Goal: Task Accomplishment & Management: Manage account settings

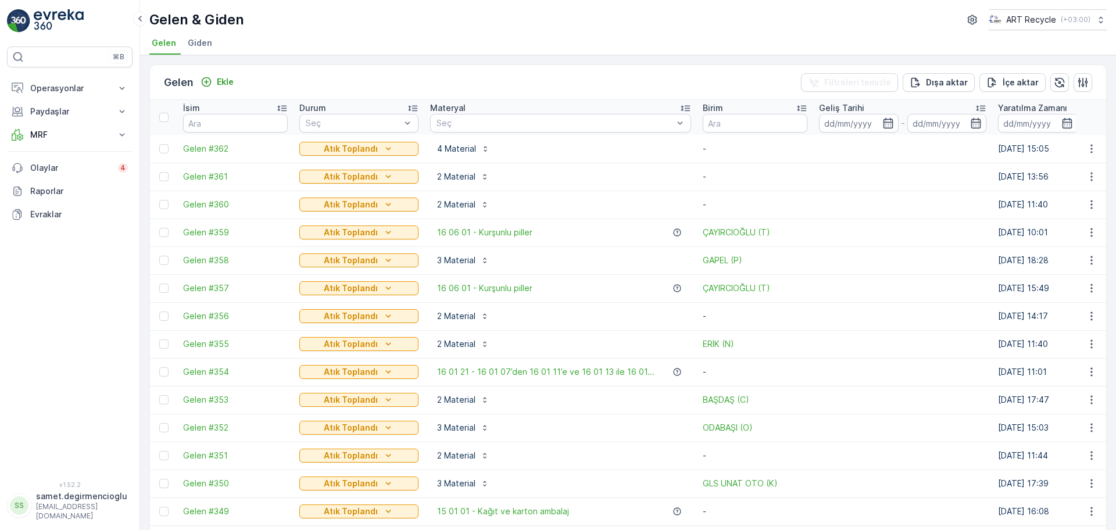
click at [60, 12] on img at bounding box center [59, 20] width 50 height 23
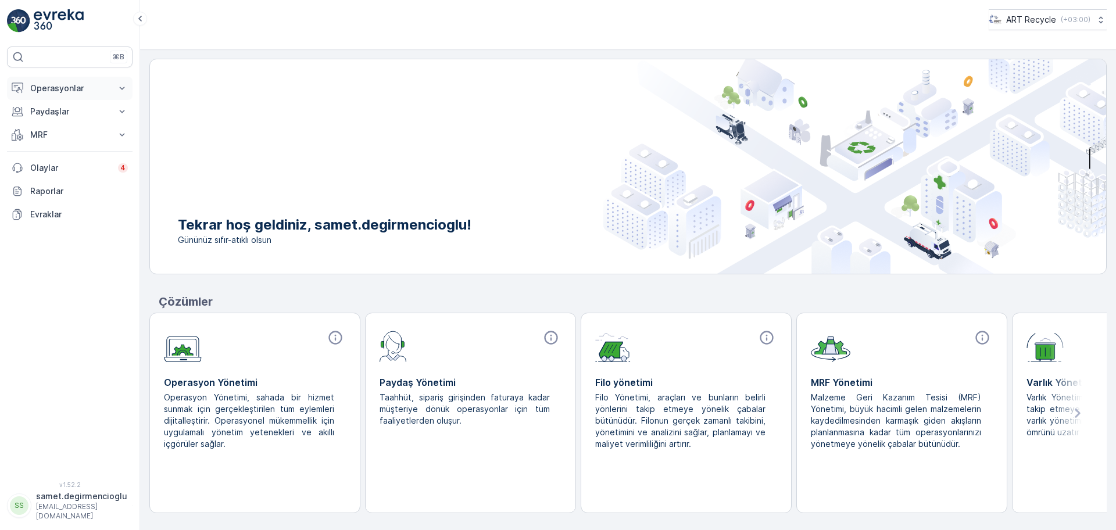
click at [62, 89] on p "Operasyonlar" at bounding box center [69, 89] width 79 height 12
click at [63, 126] on p "Planlama" at bounding box center [47, 125] width 34 height 12
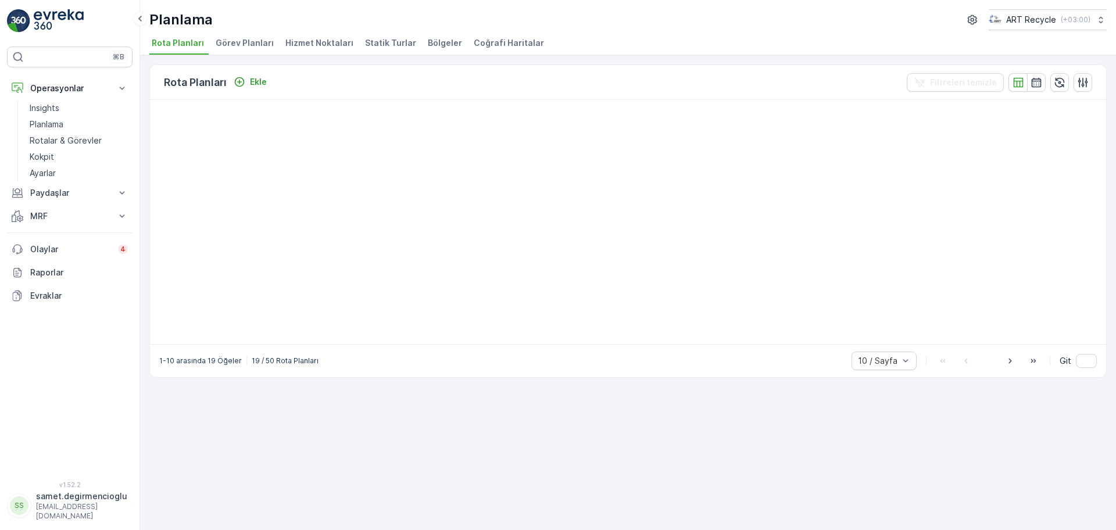
click at [328, 37] on span "Hizmet Noktaları" at bounding box center [319, 43] width 68 height 12
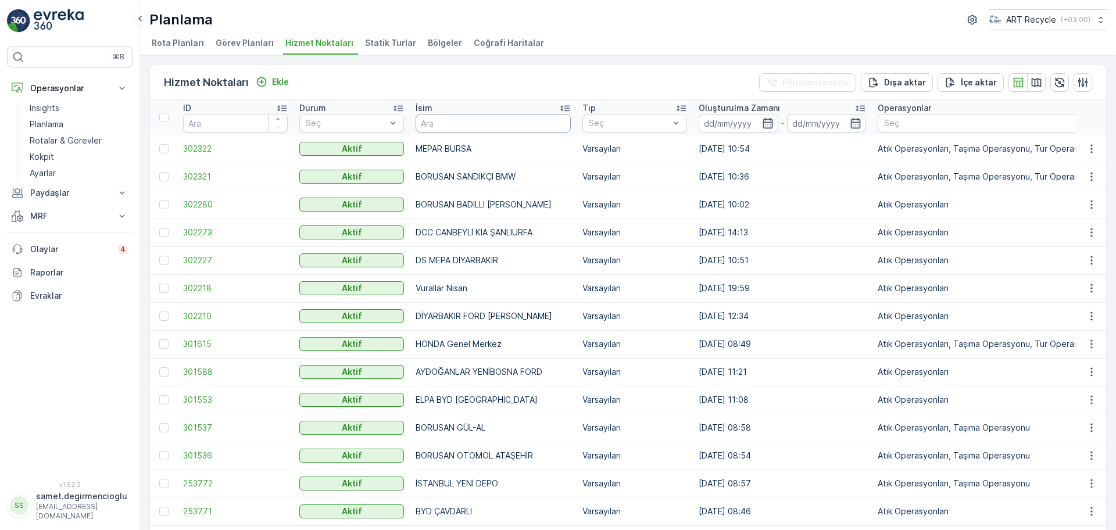
click at [469, 127] on input "text" at bounding box center [493, 123] width 155 height 19
type input "AR"
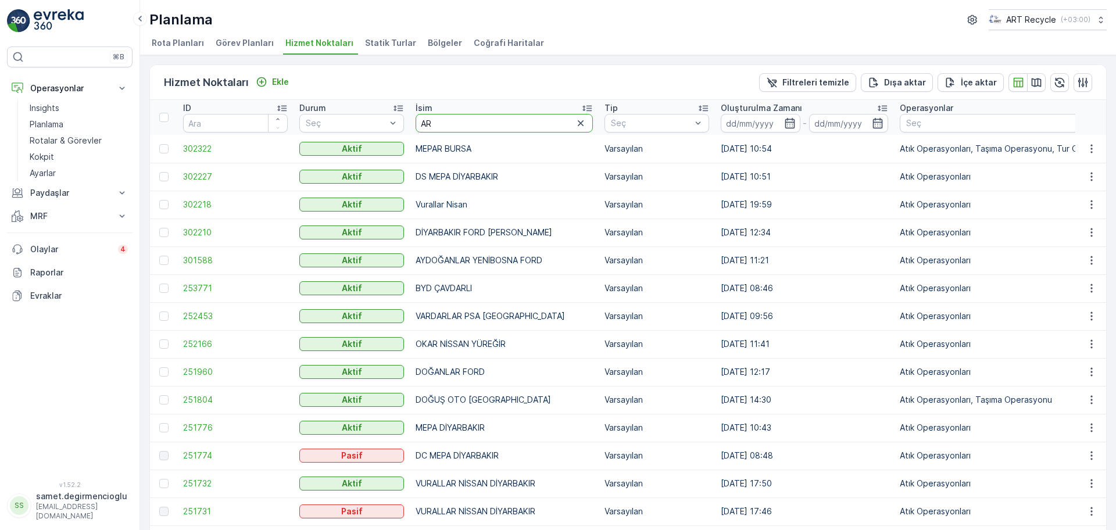
click at [481, 115] on input "AR" at bounding box center [504, 123] width 177 height 19
type input "ARKAS SA"
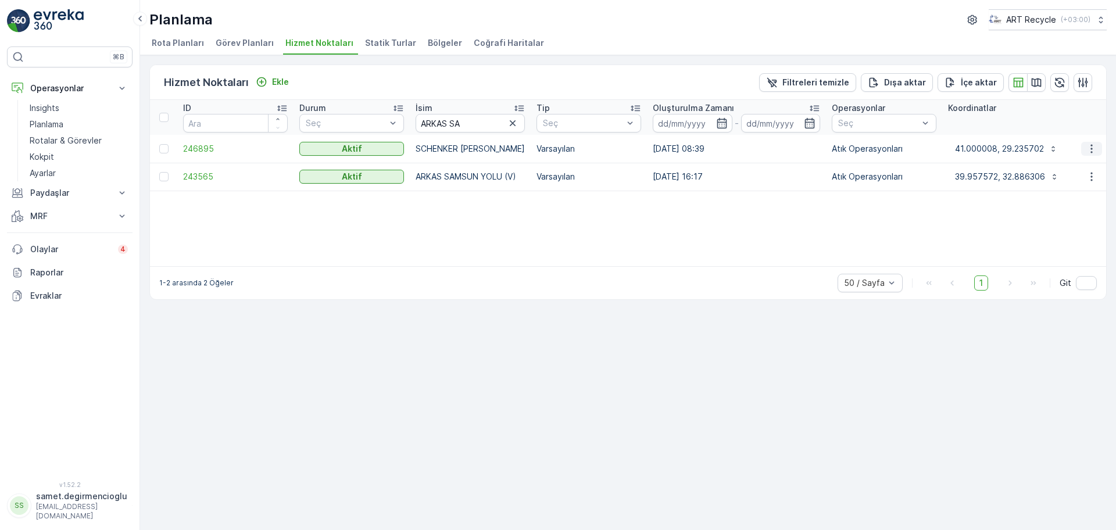
click at [1097, 151] on icon "button" at bounding box center [1092, 149] width 12 height 12
click at [1038, 213] on span "Yeni Ad Hoc Görev Ekle" at bounding box center [1060, 215] width 92 height 12
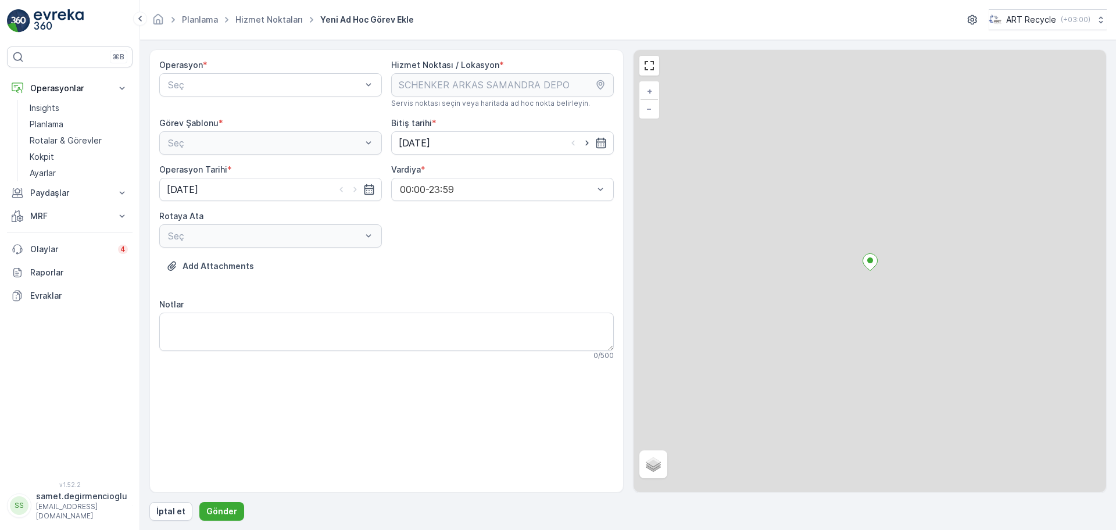
click at [237, 72] on div "Operasyon * Seç" at bounding box center [270, 83] width 223 height 49
click at [224, 115] on span "Atık Operasyonları" at bounding box center [204, 113] width 77 height 10
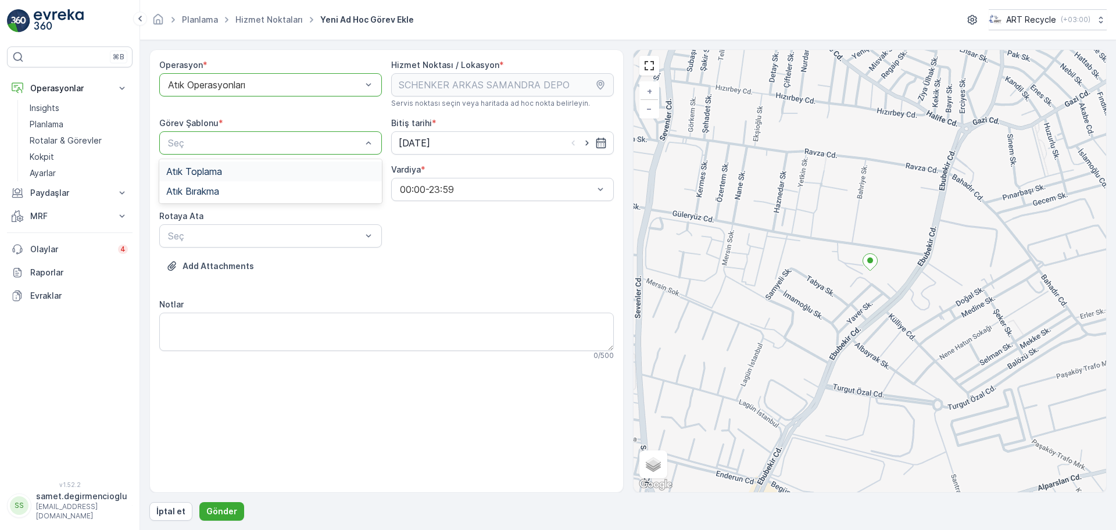
click at [225, 170] on div "Atık Toplama" at bounding box center [270, 171] width 209 height 10
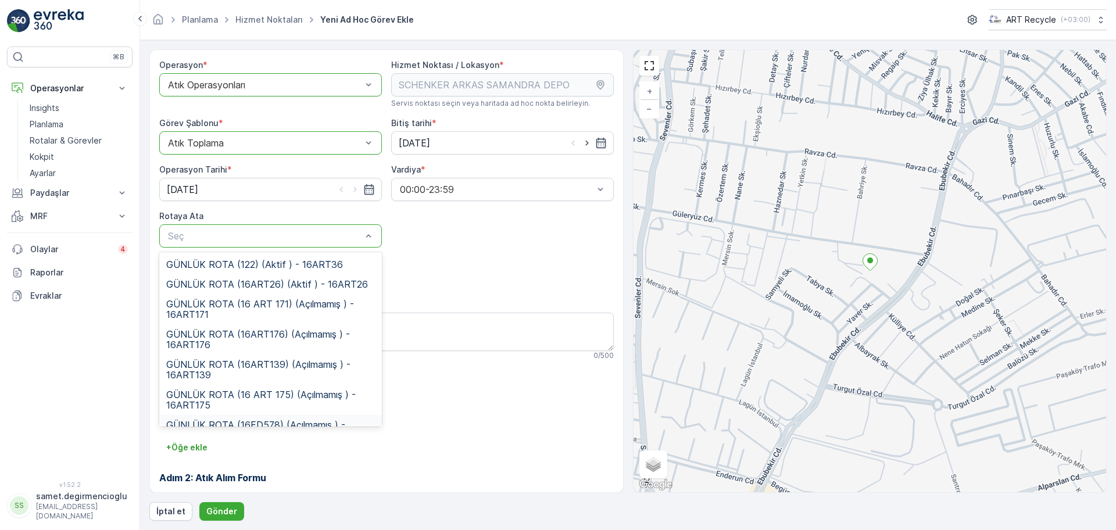
click at [281, 422] on span "GÜNLÜK ROTA (16FD578) (Açılmamış ) - 16FD578" at bounding box center [270, 430] width 209 height 21
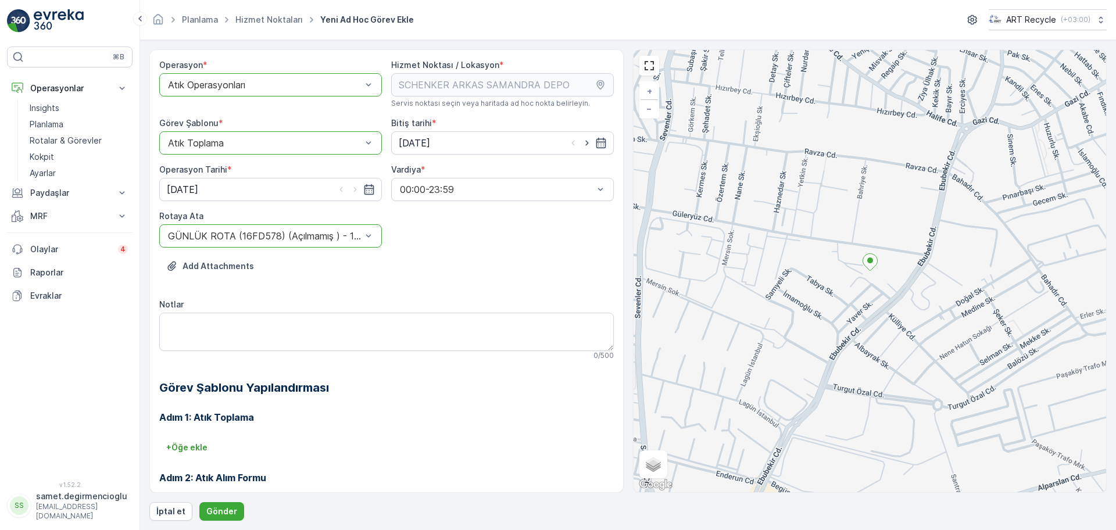
click at [337, 408] on div "Adım 1: Atık Toplama + Öğe ekle Adım 2: Atık Alım Formu Yapılandırma gerekmez. …" at bounding box center [386, 490] width 455 height 186
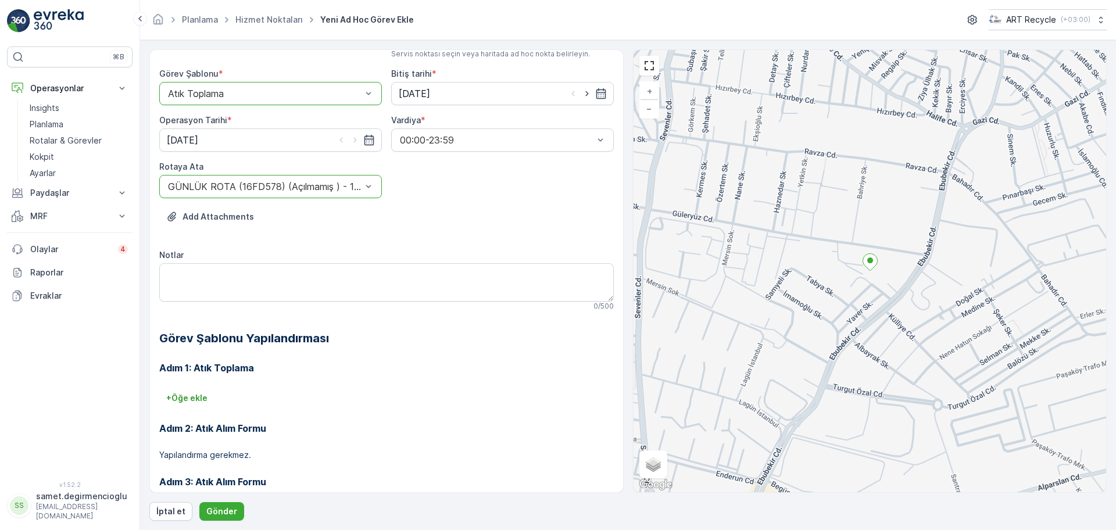
scroll to position [99, 0]
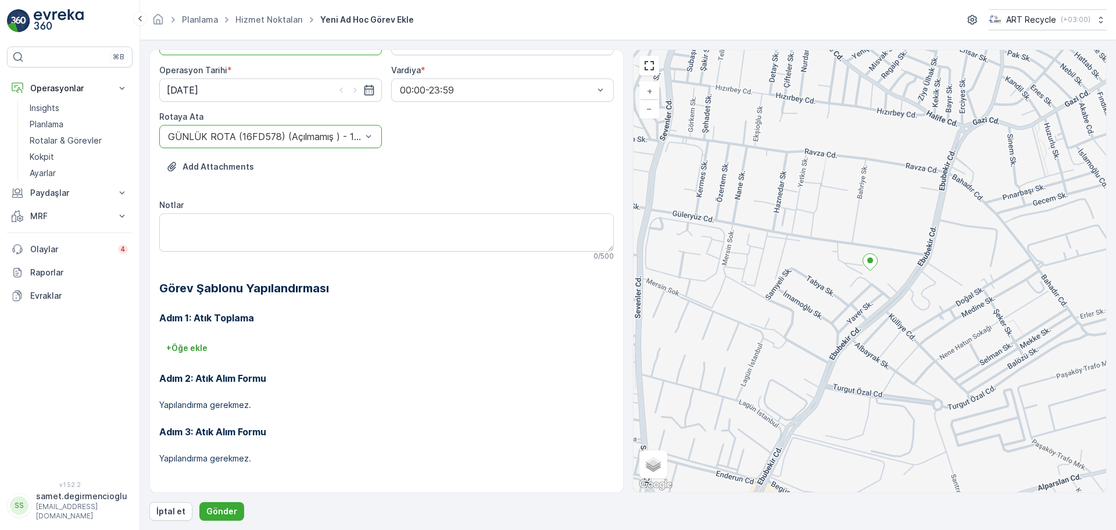
click at [223, 527] on form "Operasyon * option Atık Operasyonları, selected. Atık Operasyonları Hizmet Nokt…" at bounding box center [628, 285] width 976 height 490
click at [231, 505] on button "Gönder" at bounding box center [221, 511] width 45 height 19
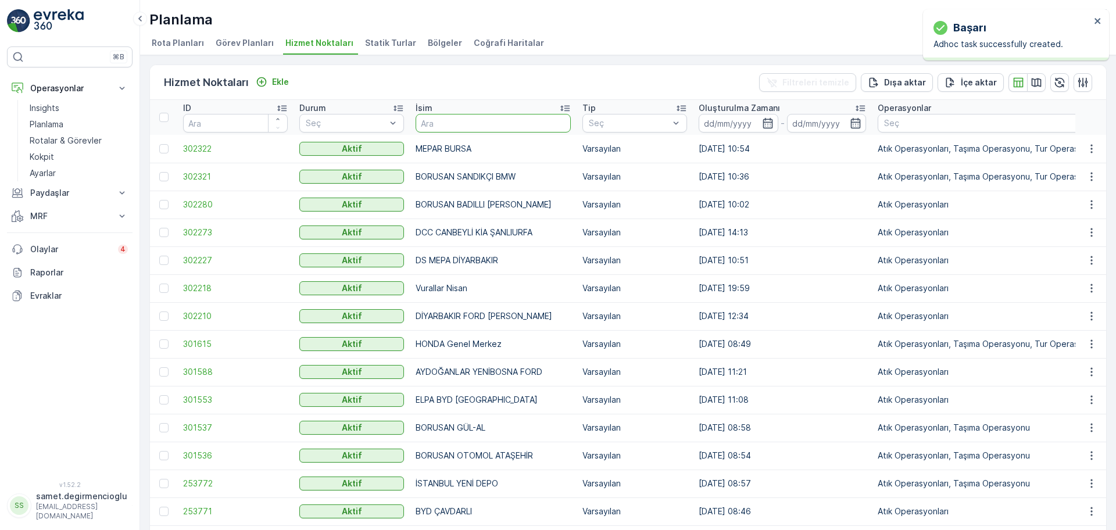
click at [487, 124] on input "text" at bounding box center [493, 123] width 155 height 19
type input "VOLVO"
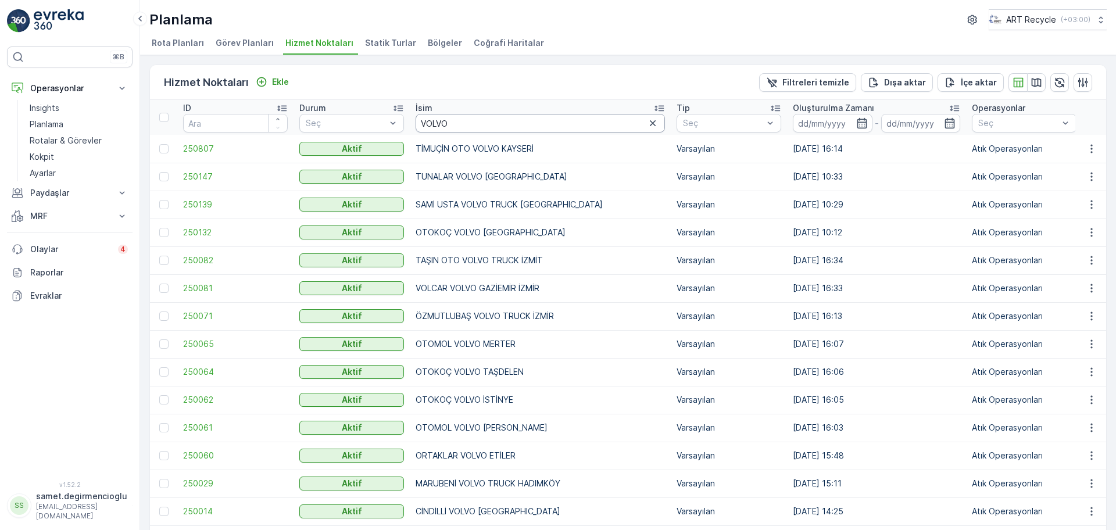
click at [487, 124] on input "VOLVO" at bounding box center [540, 123] width 249 height 19
type input "VOLVO HADIM"
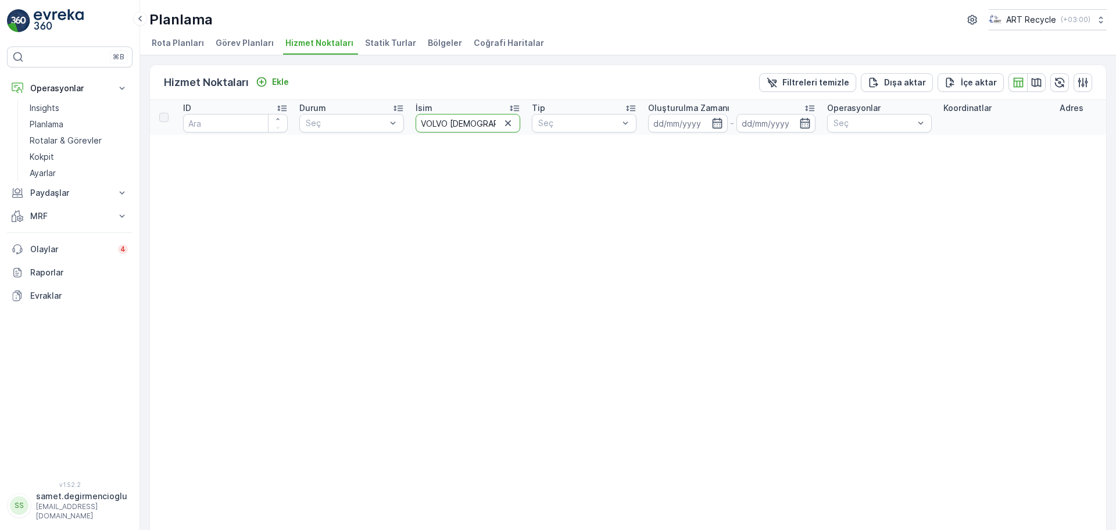
drag, startPoint x: 480, startPoint y: 123, endPoint x: 239, endPoint y: 94, distance: 243.0
type input "BPLA"
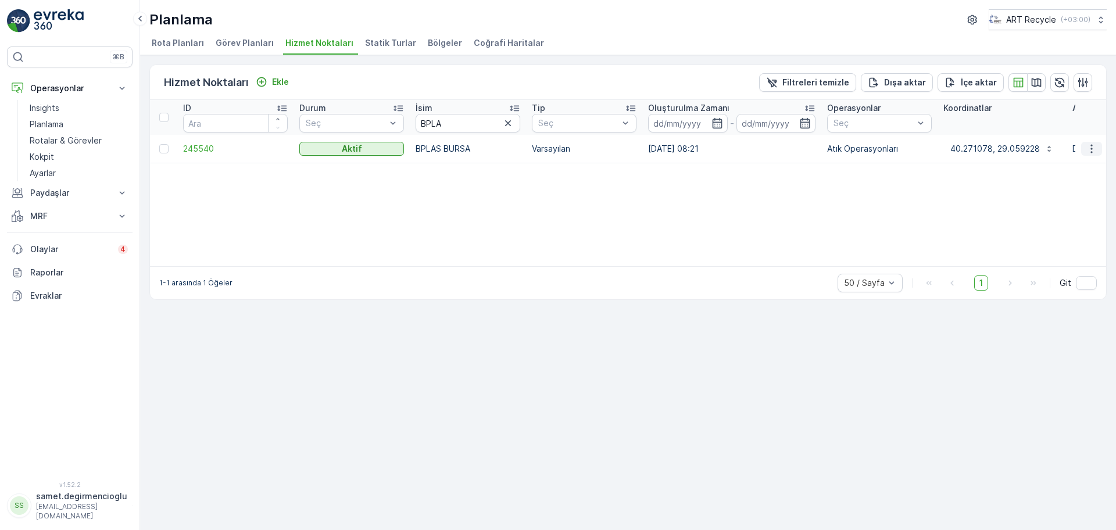
click at [1087, 147] on icon "button" at bounding box center [1092, 149] width 12 height 12
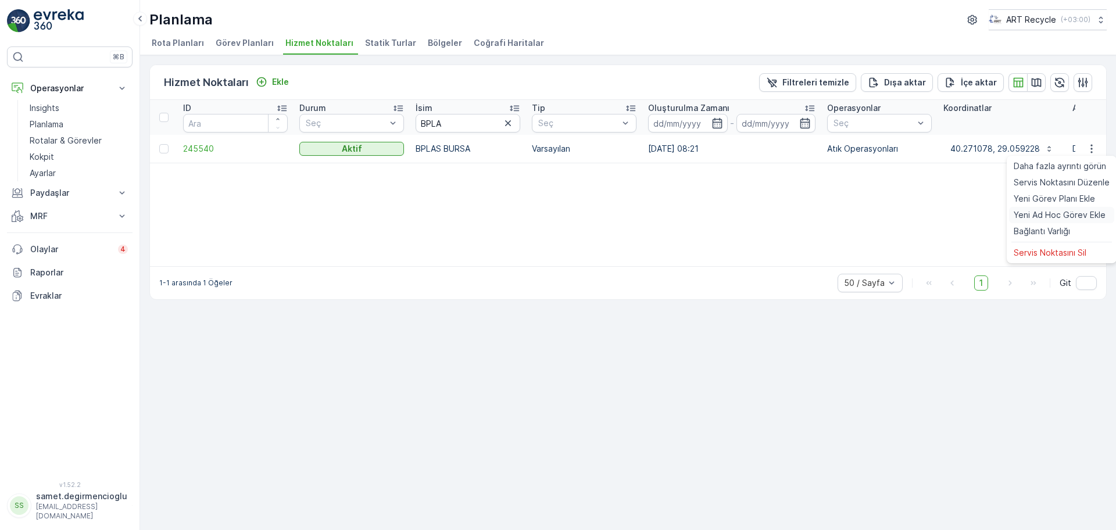
click at [1044, 213] on span "Yeni Ad Hoc Görev Ekle" at bounding box center [1060, 215] width 92 height 12
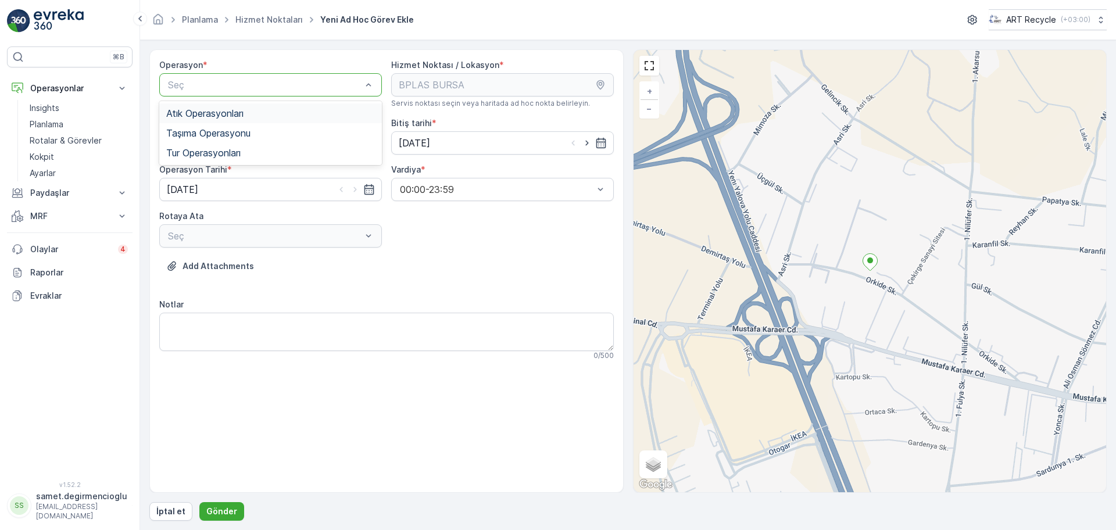
click at [186, 92] on div "Seç" at bounding box center [270, 84] width 223 height 23
click at [198, 117] on span "Atık Operasyonları" at bounding box center [204, 113] width 77 height 10
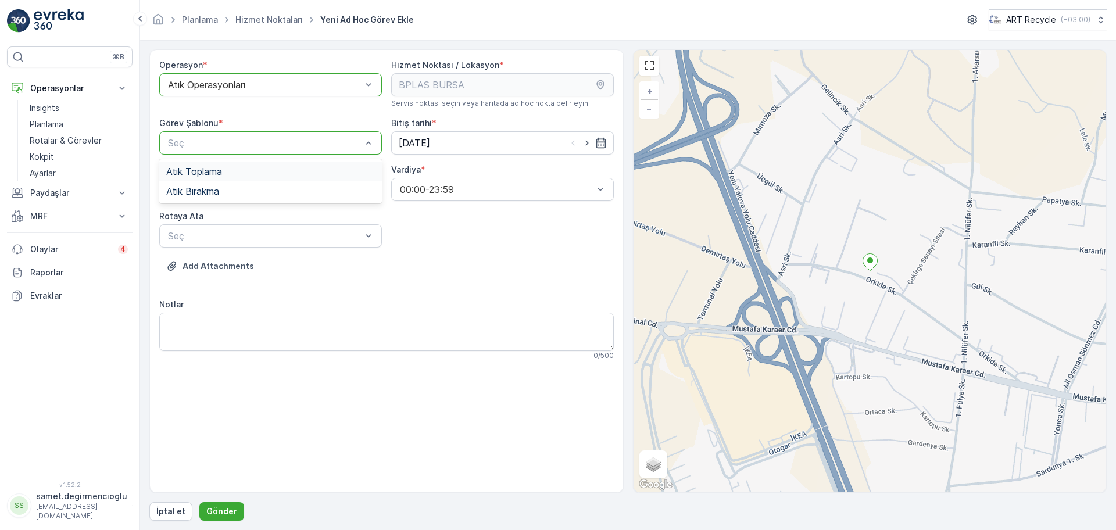
click at [208, 173] on span "Atık Toplama" at bounding box center [194, 171] width 56 height 10
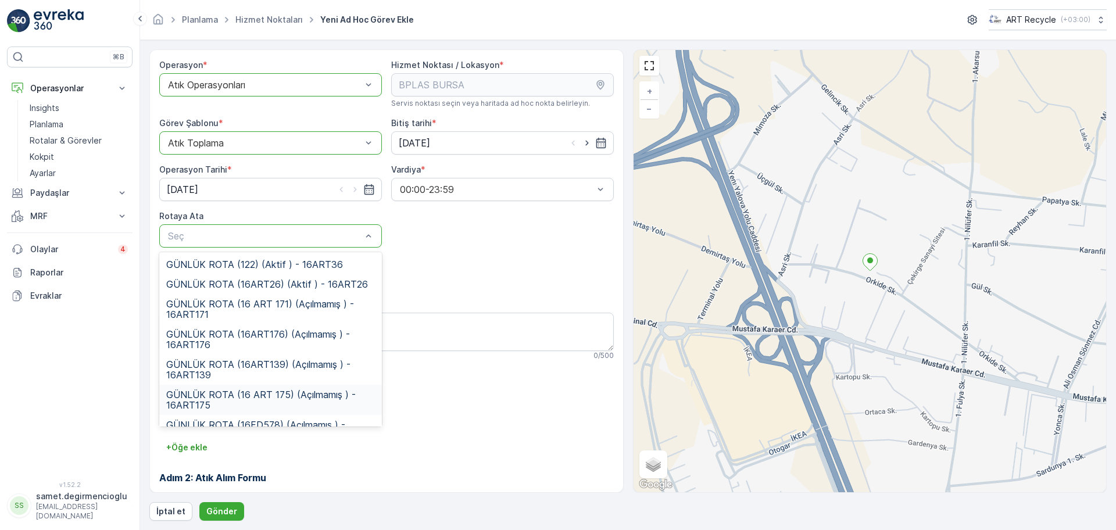
click at [287, 393] on span "GÜNLÜK ROTA (16 ART 175) (Açılmamış ) - 16ART175" at bounding box center [270, 400] width 209 height 21
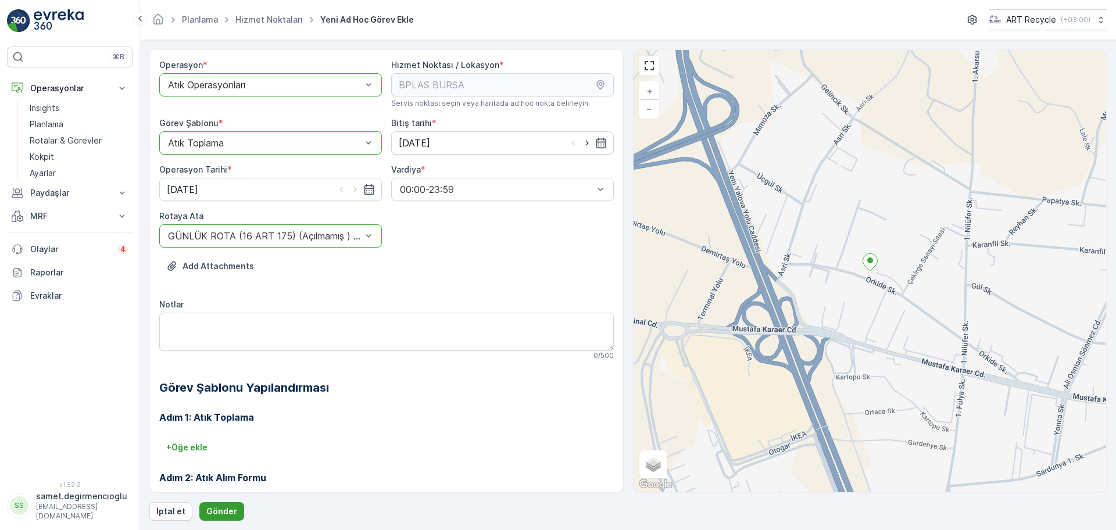
click at [211, 508] on p "Gönder" at bounding box center [221, 512] width 31 height 12
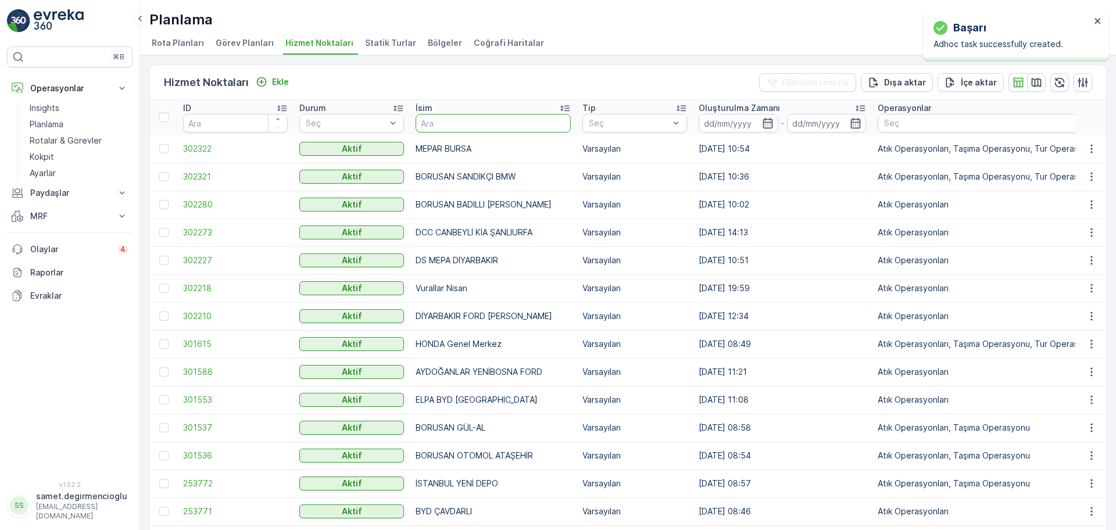
click at [479, 122] on input "text" at bounding box center [493, 123] width 155 height 19
type input "BPLA"
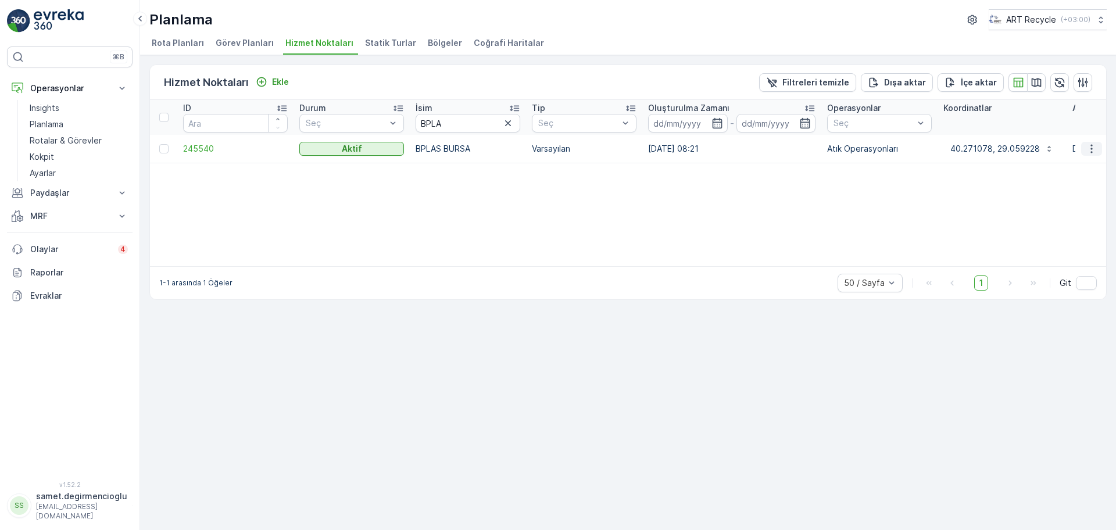
click at [1091, 146] on icon "button" at bounding box center [1092, 148] width 2 height 9
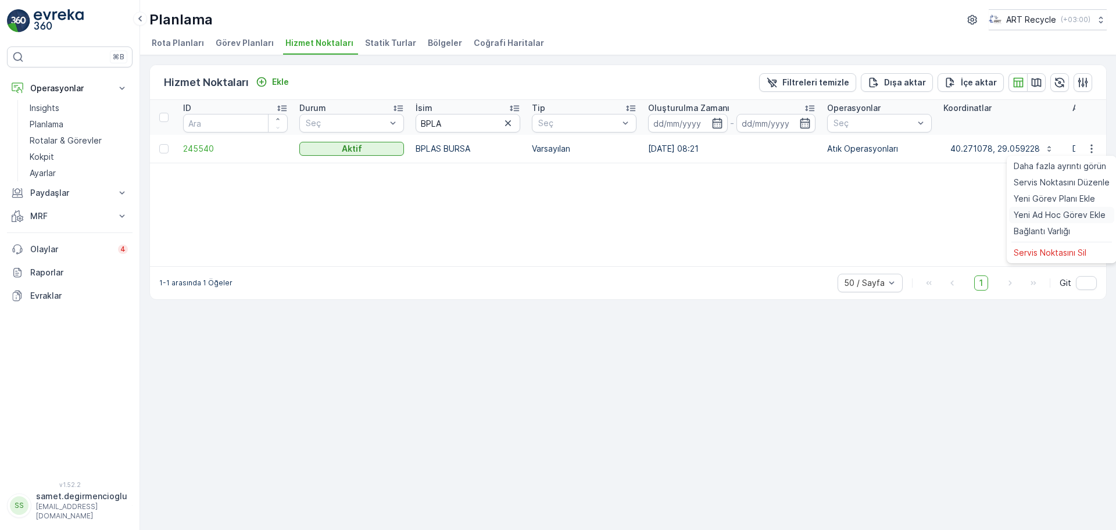
click at [1043, 212] on span "Yeni Ad Hoc Görev Ekle" at bounding box center [1060, 215] width 92 height 12
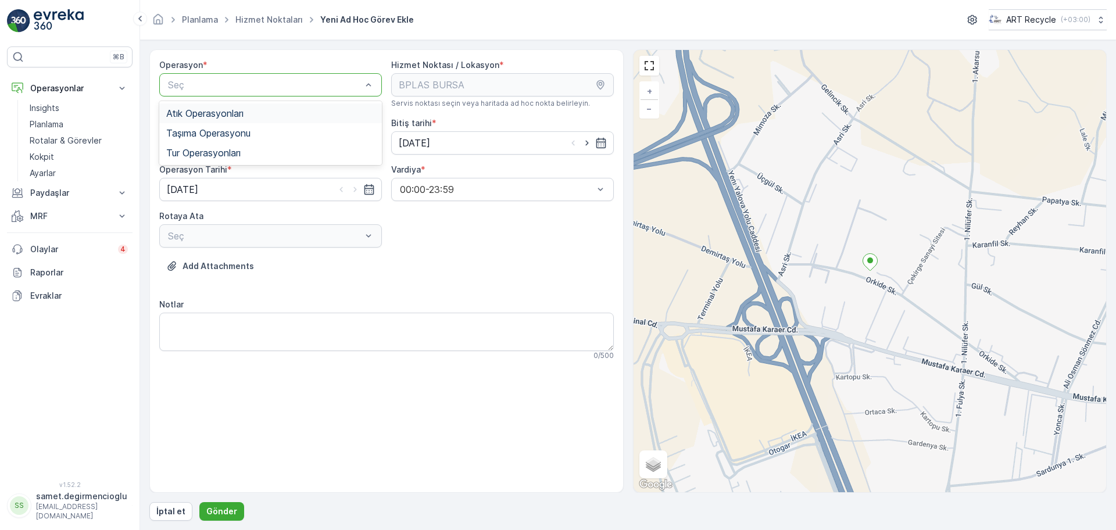
click at [195, 116] on span "Atık Operasyonları" at bounding box center [204, 113] width 77 height 10
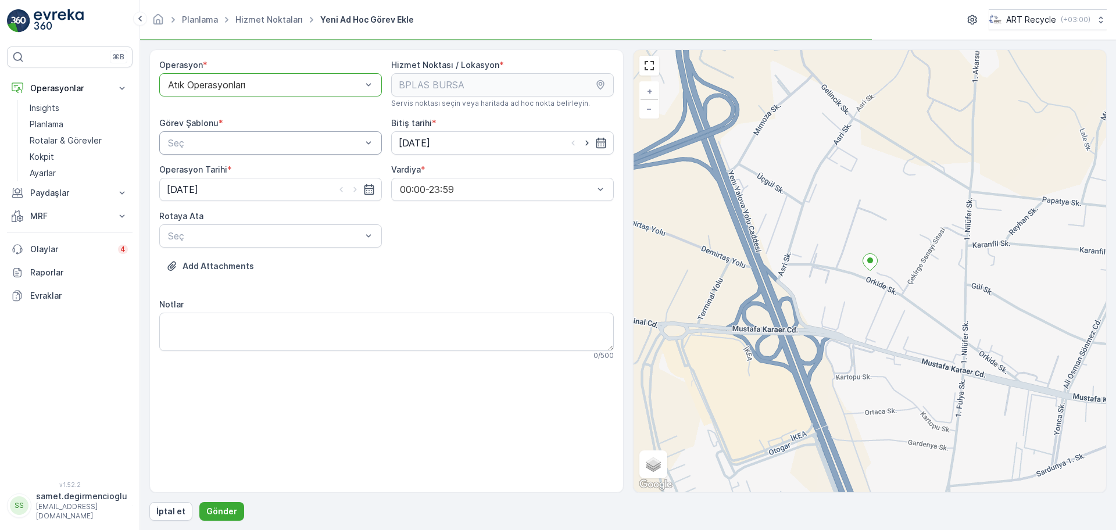
click at [206, 150] on div "Seç" at bounding box center [270, 142] width 223 height 23
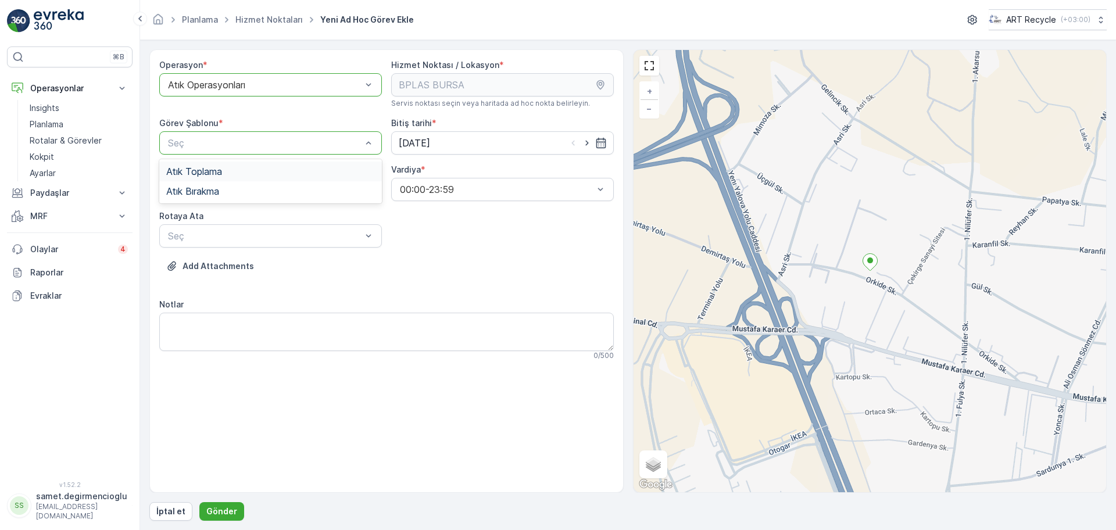
click at [210, 167] on span "Atık Toplama" at bounding box center [194, 171] width 56 height 10
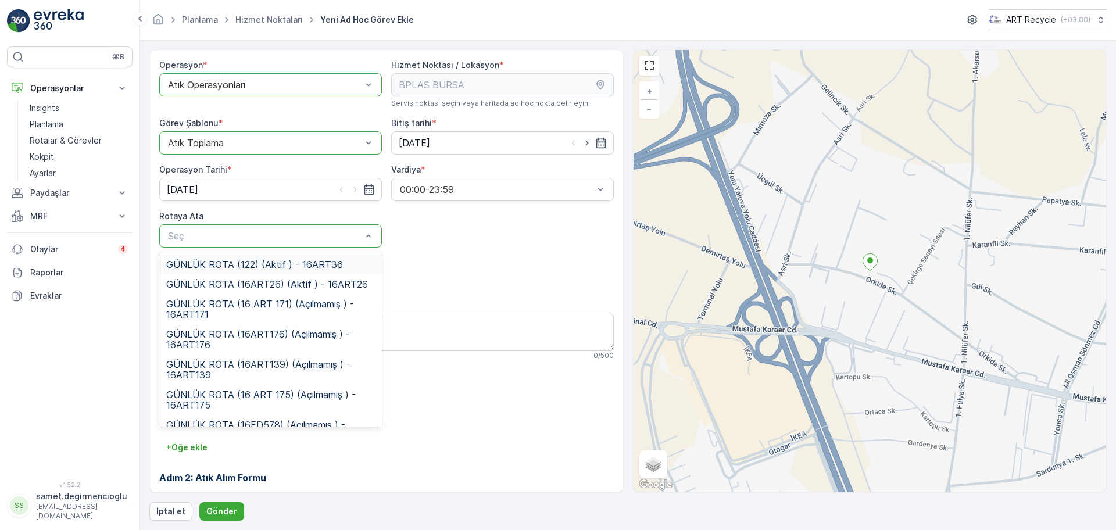
click at [223, 226] on div "Seç" at bounding box center [270, 235] width 223 height 23
click at [296, 388] on div "GÜNLÜK ROTA (16 ART 175) (Açılmamış ) - 16ART175" at bounding box center [270, 400] width 223 height 30
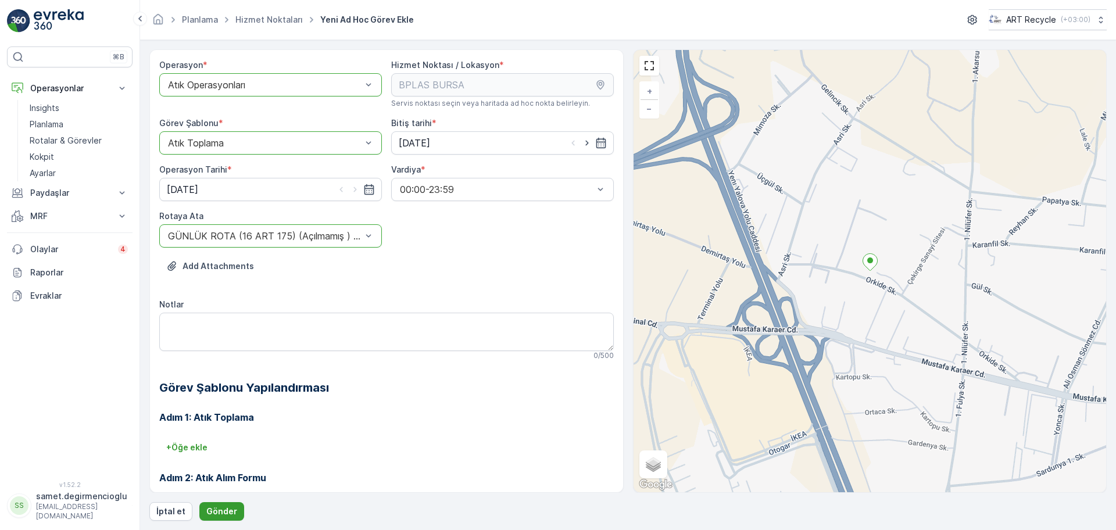
click at [221, 507] on p "Gönder" at bounding box center [221, 512] width 31 height 12
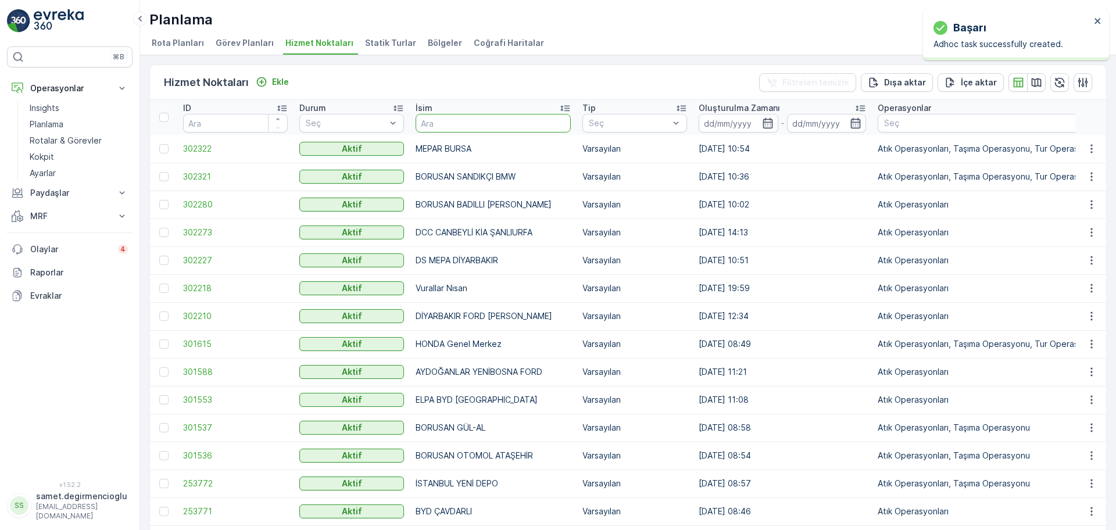
click at [468, 124] on input "text" at bounding box center [493, 123] width 155 height 19
type input "BPL"
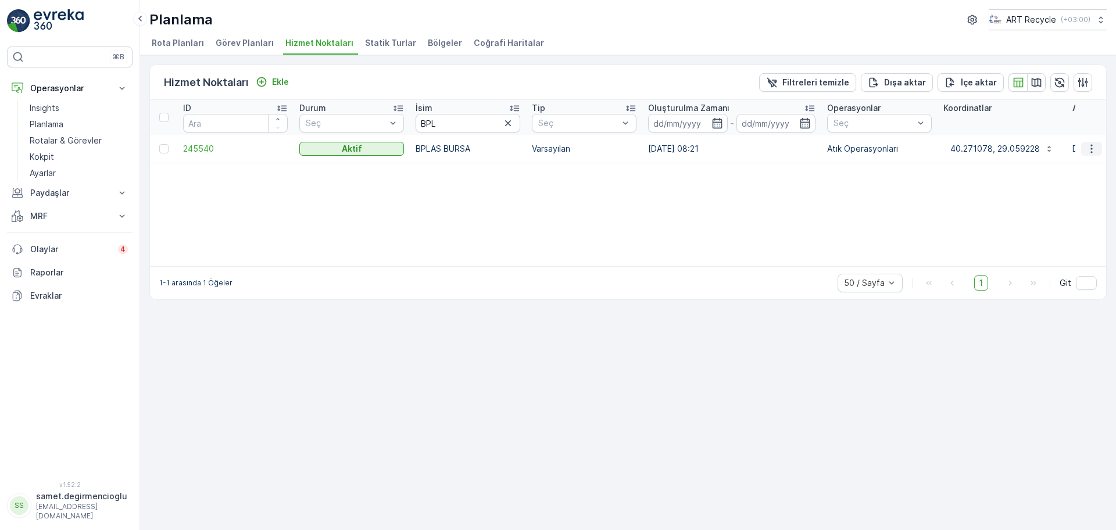
click at [1088, 149] on icon "button" at bounding box center [1092, 149] width 12 height 12
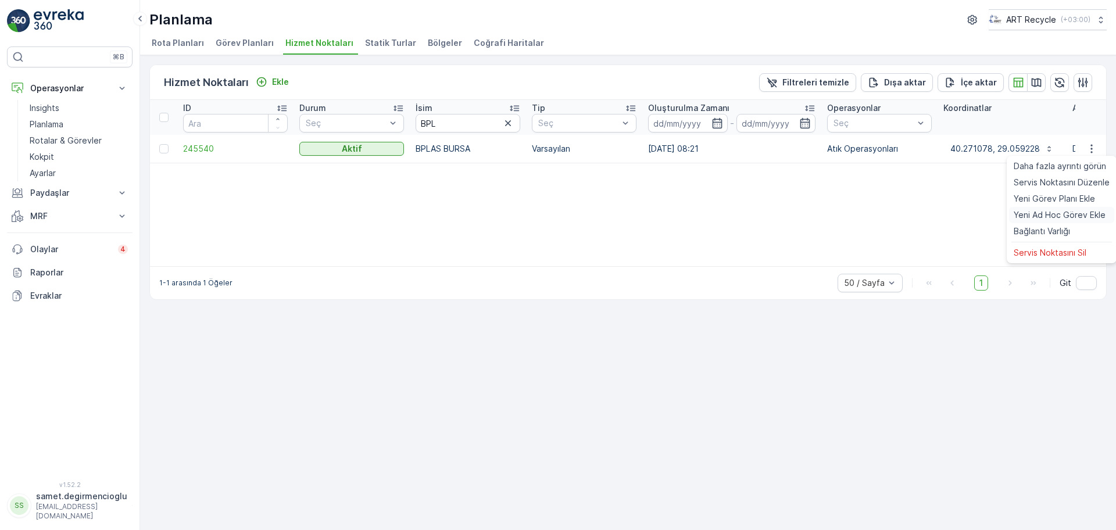
click at [1026, 207] on div "Yeni Ad Hoc Görev Ekle" at bounding box center [1061, 215] width 105 height 16
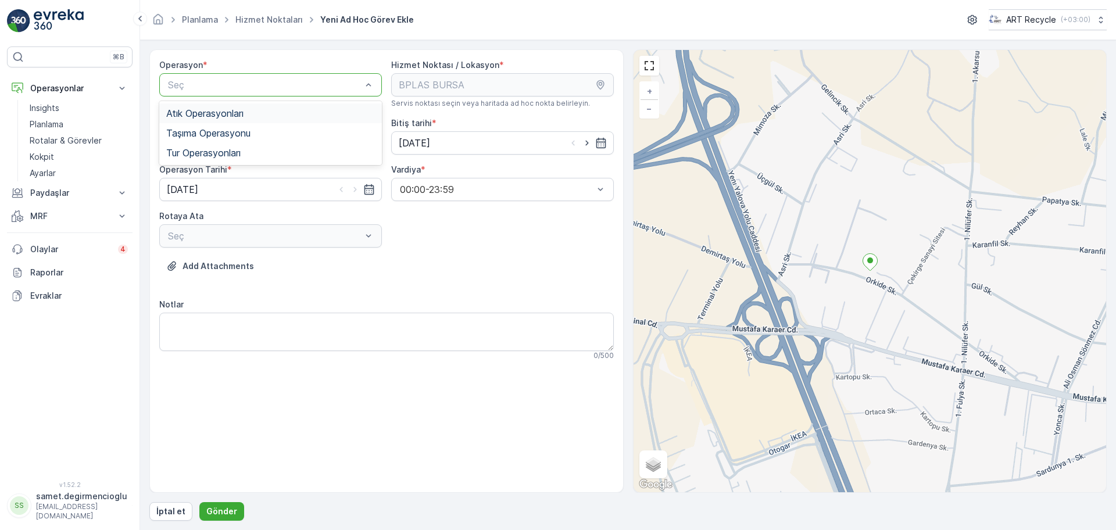
click at [262, 112] on div "Atık Operasyonları" at bounding box center [270, 113] width 209 height 10
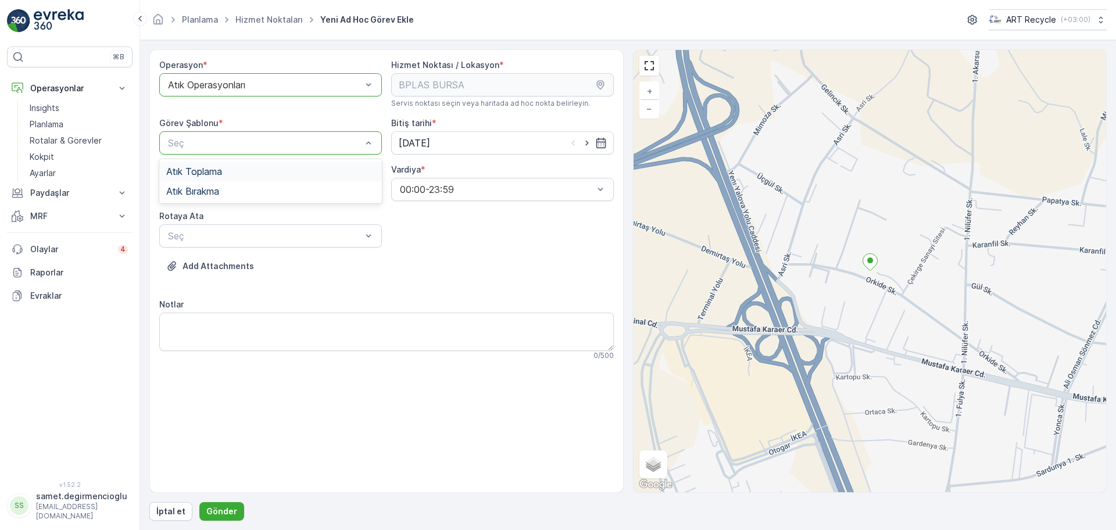
click at [249, 174] on div "Atık Toplama" at bounding box center [270, 171] width 209 height 10
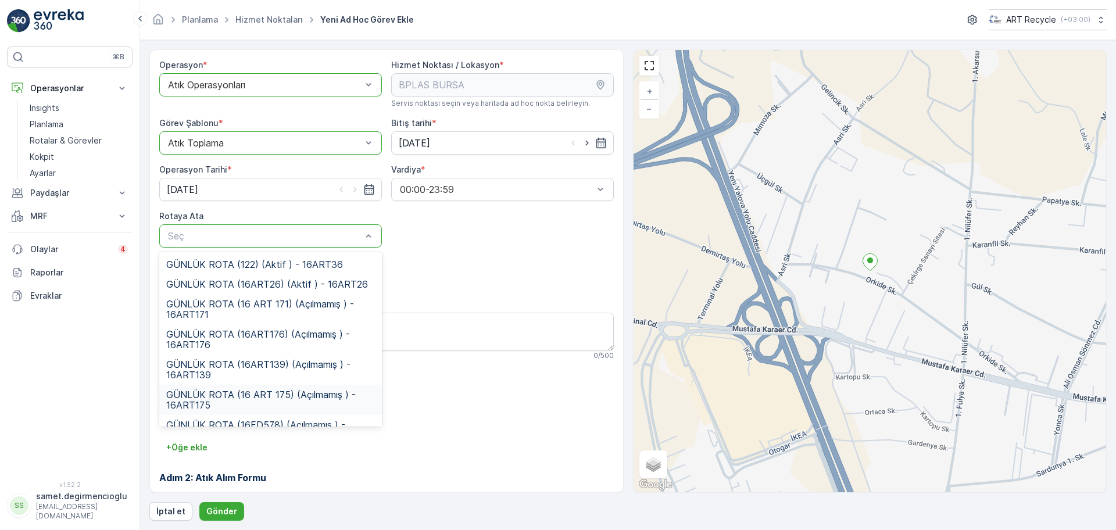
click at [269, 385] on div "GÜNLÜK ROTA (16 ART 175) (Açılmamış ) - 16ART175" at bounding box center [270, 400] width 223 height 30
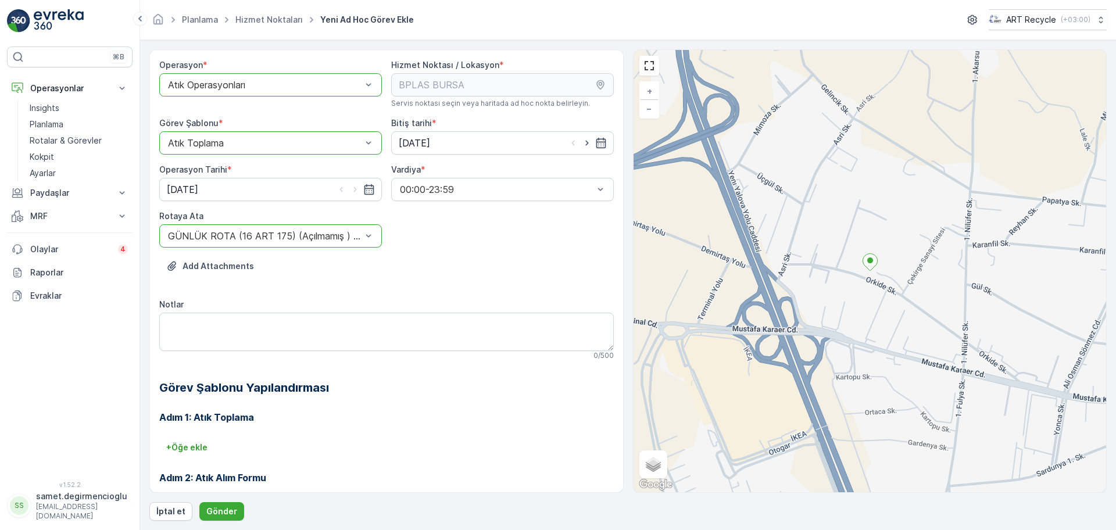
click at [207, 498] on div "Operasyon * option Atık Operasyonları, selected. Atık Operasyonları Hizmet Nokt…" at bounding box center [628, 285] width 958 height 472
click at [216, 506] on p "Gönder" at bounding box center [221, 512] width 31 height 12
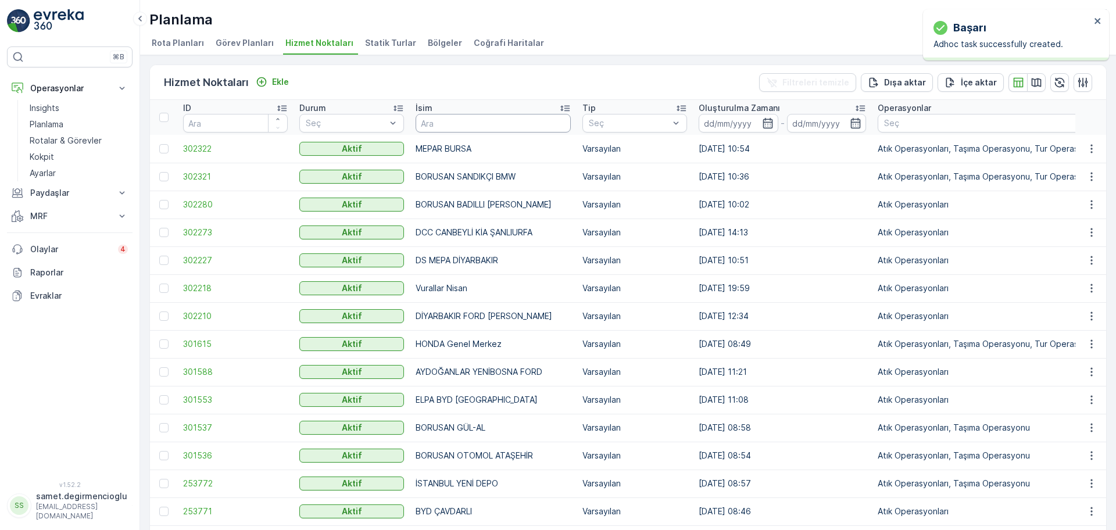
click at [485, 117] on input "text" at bounding box center [493, 123] width 155 height 19
type input "BPLA"
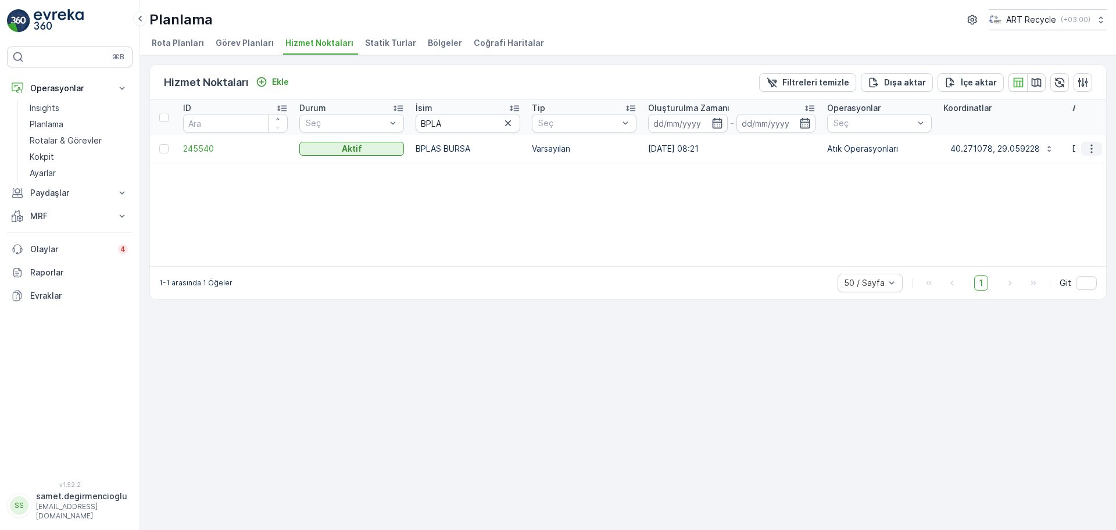
click at [1088, 148] on icon "button" at bounding box center [1092, 149] width 12 height 12
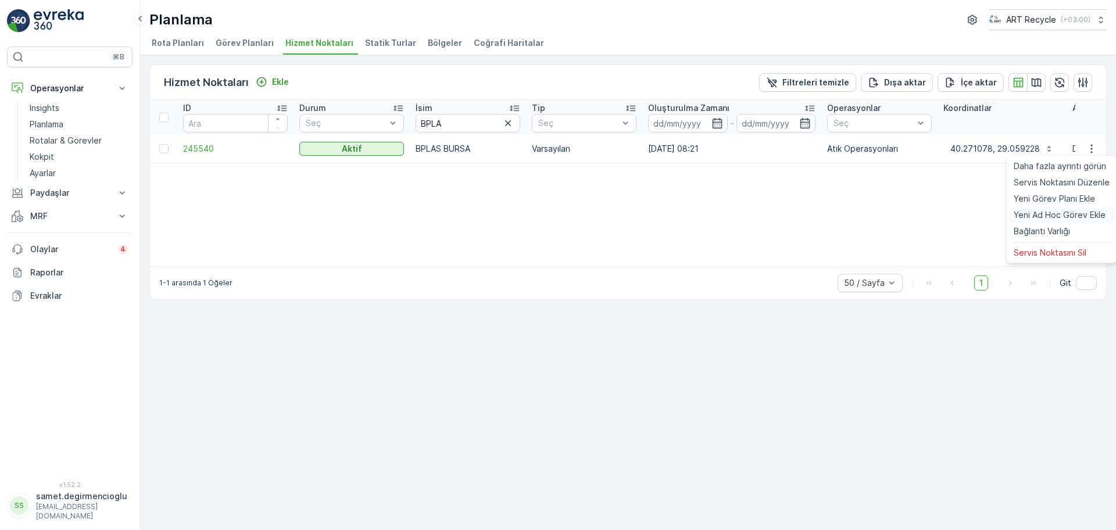
click at [1043, 209] on span "Yeni Ad Hoc Görev Ekle" at bounding box center [1060, 215] width 92 height 12
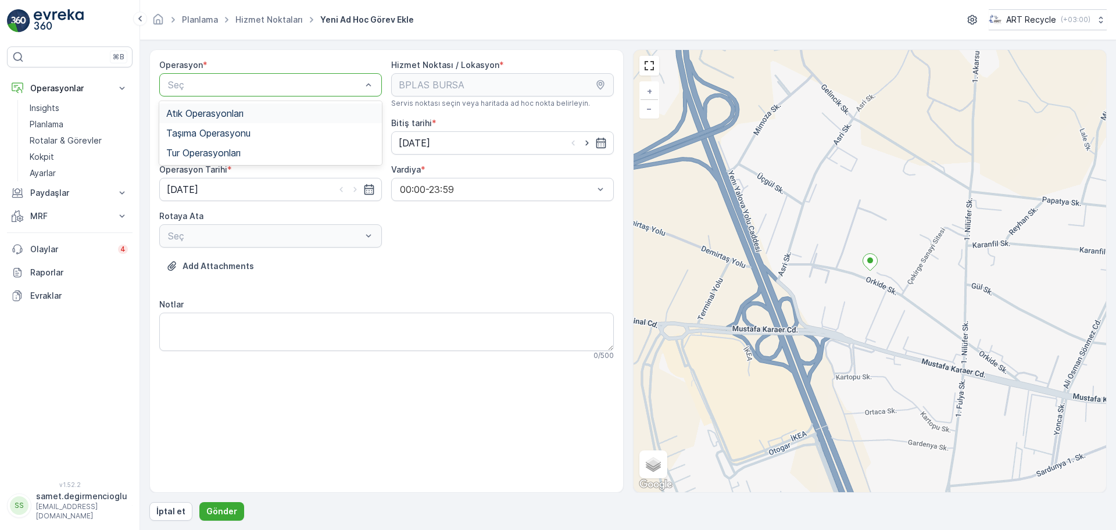
click at [207, 109] on span "Atık Operasyonları" at bounding box center [204, 113] width 77 height 10
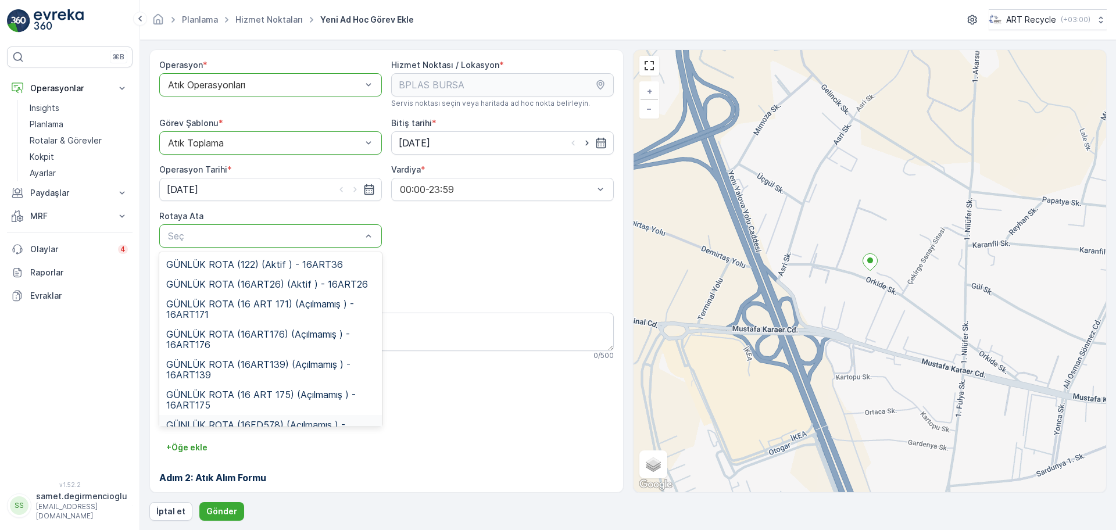
click at [274, 416] on div "GÜNLÜK ROTA (16FD578) (Açılmamış ) - 16FD578" at bounding box center [270, 430] width 223 height 30
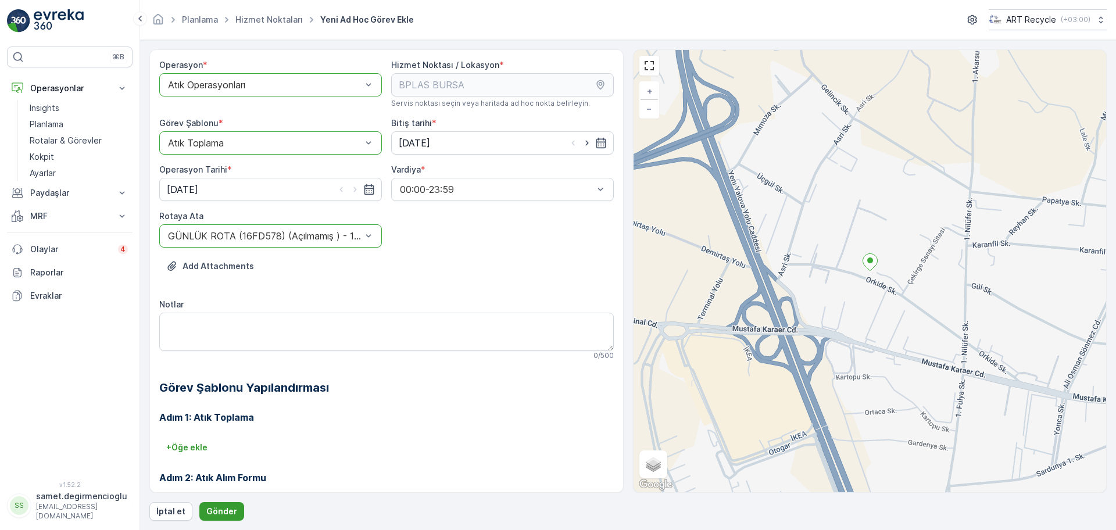
click at [217, 508] on p "Gönder" at bounding box center [221, 512] width 31 height 12
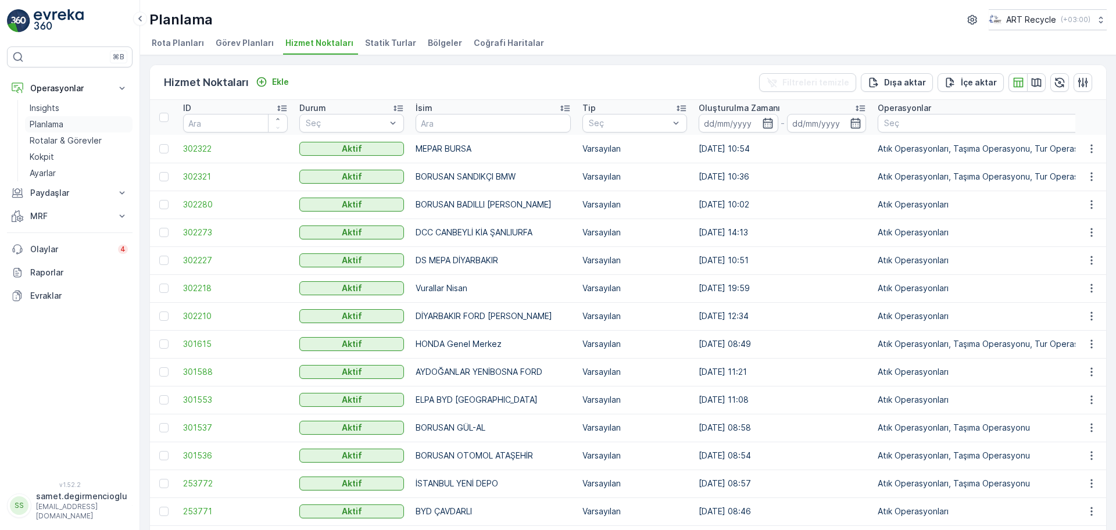
click at [73, 122] on link "Planlama" at bounding box center [79, 124] width 108 height 16
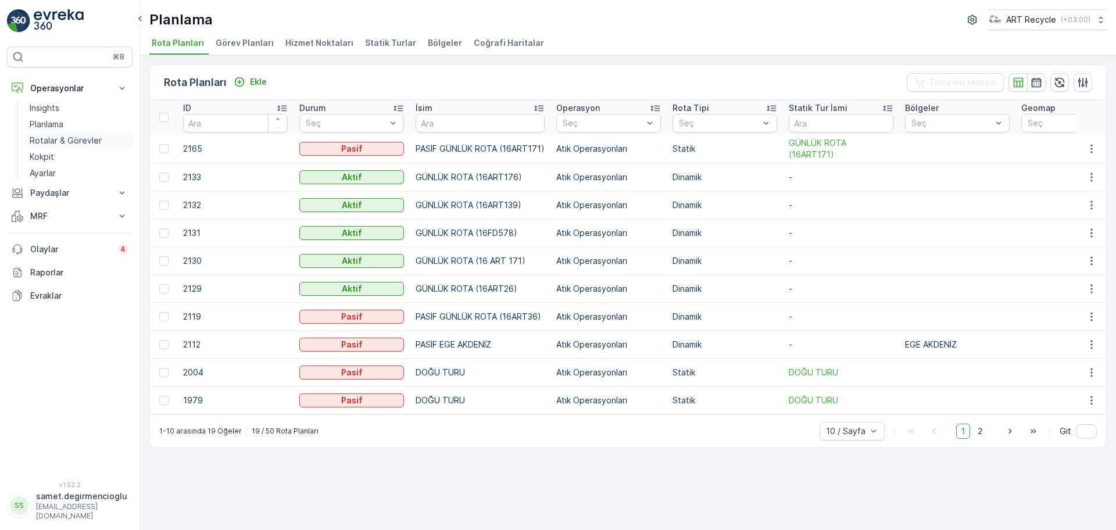
click at [57, 137] on p "Rotalar & Görevler" at bounding box center [66, 141] width 72 height 12
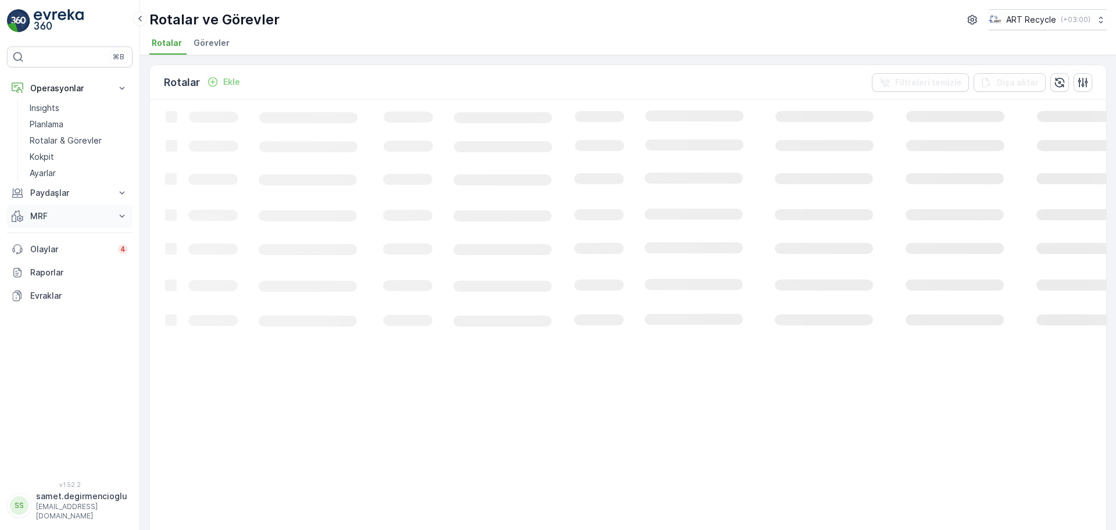
click at [40, 214] on p "MRF" at bounding box center [69, 216] width 79 height 12
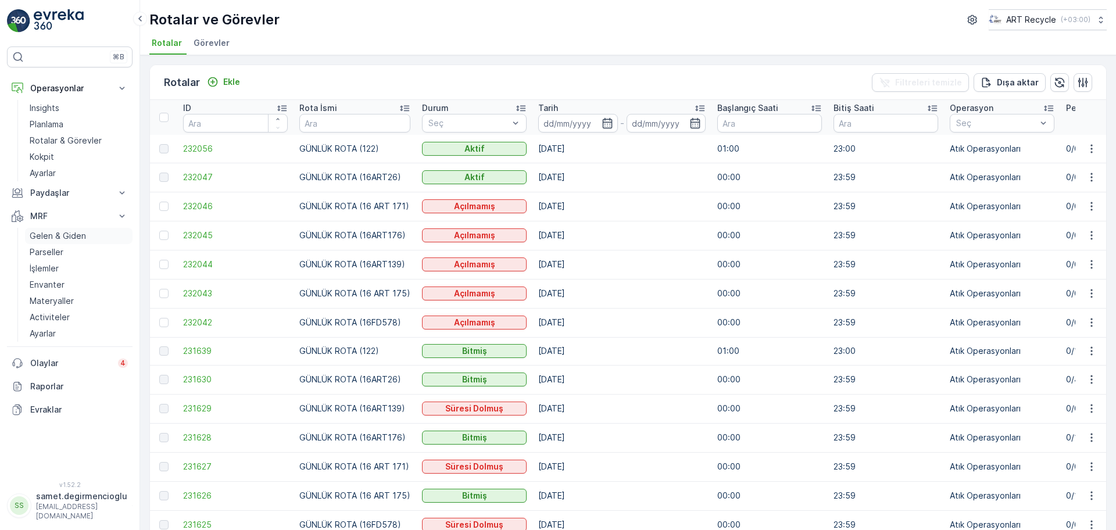
click at [55, 238] on p "Gelen & Giden" at bounding box center [58, 236] width 56 height 12
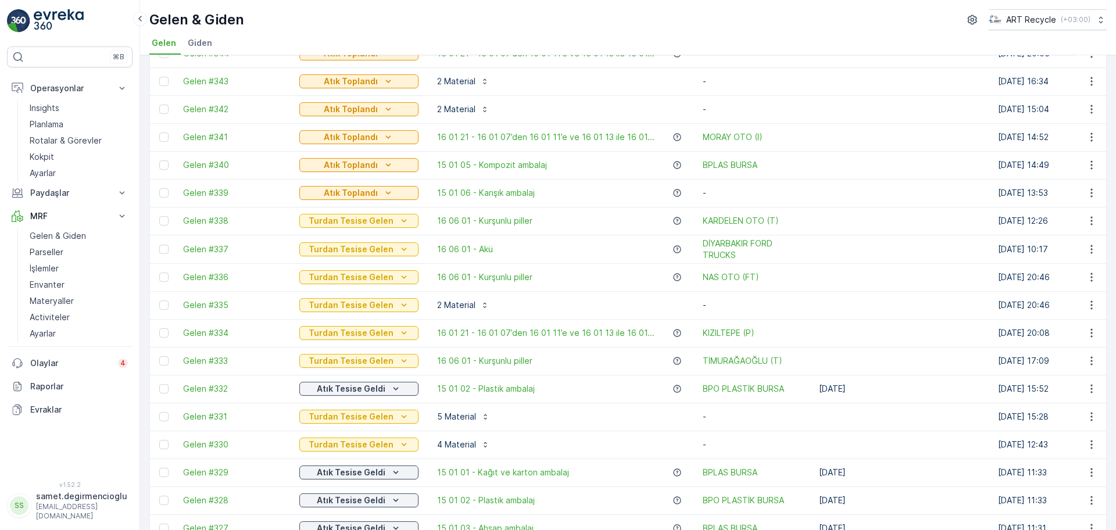
scroll to position [509, 0]
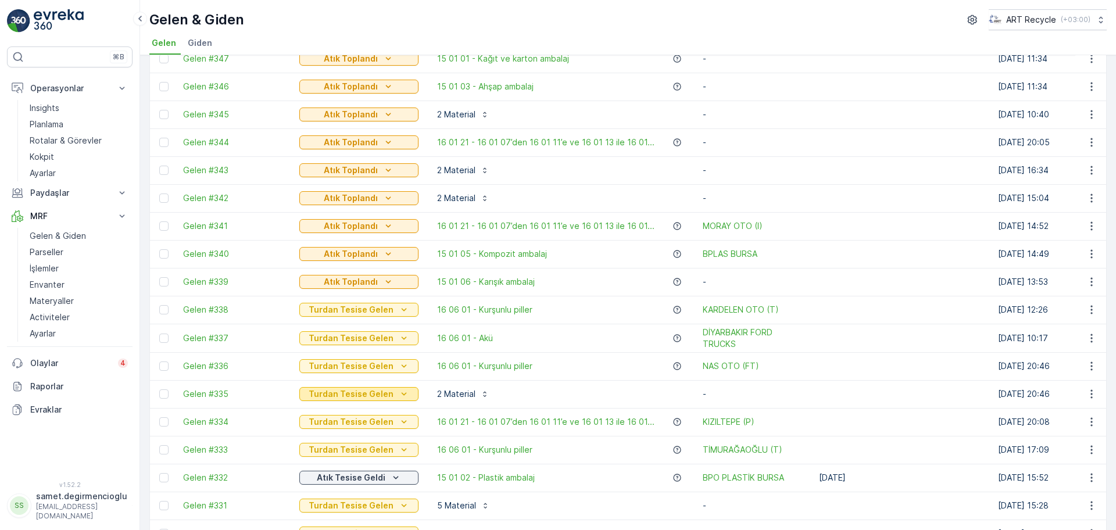
click at [349, 396] on p "Turdan Tesise Gelen" at bounding box center [351, 394] width 85 height 12
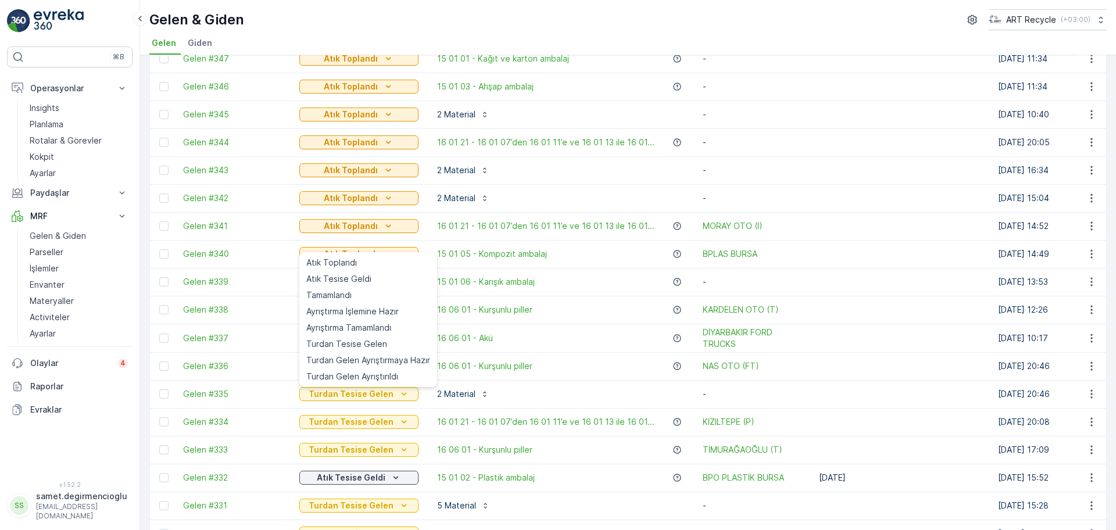
click at [588, 397] on div "2 Material" at bounding box center [560, 394] width 261 height 19
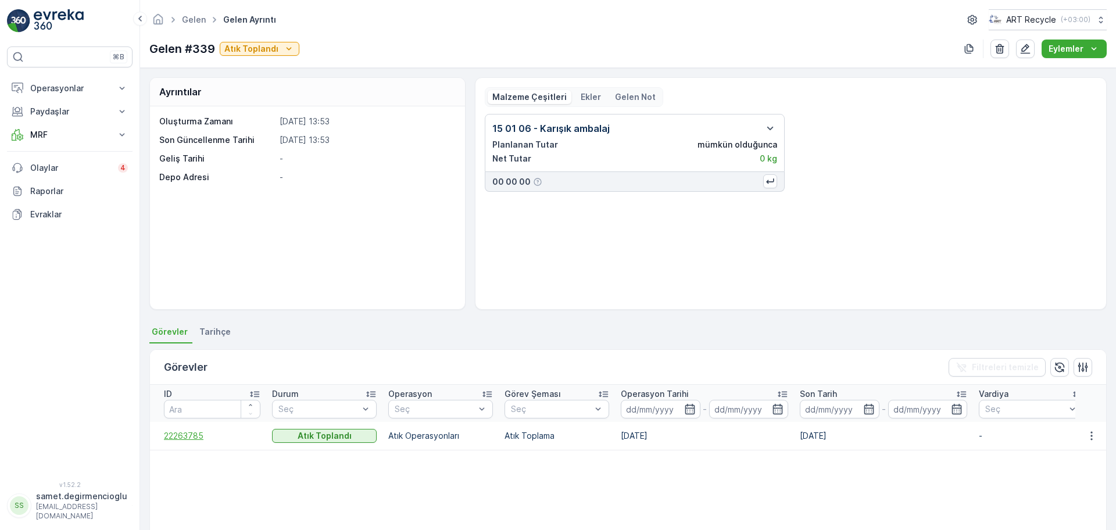
click at [190, 437] on span "22263785" at bounding box center [212, 436] width 97 height 12
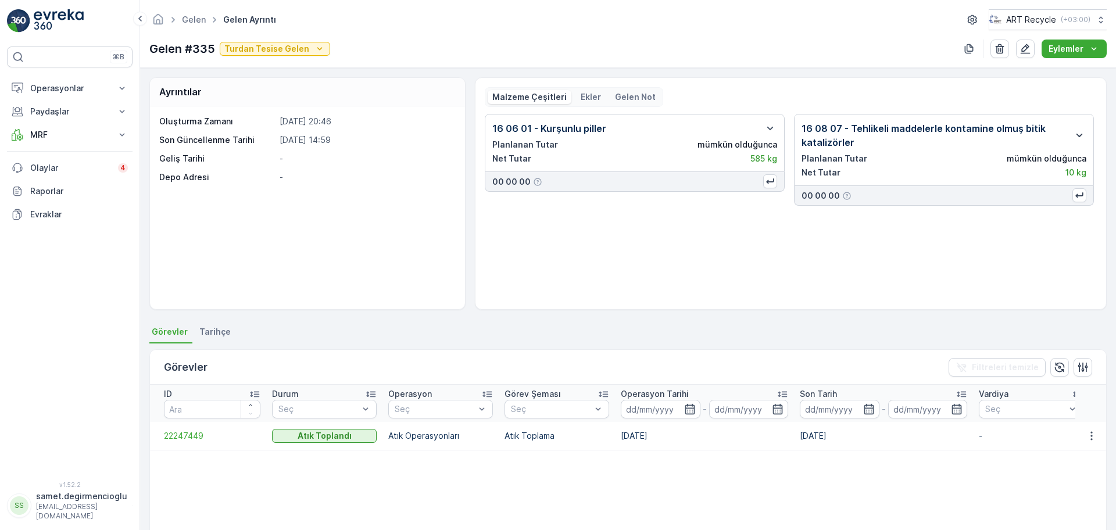
click at [1073, 131] on icon "button" at bounding box center [1080, 135] width 14 height 14
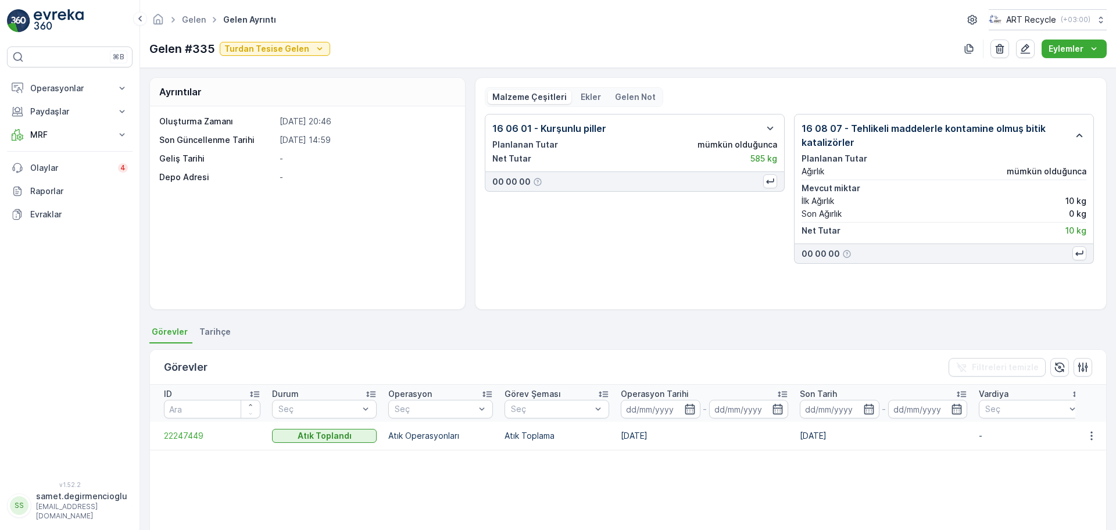
click at [1073, 131] on icon "button" at bounding box center [1080, 135] width 14 height 14
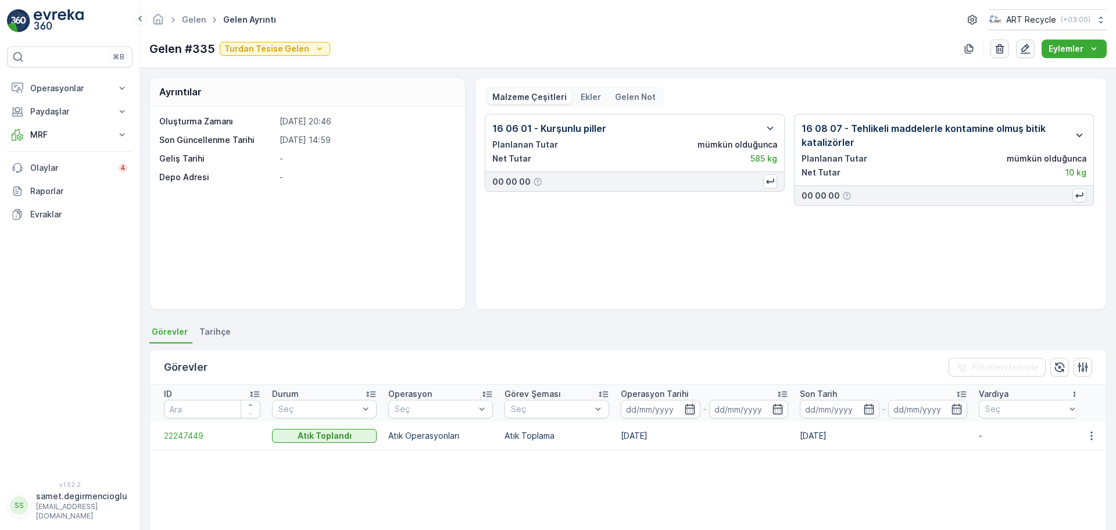
click at [1031, 45] on icon "button" at bounding box center [1026, 49] width 12 height 12
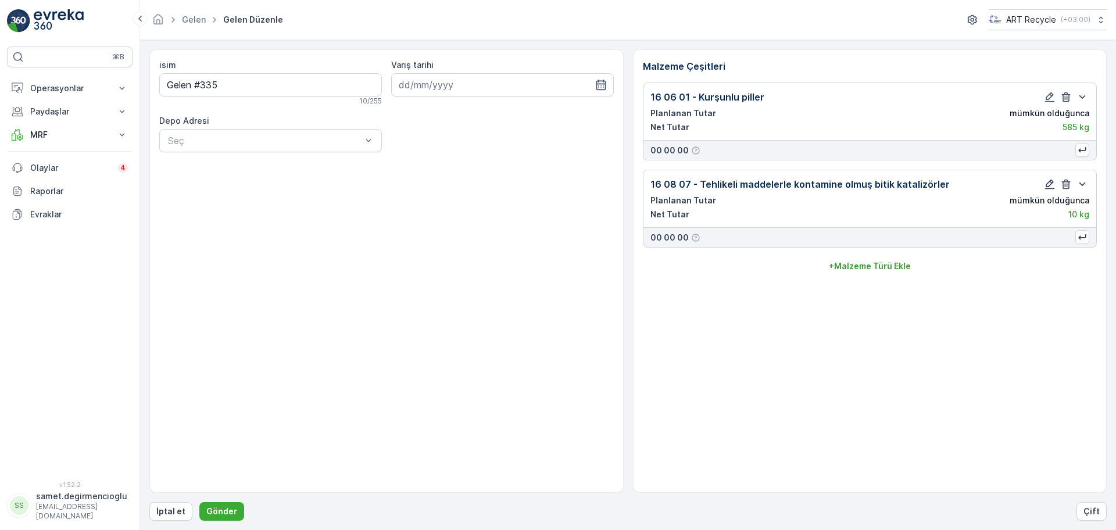
click at [1047, 178] on icon "button" at bounding box center [1050, 184] width 12 height 12
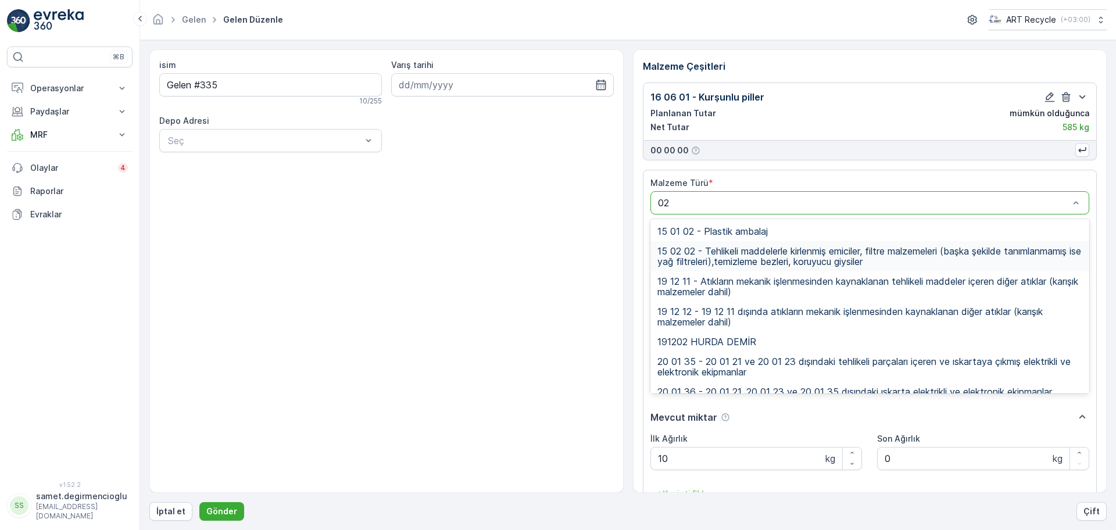
type input "0"
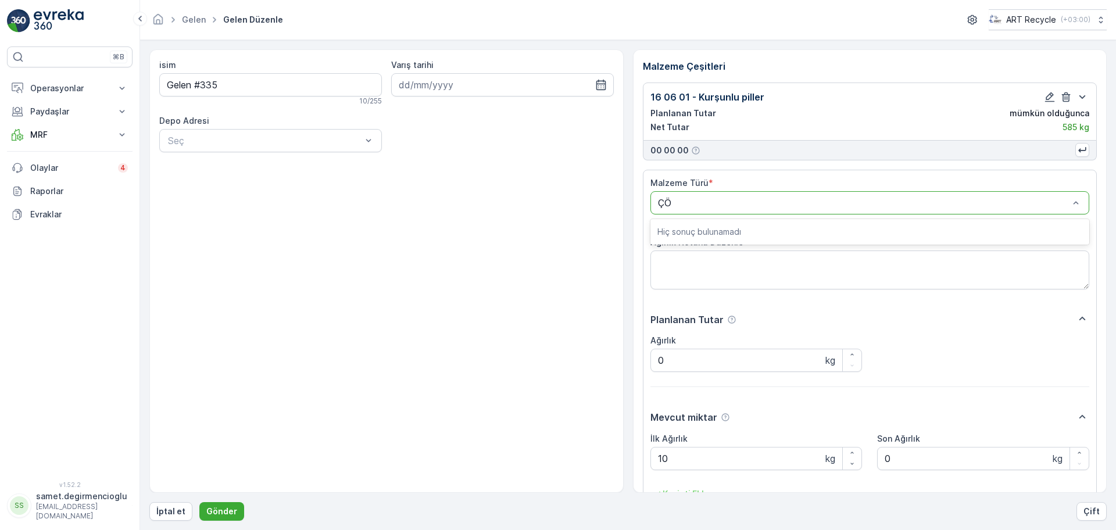
type input "Ç"
type input "ç"
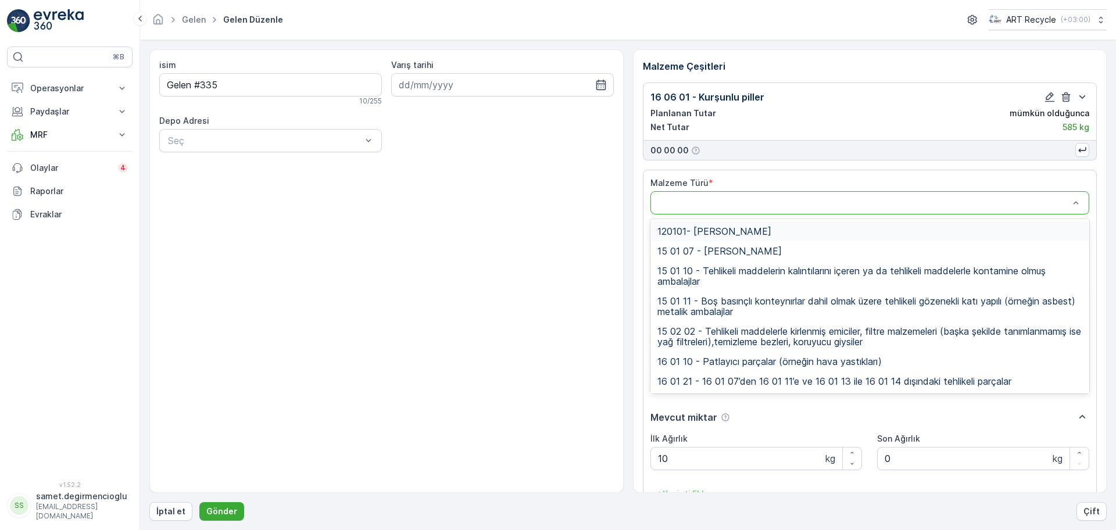
type input "c"
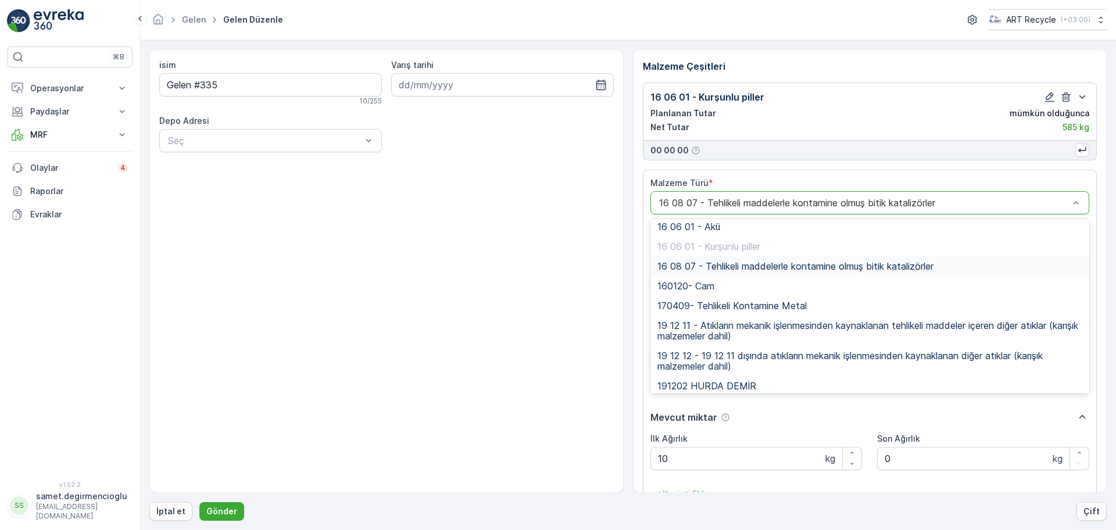
scroll to position [363, 0]
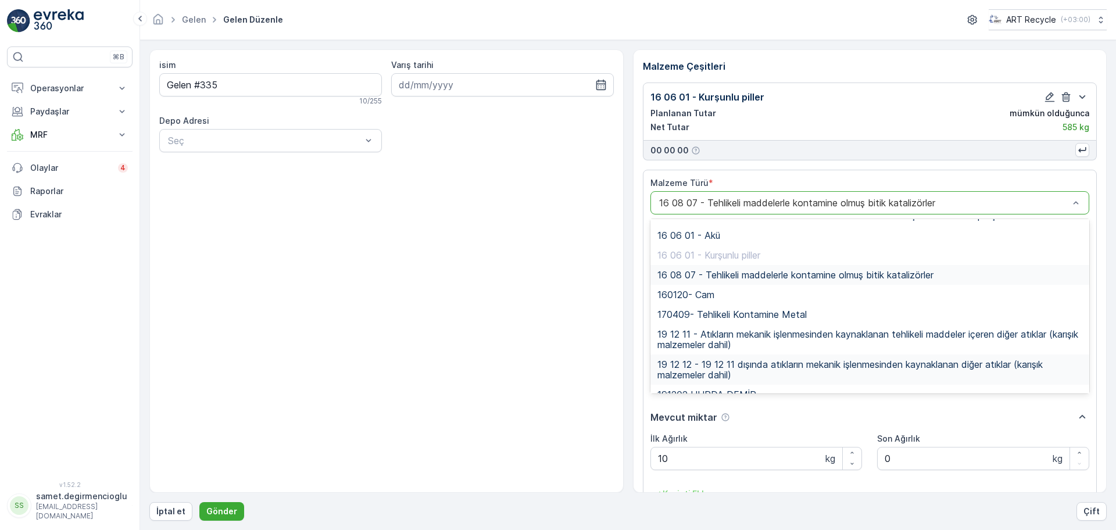
click at [819, 365] on span "19 12 12 - 19 12 11 dışında atıkların mekanik işlenmesinden kaynaklanan diğer a…" at bounding box center [871, 369] width 426 height 21
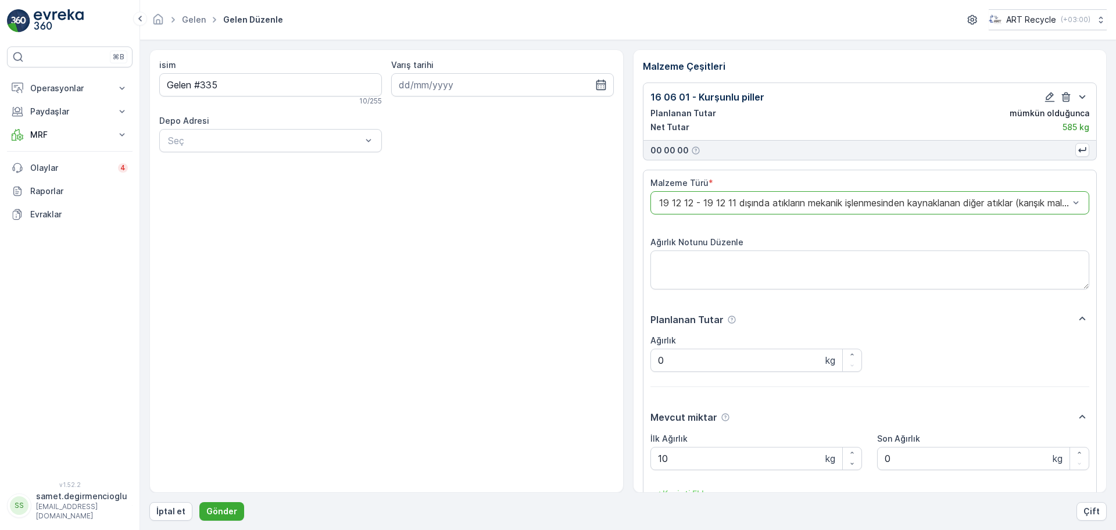
click at [833, 310] on div "Malzeme Türü * option 19 12 12 - 19 12 11 dışında atıkların mekanik işlenmesind…" at bounding box center [871, 366] width 440 height 378
drag, startPoint x: 706, startPoint y: 447, endPoint x: 526, endPoint y: 408, distance: 184.4
click at [534, 409] on div "isim Gelen #335 10 / 255 Varış tarihi Depo Adresi Seç Malzeme Çeşitleri 16 06 0…" at bounding box center [628, 271] width 958 height 444
type Ağırlık "1940"
click at [526, 408] on div "isim Gelen #335 10 / 255 Varış tarihi Depo Adresi Seç" at bounding box center [386, 271] width 474 height 444
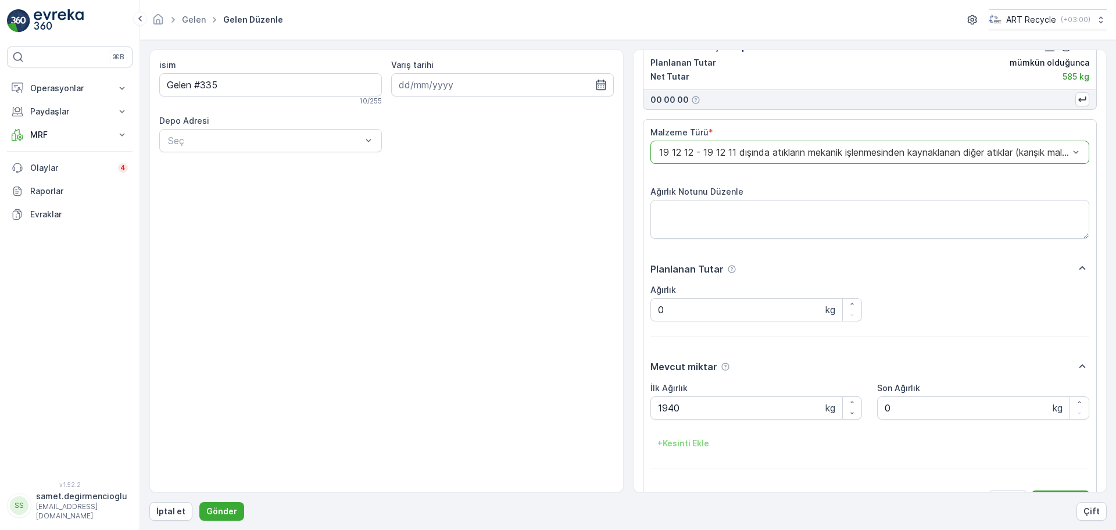
scroll to position [80, 0]
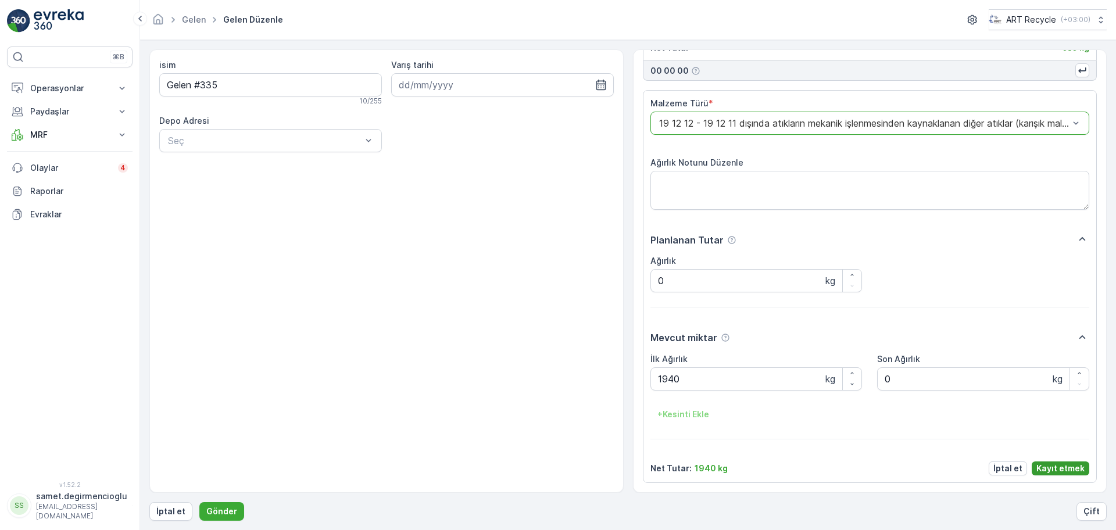
click at [1049, 465] on p "Kayıt etmek" at bounding box center [1061, 469] width 48 height 12
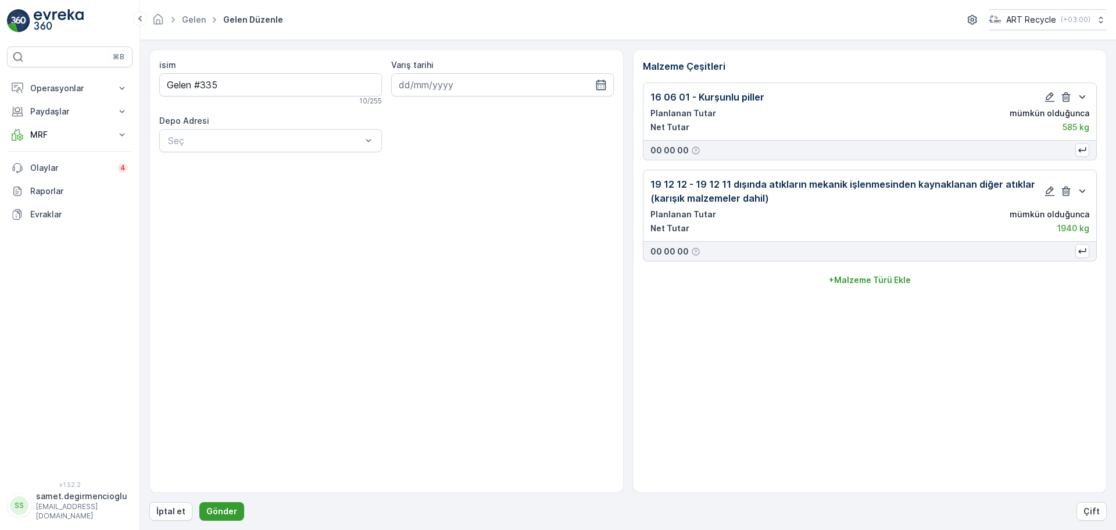
click at [230, 505] on button "Gönder" at bounding box center [221, 511] width 45 height 19
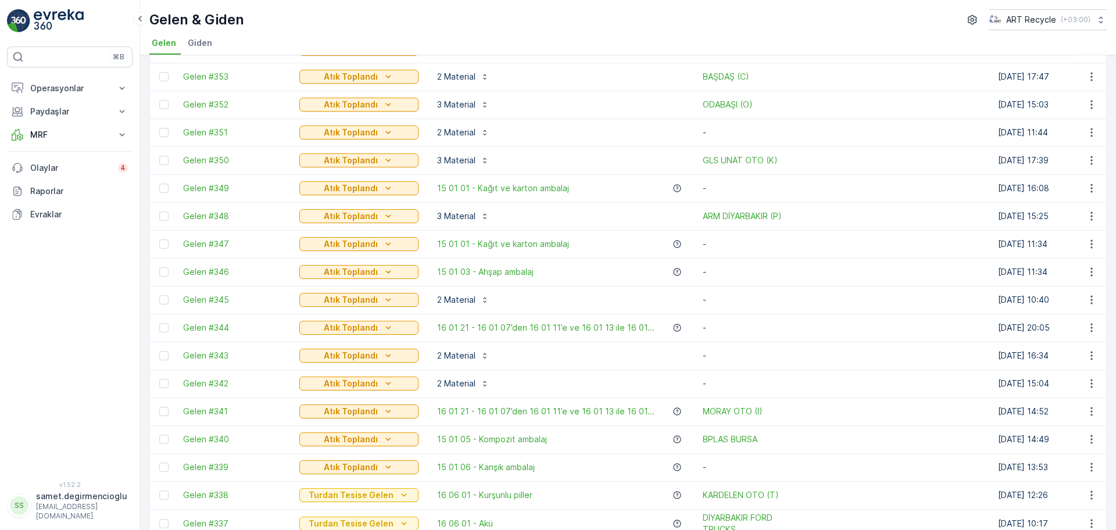
scroll to position [396, 0]
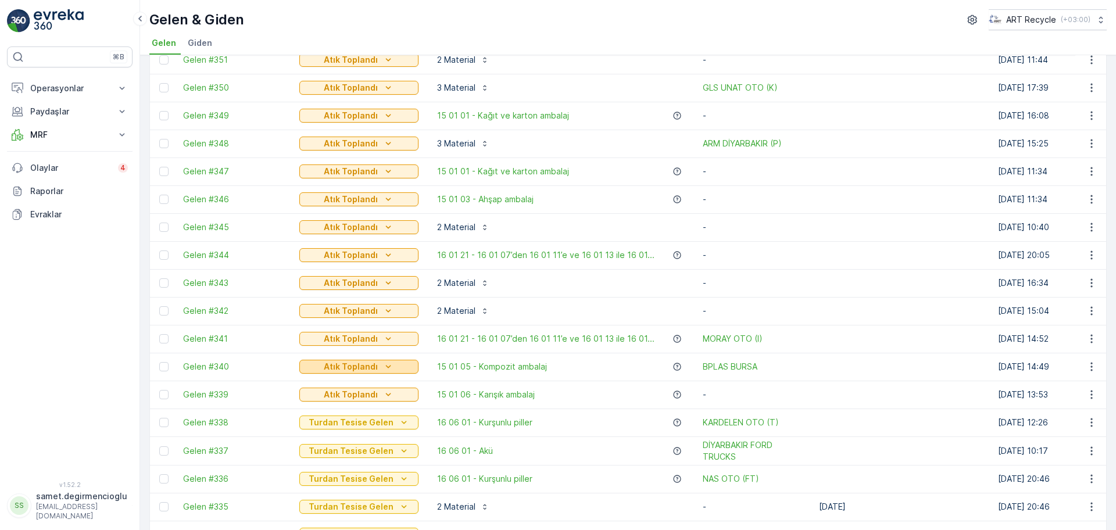
click at [383, 362] on icon "Atık Toplandı" at bounding box center [389, 367] width 12 height 12
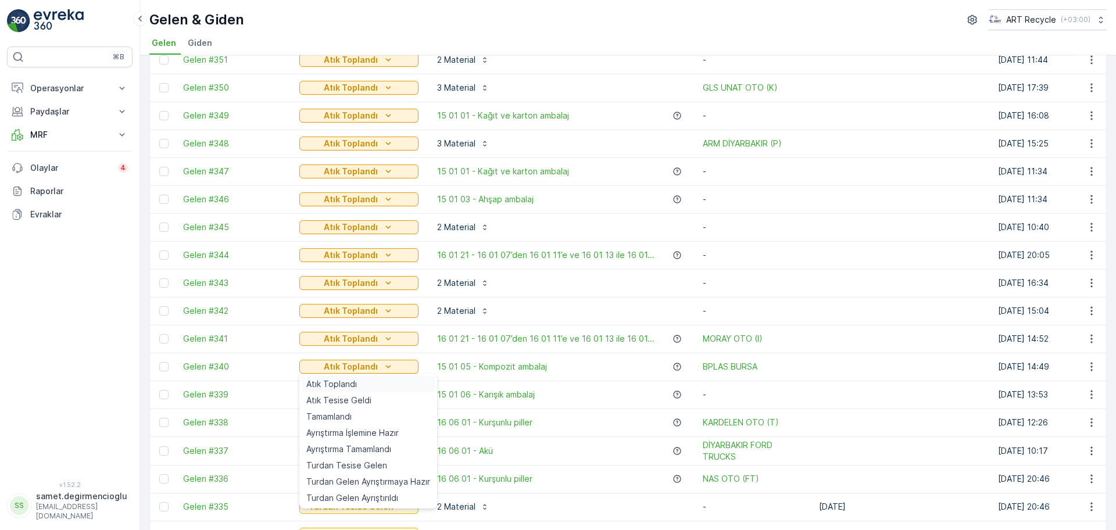
click at [356, 383] on span "Atık Toplandı" at bounding box center [331, 384] width 51 height 12
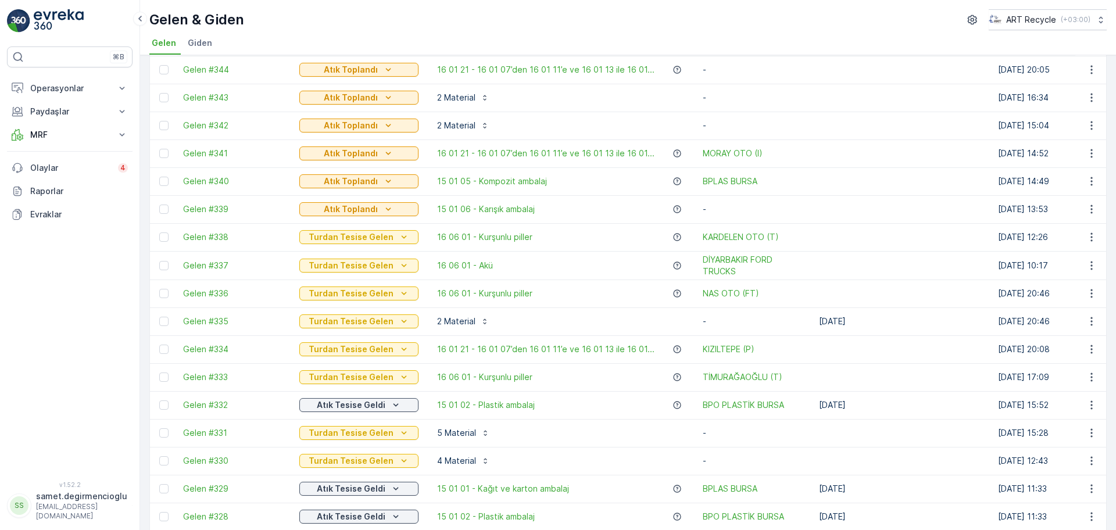
scroll to position [509, 0]
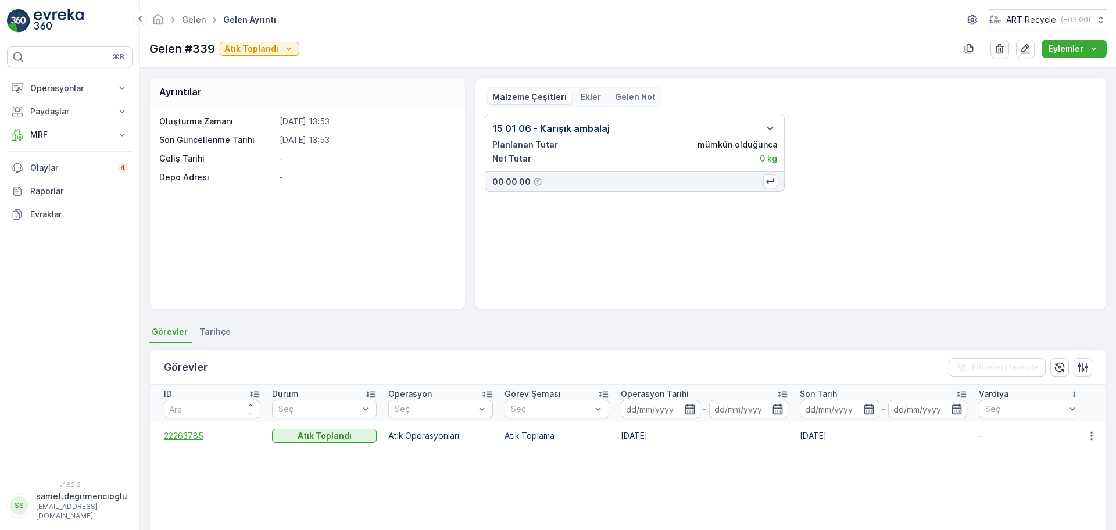
click at [177, 435] on span "22263785" at bounding box center [212, 436] width 97 height 12
click at [1023, 49] on icon "button" at bounding box center [1026, 49] width 10 height 10
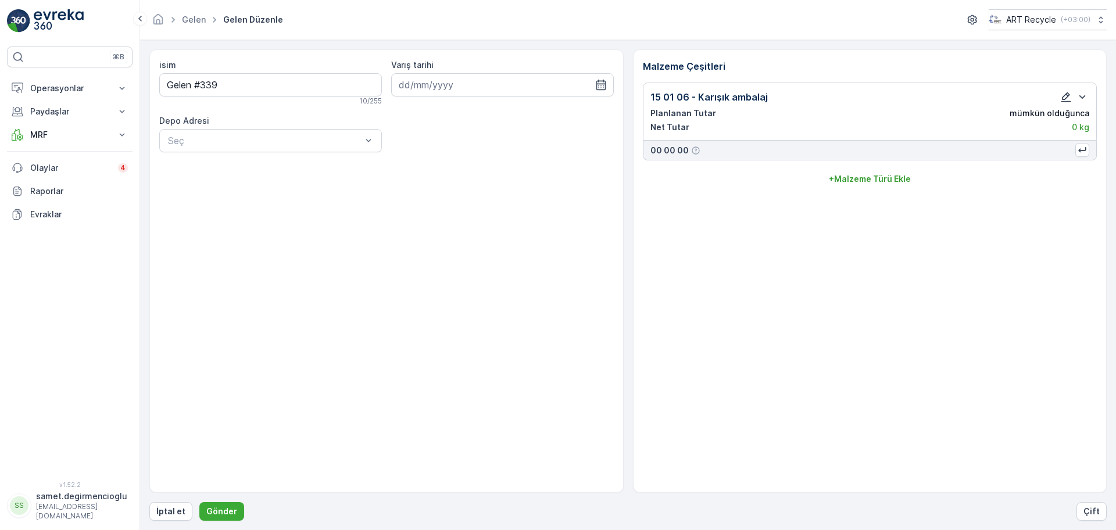
click at [1060, 97] on icon "button" at bounding box center [1066, 97] width 12 height 12
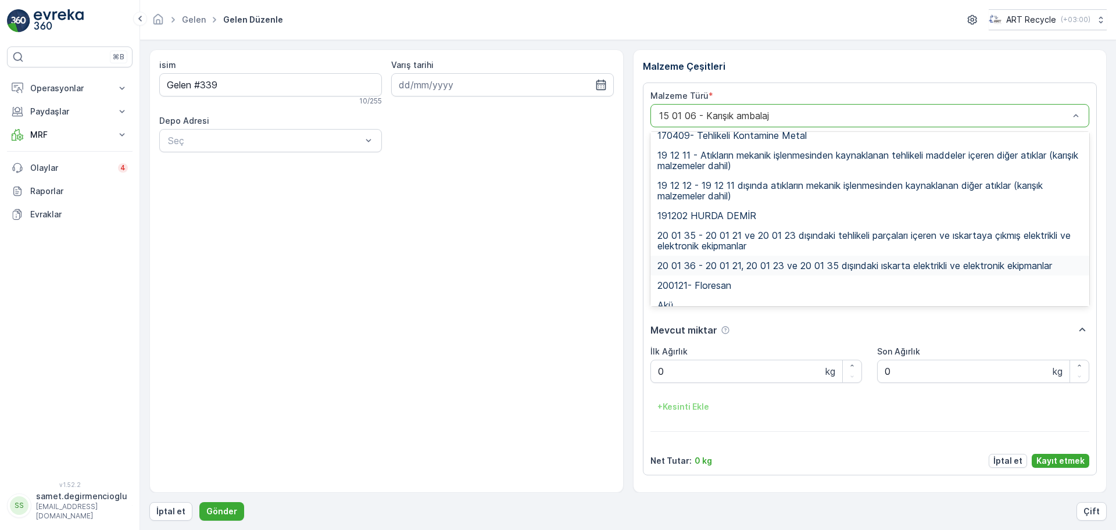
scroll to position [436, 0]
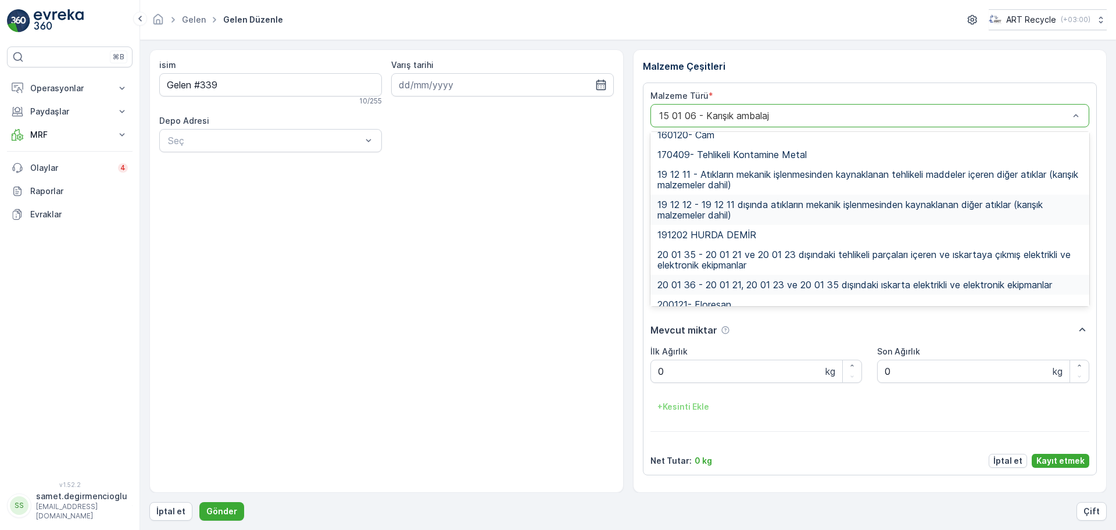
click at [735, 201] on span "19 12 12 - 19 12 11 dışında atıkların mekanik işlenmesinden kaynaklanan diğer a…" at bounding box center [871, 209] width 426 height 21
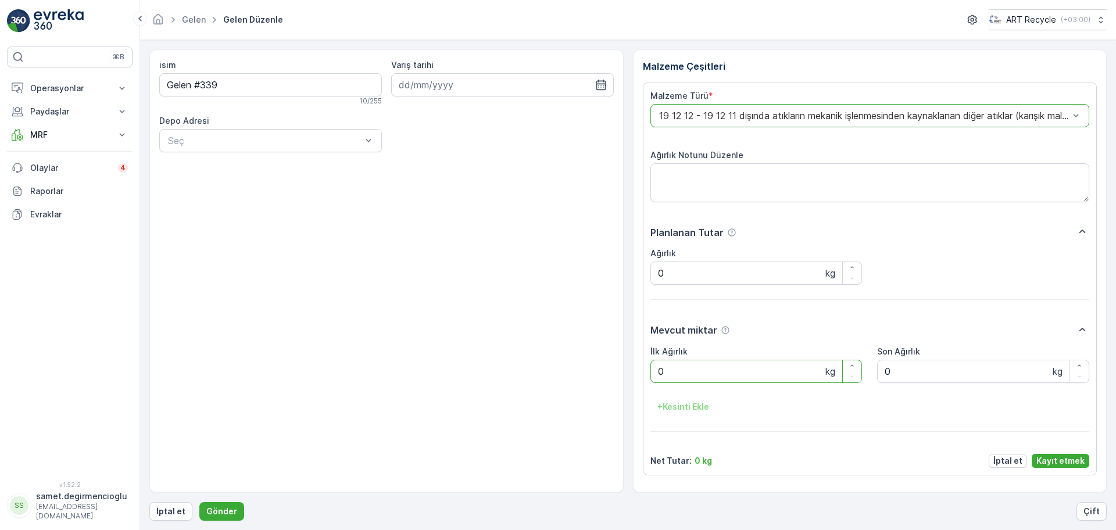
drag, startPoint x: 711, startPoint y: 362, endPoint x: 577, endPoint y: 358, distance: 133.8
click at [577, 358] on div "isim Gelen #339 10 / 255 Varış tarihi Depo Adresi Seç Malzeme Çeşitleri Malzeme…" at bounding box center [628, 271] width 958 height 444
type Ağırlık "1940"
click at [1069, 455] on p "Kayıt etmek" at bounding box center [1061, 461] width 48 height 12
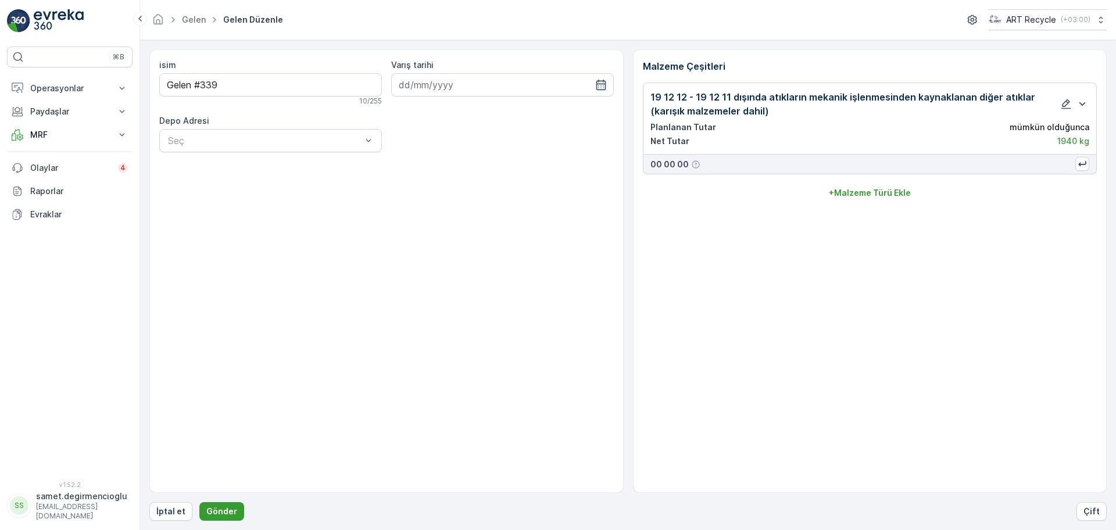
click at [217, 508] on p "Gönder" at bounding box center [221, 512] width 31 height 12
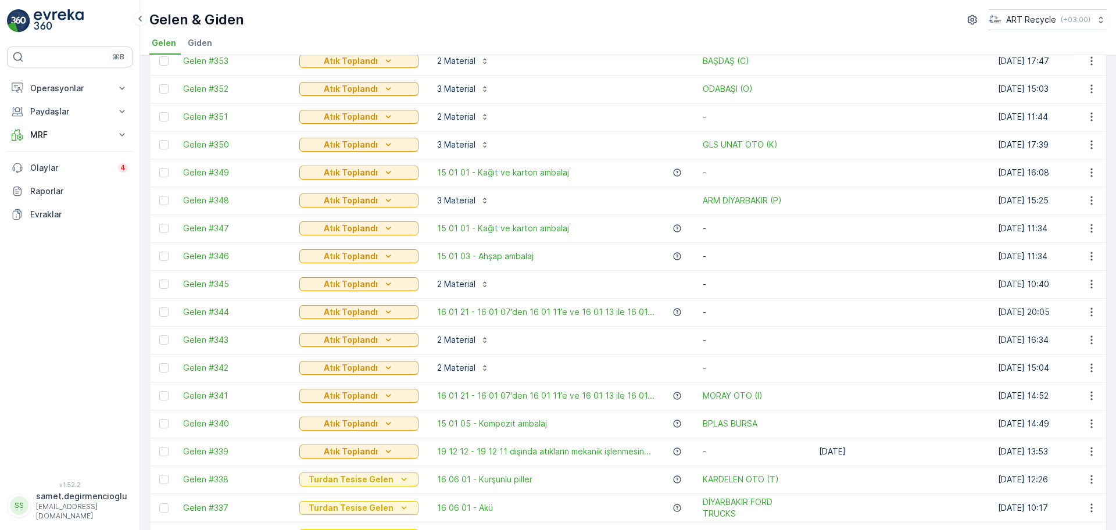
scroll to position [363, 0]
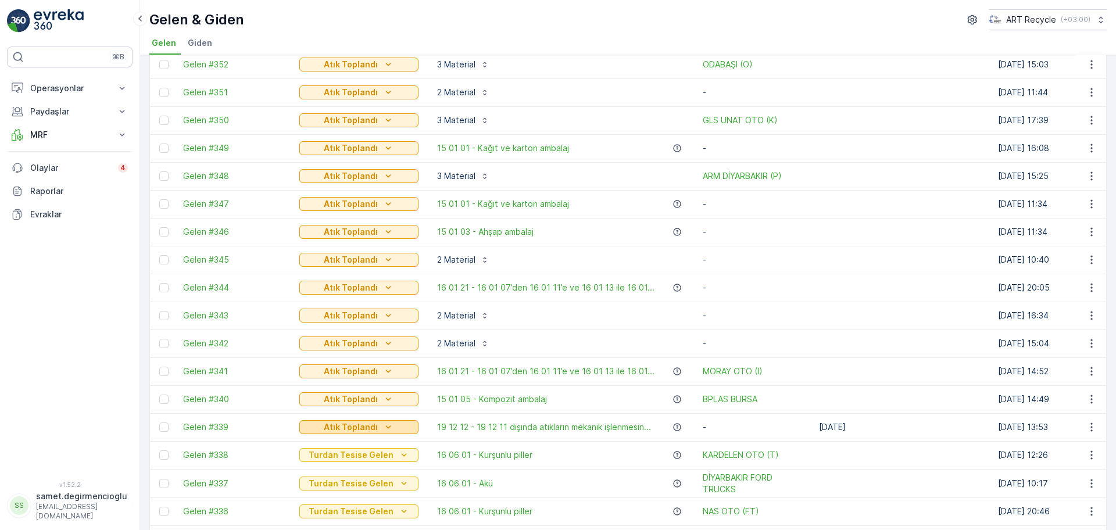
click at [360, 425] on p "Atık Toplandı" at bounding box center [351, 428] width 54 height 12
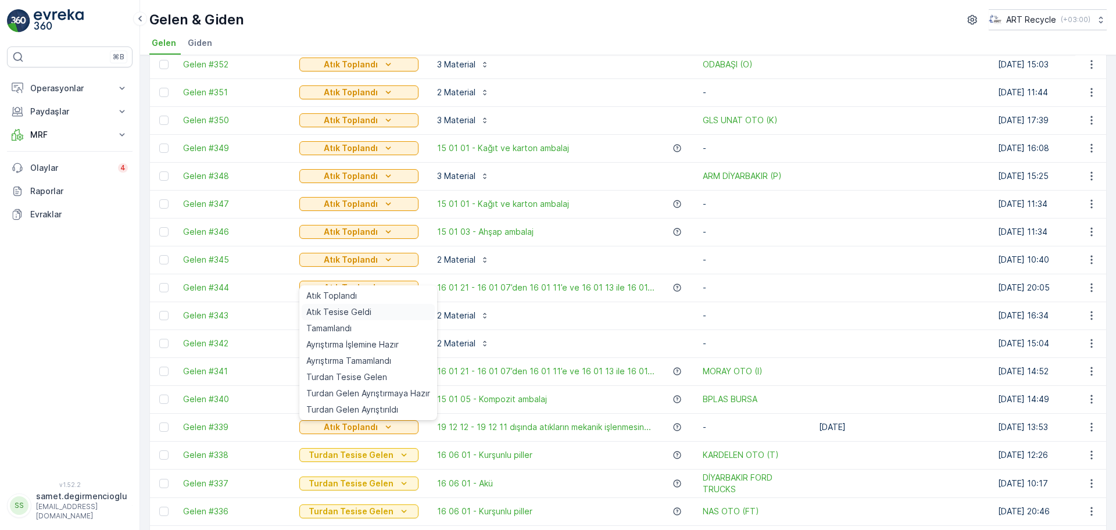
click at [347, 313] on span "Atık Tesise Geldi" at bounding box center [338, 312] width 65 height 12
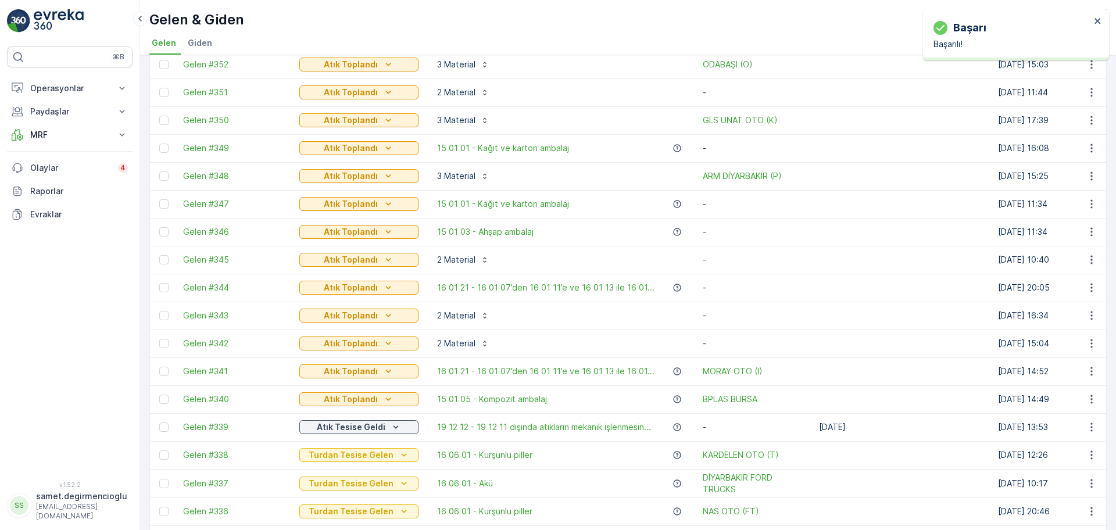
click at [370, 399] on p "Atık Toplandı" at bounding box center [351, 400] width 54 height 12
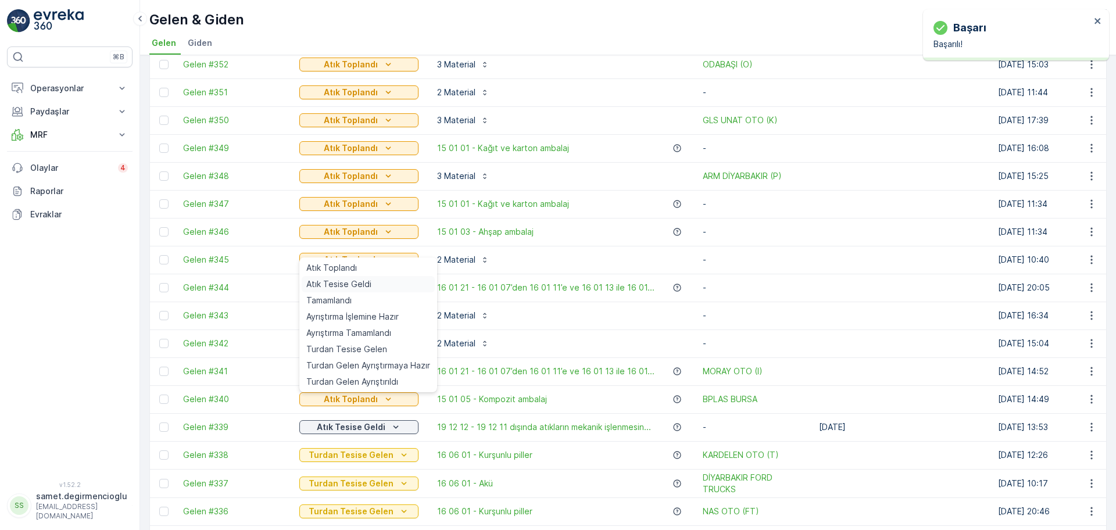
click at [360, 285] on span "Atık Tesise Geldi" at bounding box center [338, 284] width 65 height 12
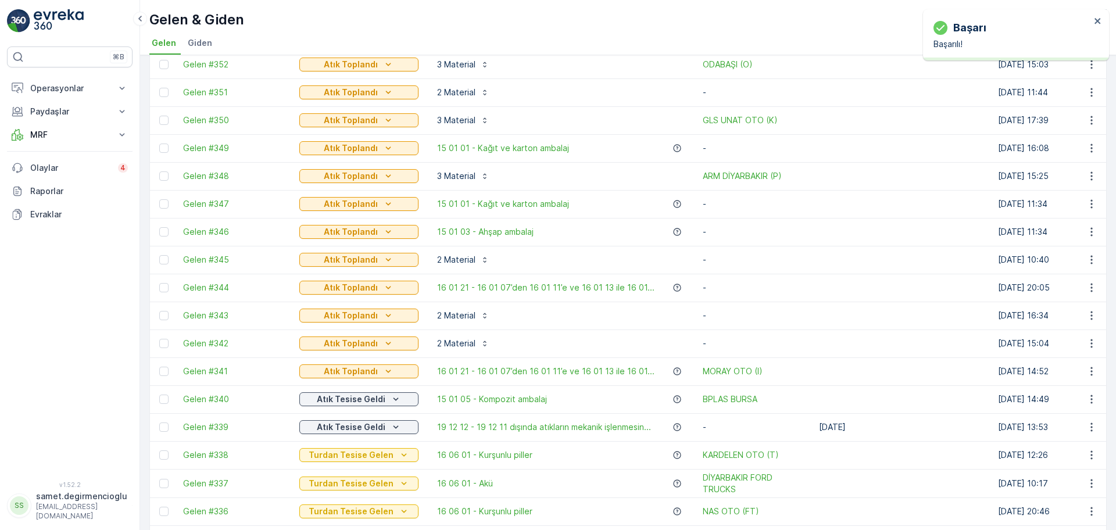
click at [383, 368] on icon "Atık Toplandı" at bounding box center [389, 372] width 12 height 12
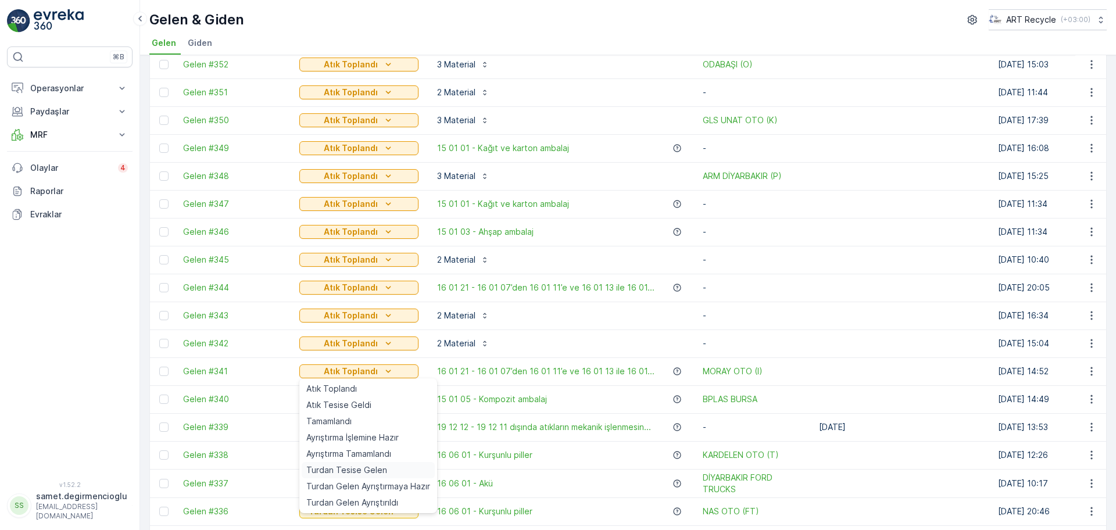
click at [342, 475] on span "Turdan Tesise Gelen" at bounding box center [346, 471] width 81 height 12
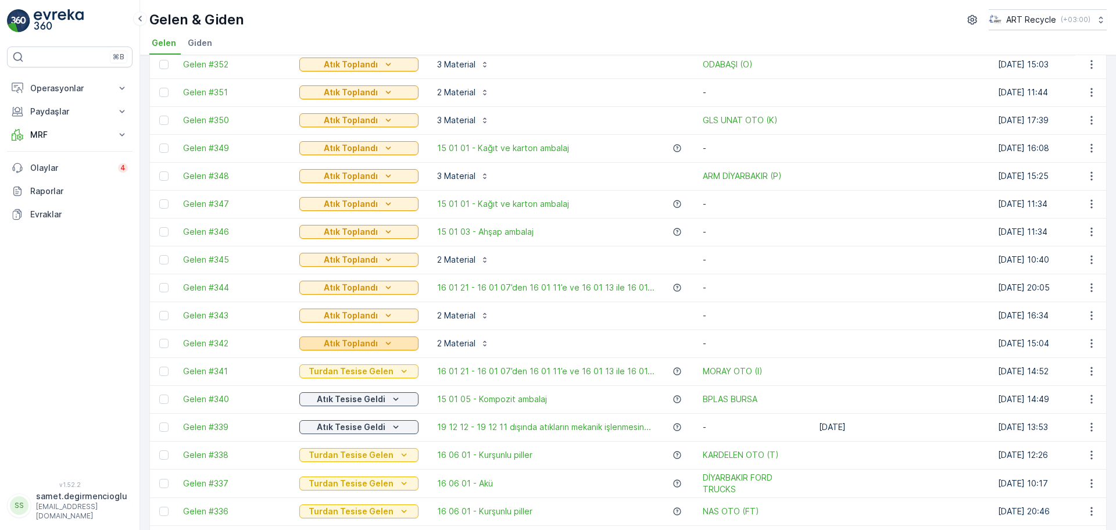
click at [385, 348] on icon "Atık Toplandı" at bounding box center [389, 344] width 12 height 12
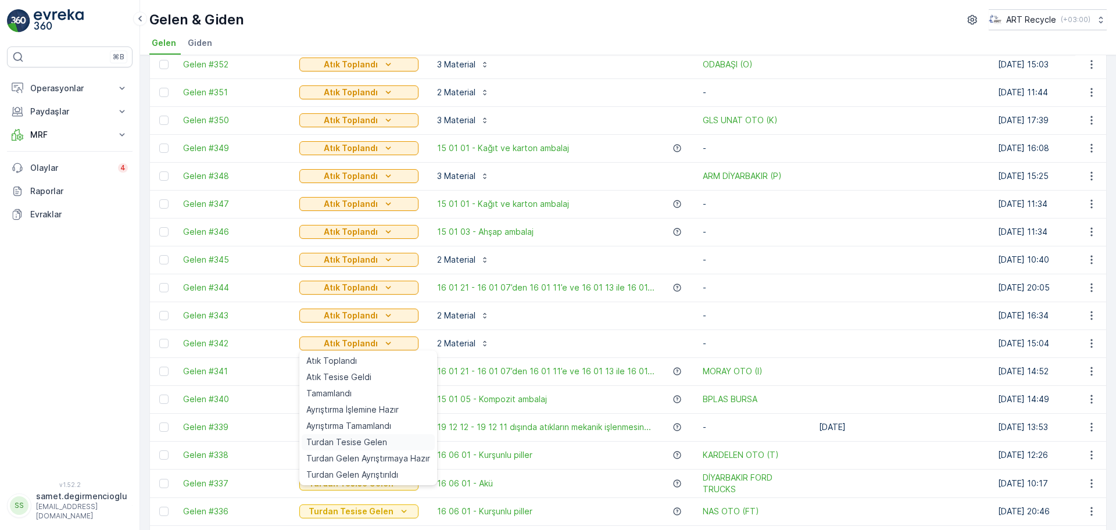
click at [365, 442] on span "Turdan Tesise Gelen" at bounding box center [346, 443] width 81 height 12
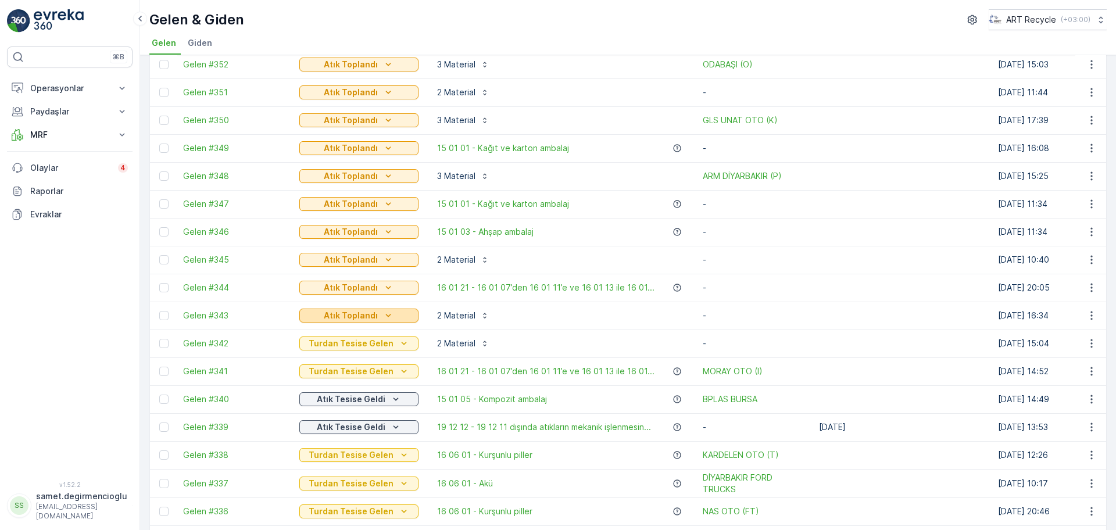
click at [365, 310] on p "Atık Toplandı" at bounding box center [351, 316] width 54 height 12
click at [352, 319] on p "Atık Toplandı" at bounding box center [351, 316] width 54 height 12
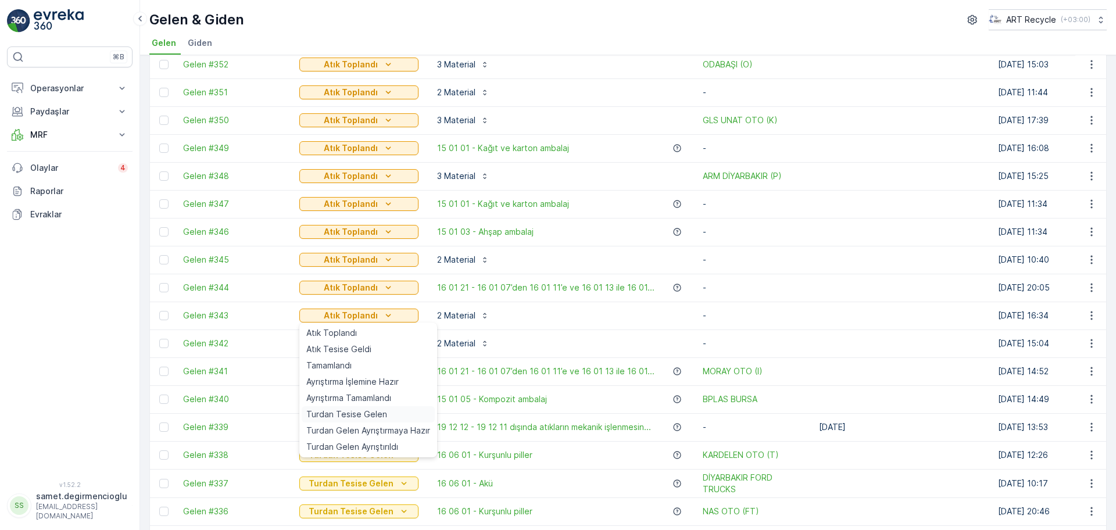
click at [348, 414] on span "Turdan Tesise Gelen" at bounding box center [346, 415] width 81 height 12
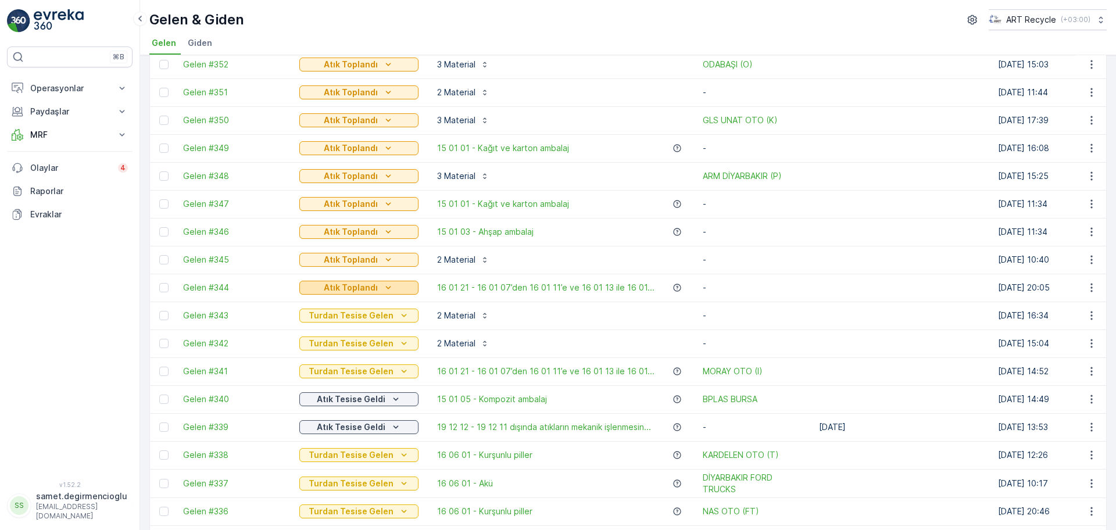
click at [353, 281] on button "Atık Toplandı" at bounding box center [358, 288] width 119 height 14
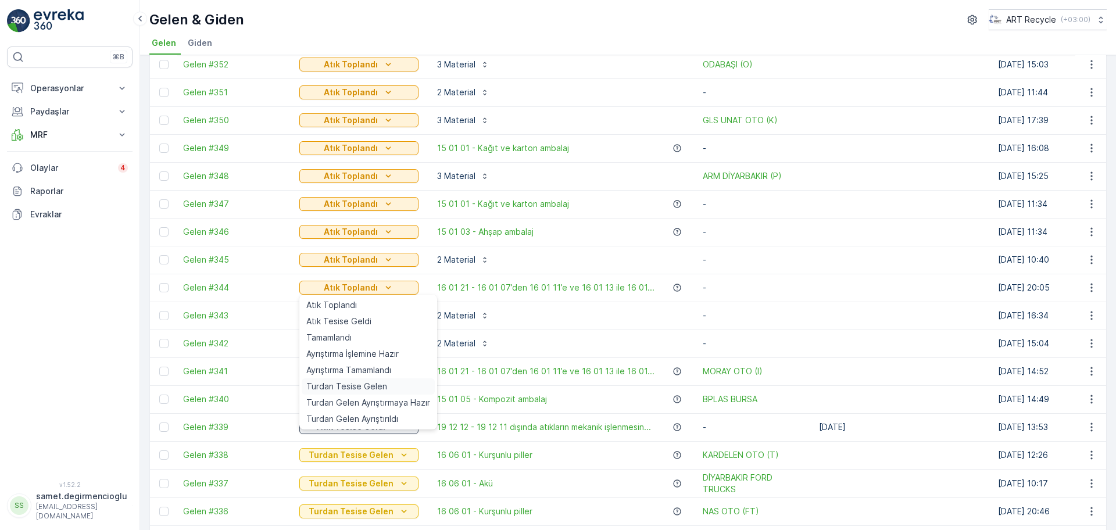
click at [356, 385] on span "Turdan Tesise Gelen" at bounding box center [346, 387] width 81 height 12
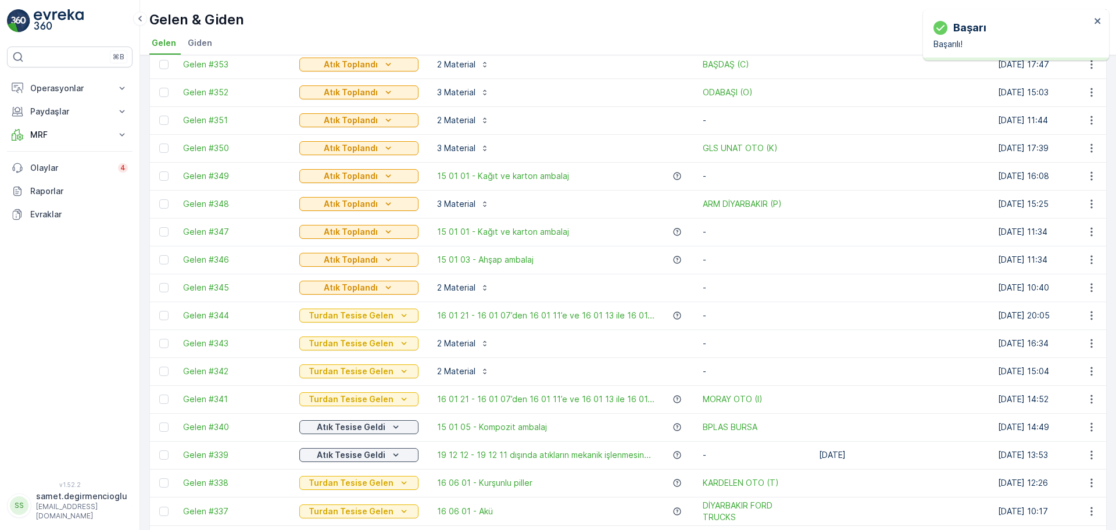
scroll to position [391, 0]
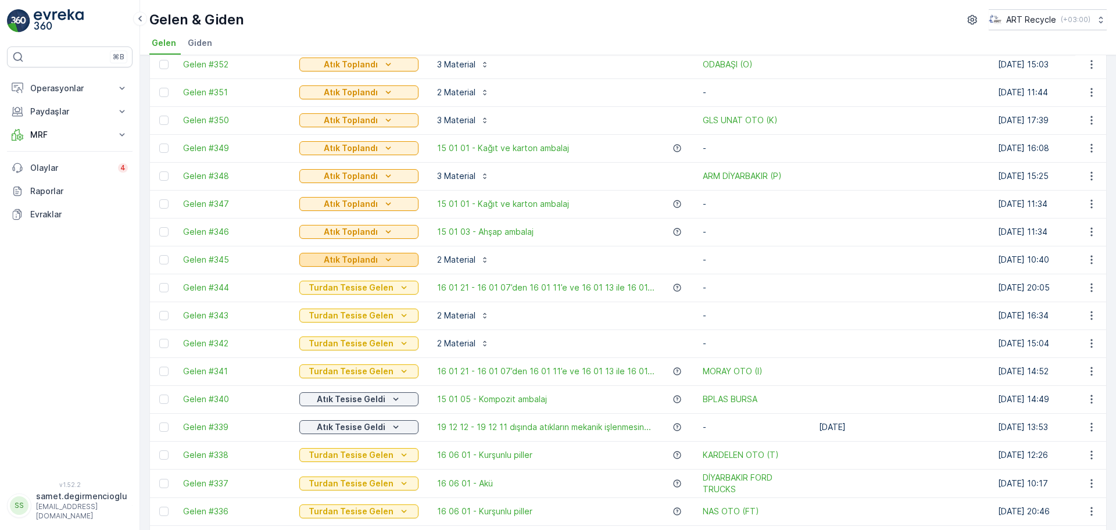
click at [373, 265] on p "Atık Toplandı" at bounding box center [351, 260] width 54 height 12
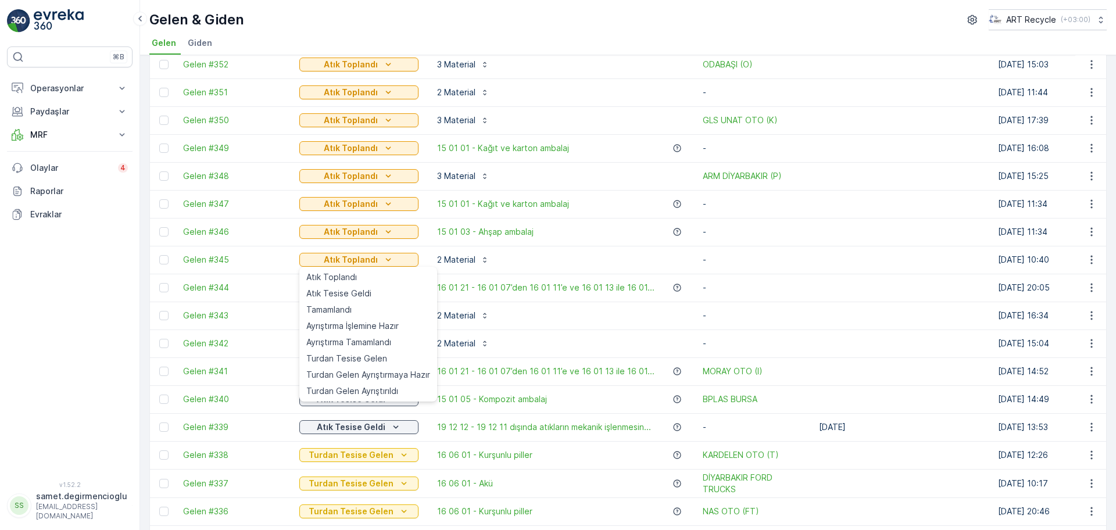
click at [110, 269] on div "⌘B Operasyonlar Insights Planlama Rotalar & Görevler Kokpit Ayarlar Paydaşlar R…" at bounding box center [70, 257] width 126 height 421
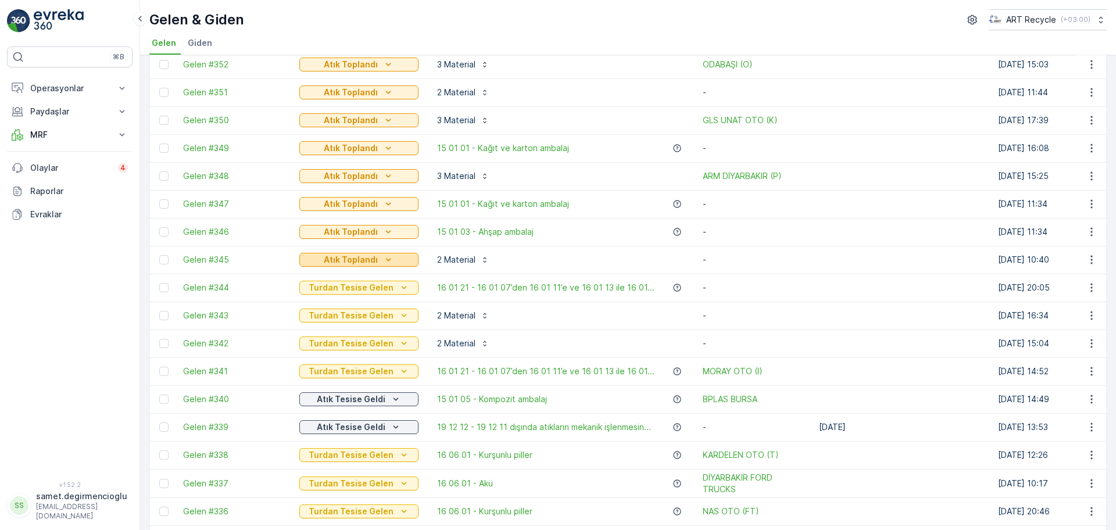
click at [383, 260] on icon "Atık Toplandı" at bounding box center [389, 260] width 12 height 12
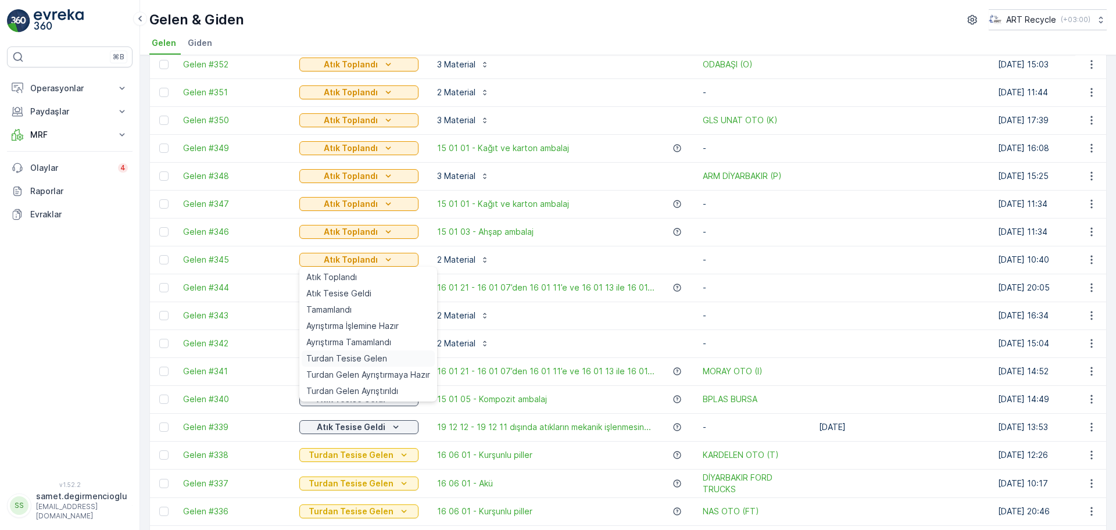
click at [366, 358] on span "Turdan Tesise Gelen" at bounding box center [346, 359] width 81 height 12
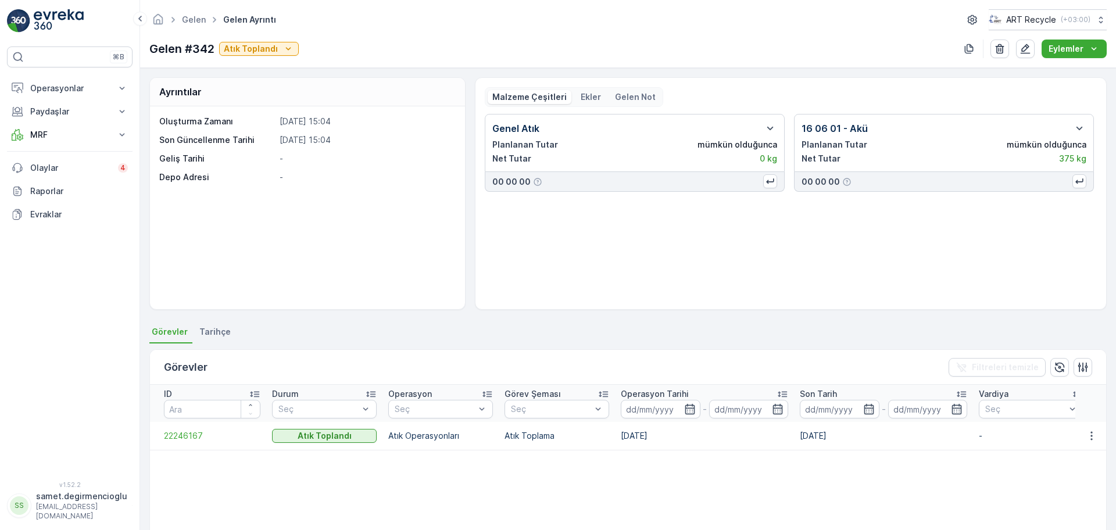
click at [182, 442] on td "22246167" at bounding box center [208, 436] width 116 height 28
click at [185, 438] on span "22246167" at bounding box center [212, 436] width 97 height 12
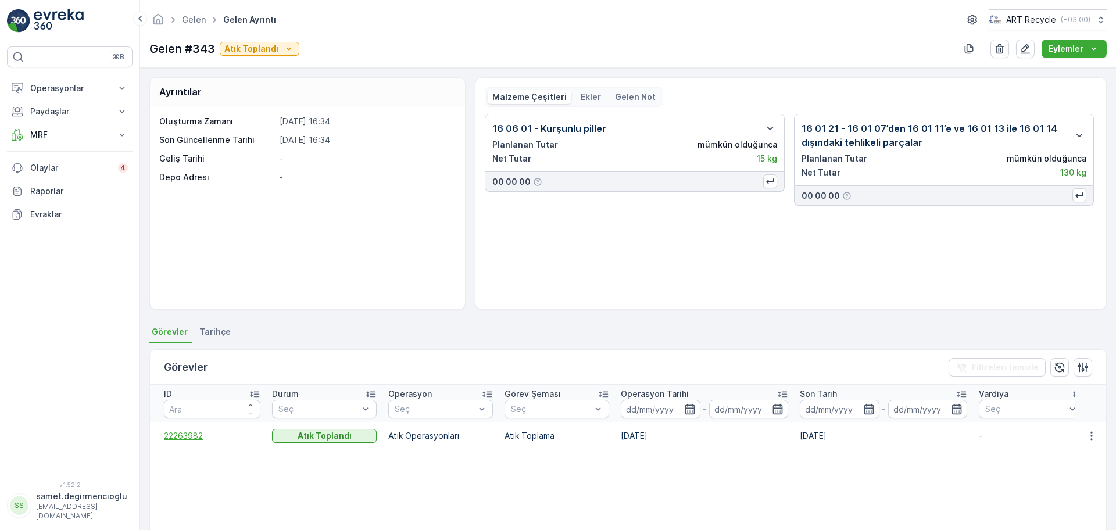
click at [180, 432] on span "22263982" at bounding box center [212, 436] width 97 height 12
click at [192, 441] on span "22283064" at bounding box center [212, 436] width 97 height 12
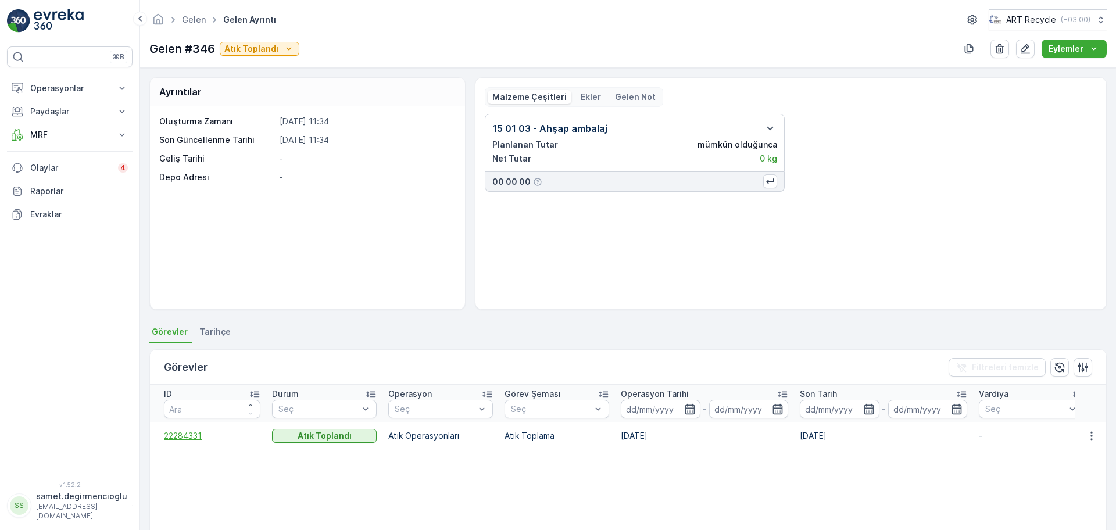
click at [192, 430] on span "22284331" at bounding box center [212, 436] width 97 height 12
click at [1028, 48] on icon "button" at bounding box center [1026, 49] width 10 height 10
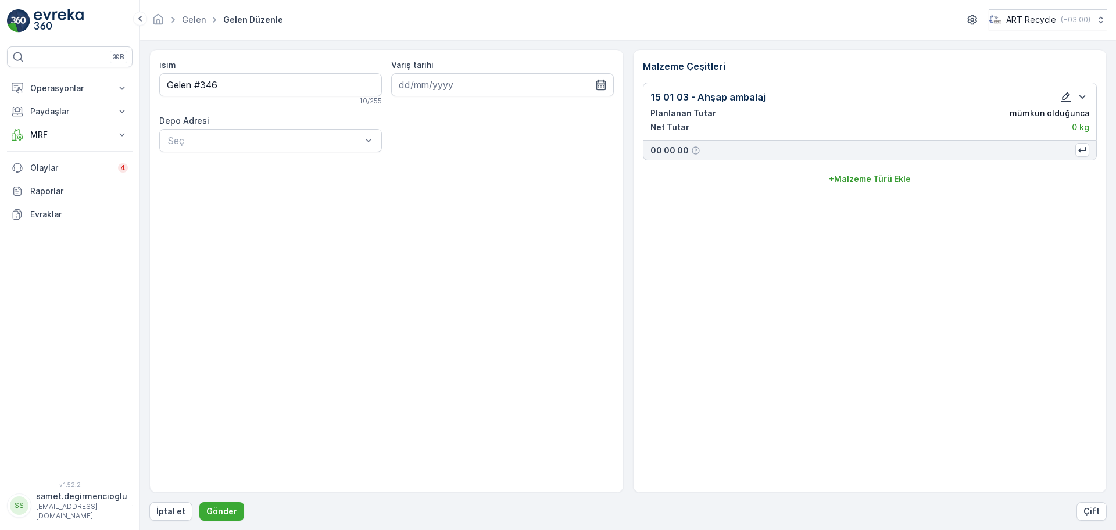
click at [1070, 91] on icon "button" at bounding box center [1066, 97] width 12 height 12
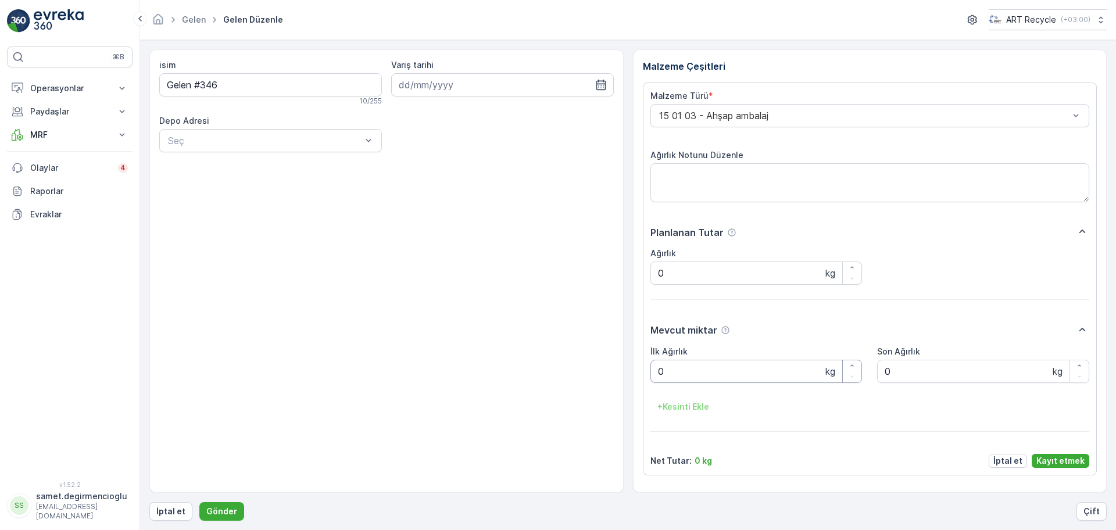
click at [701, 373] on Ağırlık "0" at bounding box center [757, 371] width 212 height 23
drag, startPoint x: 701, startPoint y: 373, endPoint x: 398, endPoint y: 351, distance: 303.7
click at [398, 351] on div "isim Gelen #346 10 / 255 Varış tarihi Depo Adresi Seç Malzeme Çeşitleri Malzeme…" at bounding box center [628, 271] width 958 height 444
type Ağırlık "1240"
click at [1066, 459] on p "Kayıt etmek" at bounding box center [1061, 461] width 48 height 12
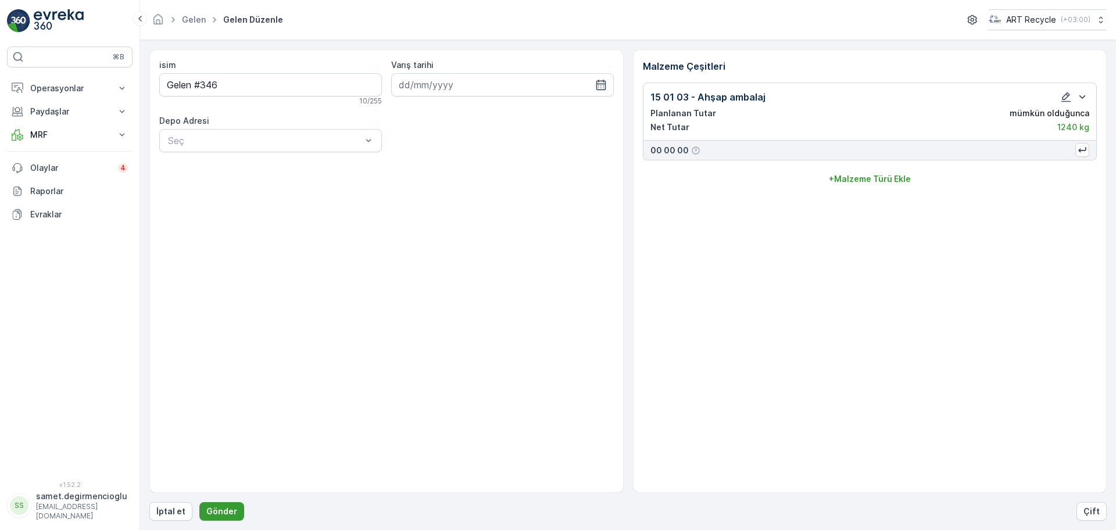
click at [220, 506] on p "Gönder" at bounding box center [221, 512] width 31 height 12
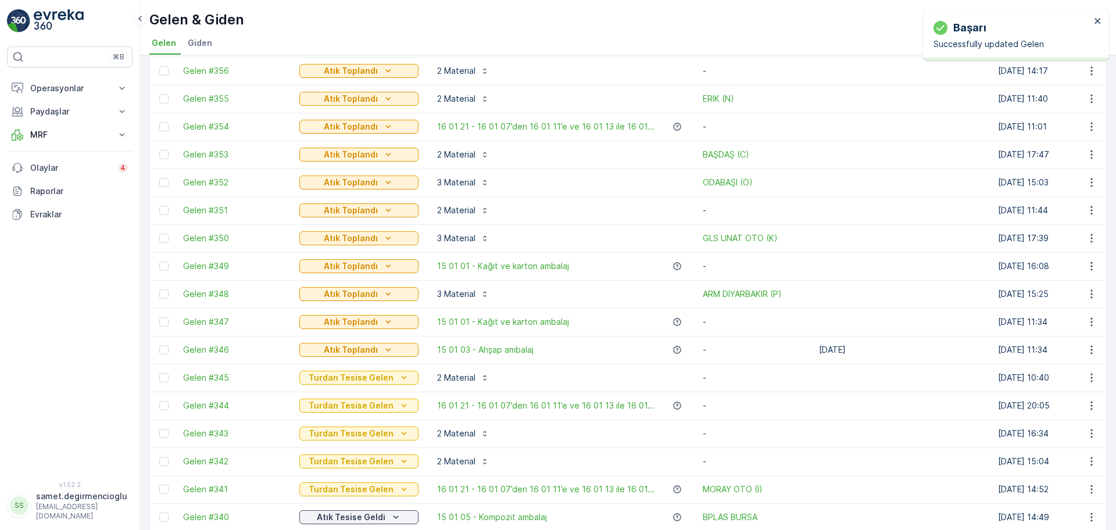
scroll to position [291, 0]
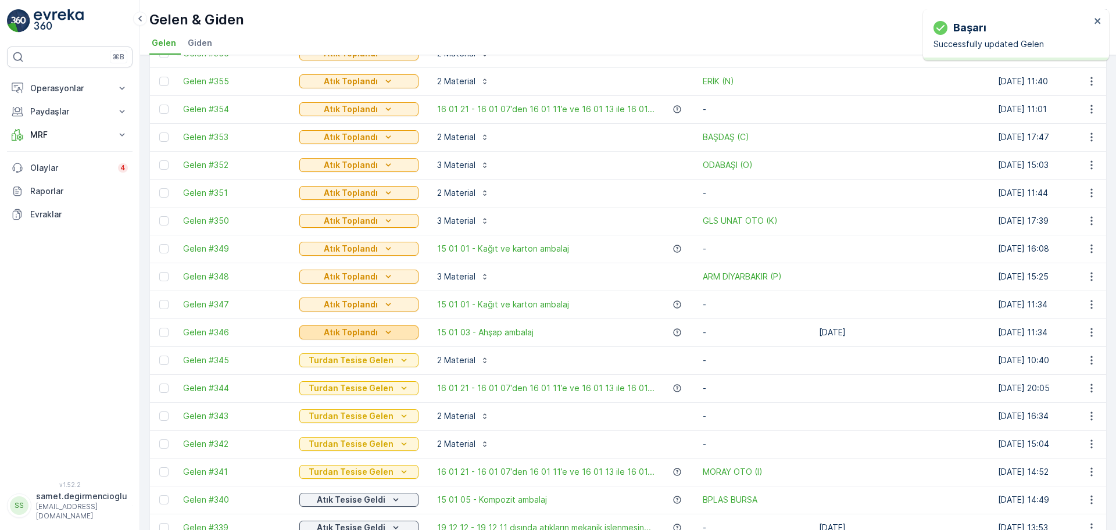
click at [362, 332] on p "Atık Toplandı" at bounding box center [351, 333] width 54 height 12
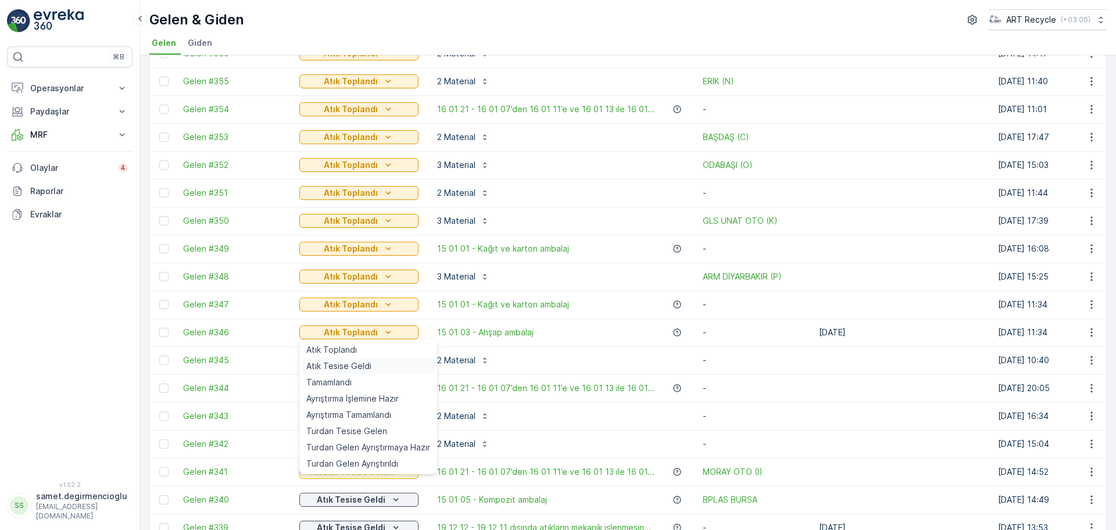
click at [356, 368] on span "Atık Tesise Geldi" at bounding box center [338, 366] width 65 height 12
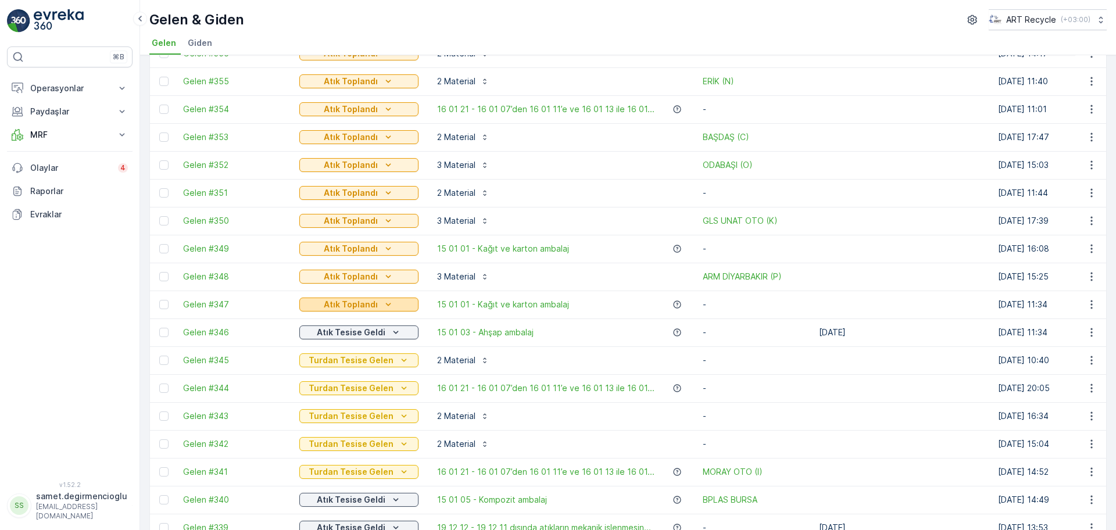
click at [328, 301] on p "Atık Toplandı" at bounding box center [351, 305] width 54 height 12
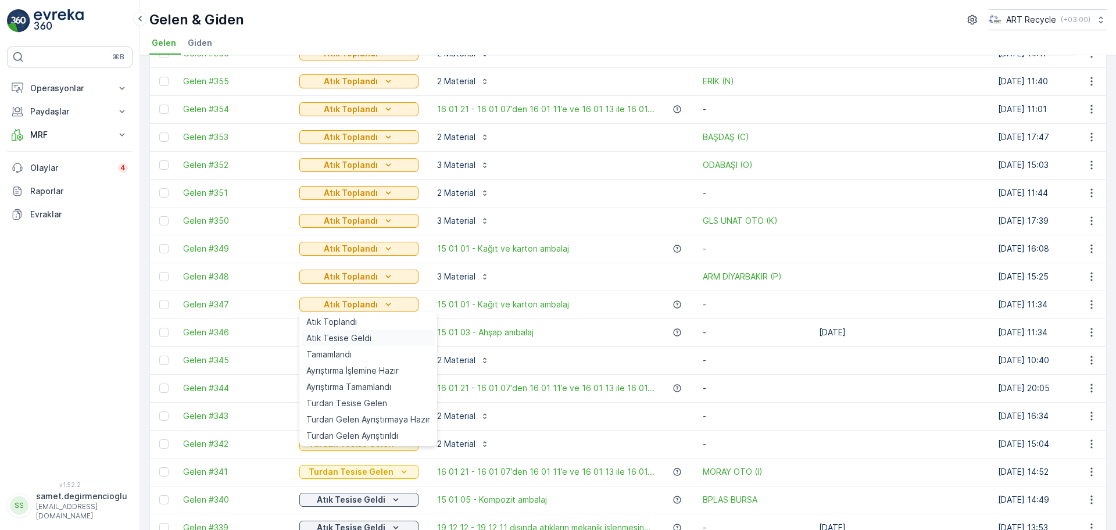
click at [335, 337] on span "Atık Tesise Geldi" at bounding box center [338, 339] width 65 height 12
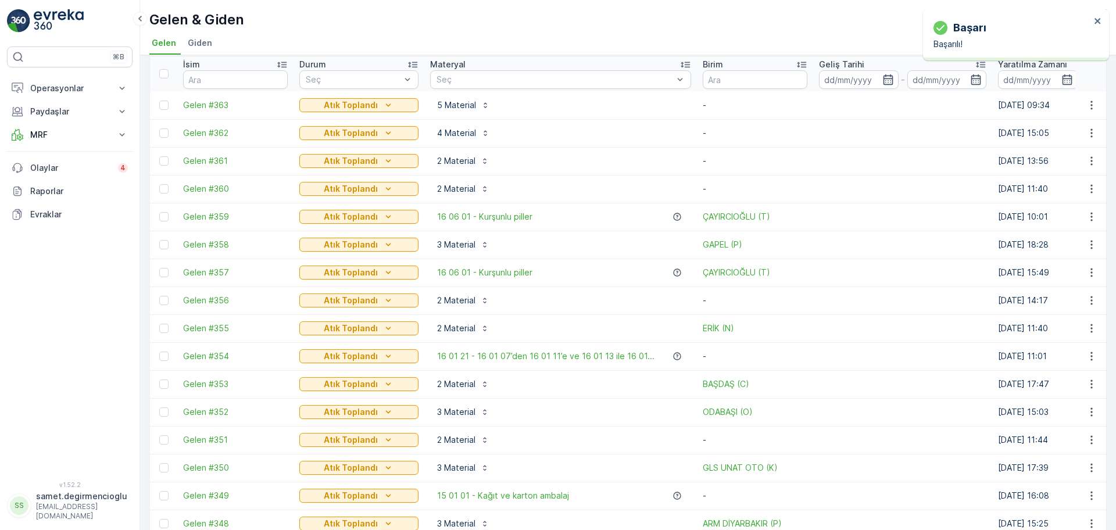
scroll to position [0, 0]
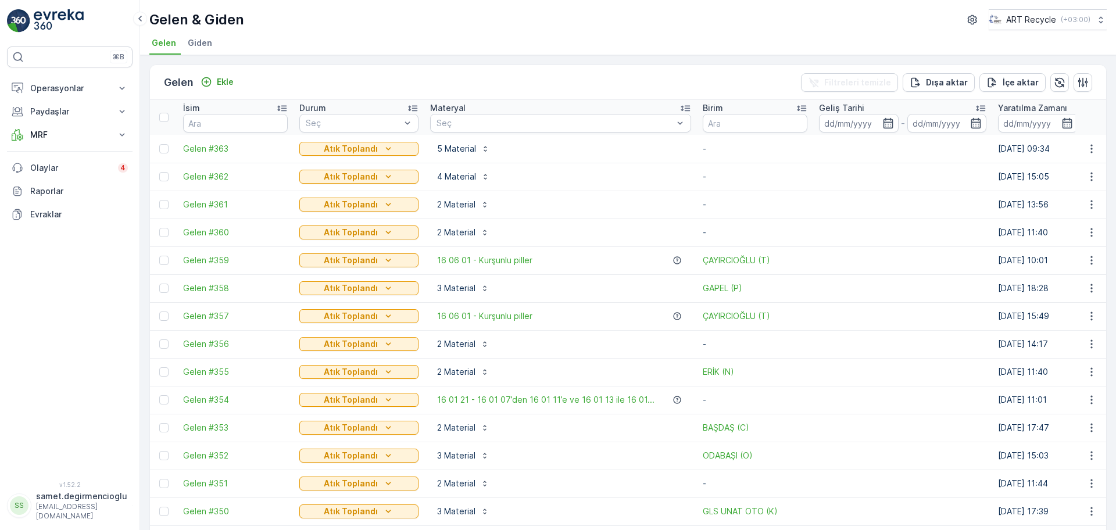
click at [206, 38] on span "Giden" at bounding box center [200, 43] width 24 height 12
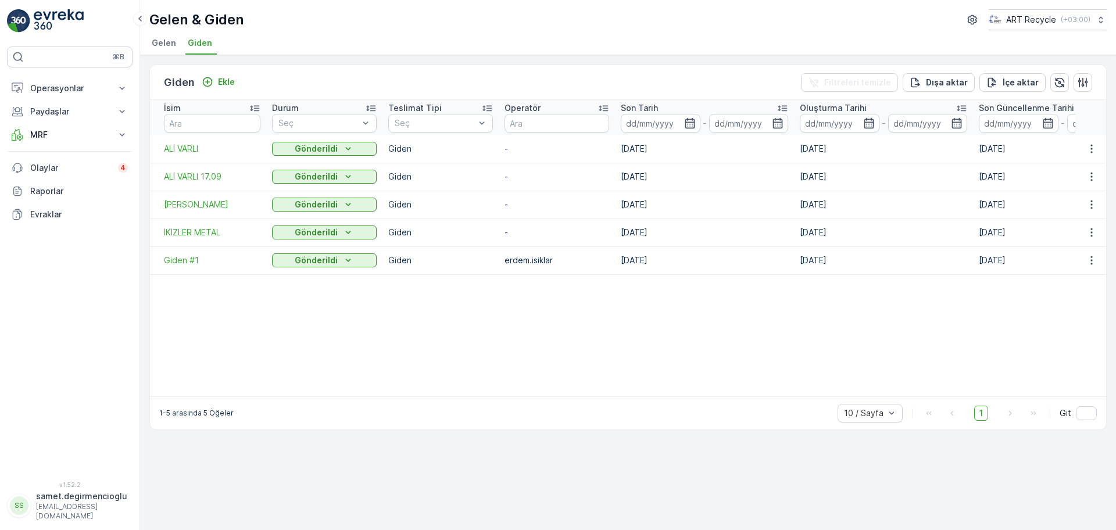
click at [160, 41] on span "Gelen" at bounding box center [164, 43] width 24 height 12
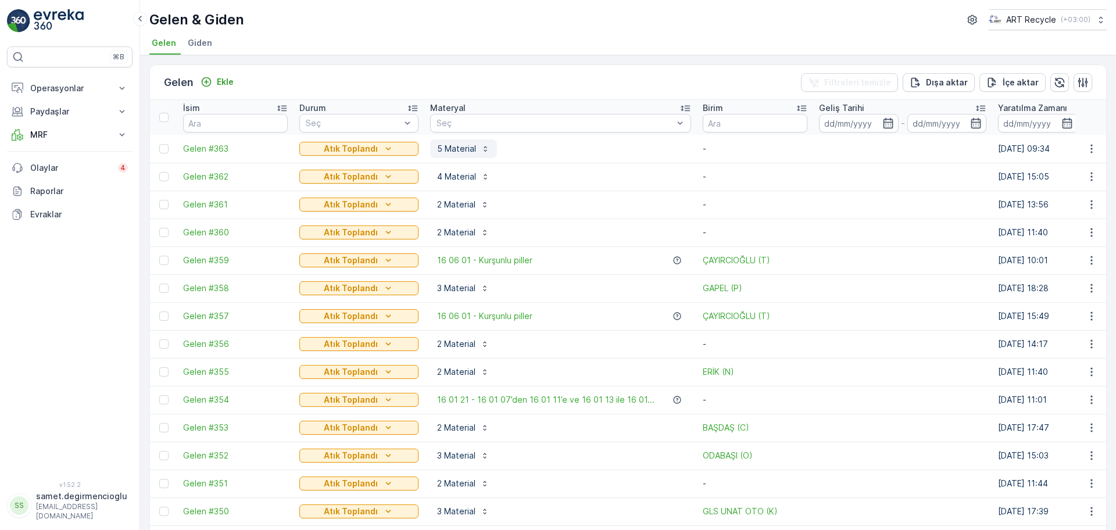
click at [470, 147] on p "5 Material" at bounding box center [456, 149] width 39 height 12
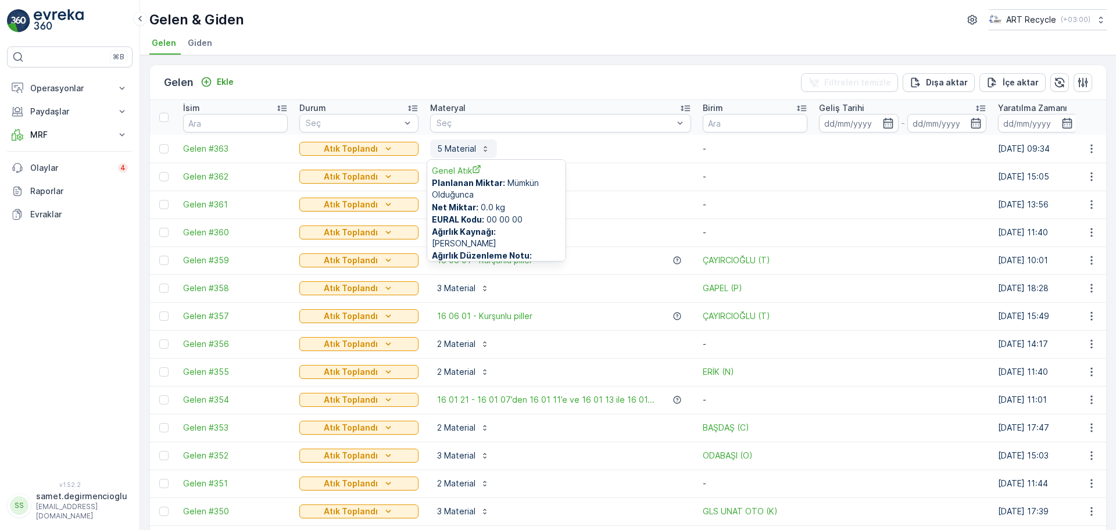
click at [470, 147] on p "5 Material" at bounding box center [456, 149] width 39 height 12
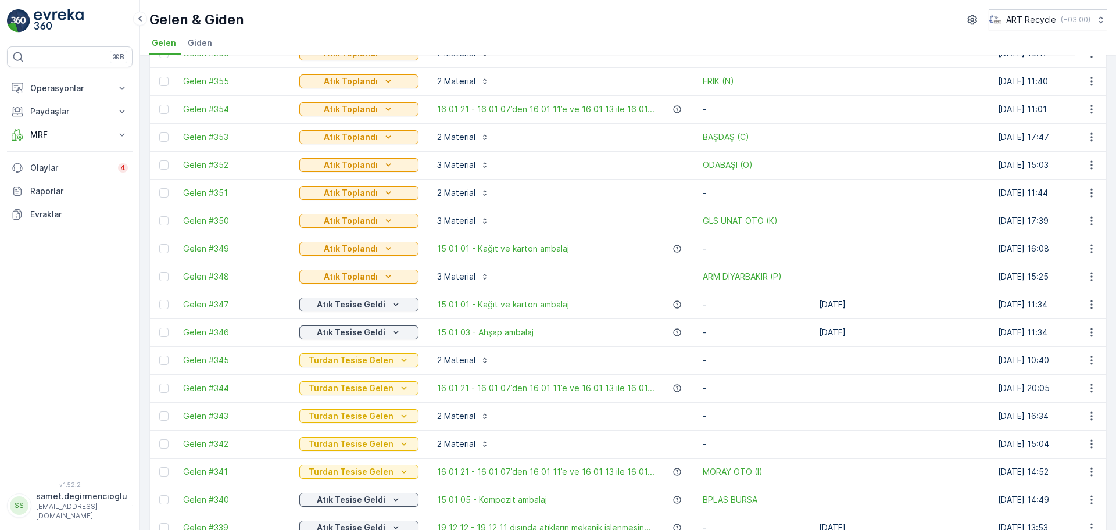
scroll to position [218, 0]
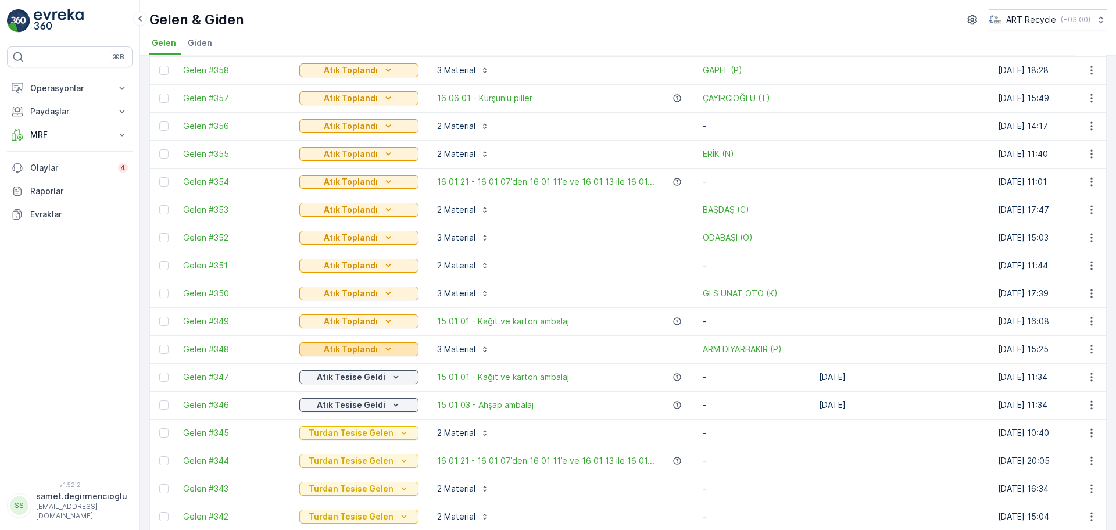
click at [337, 347] on p "Atık Toplandı" at bounding box center [351, 350] width 54 height 12
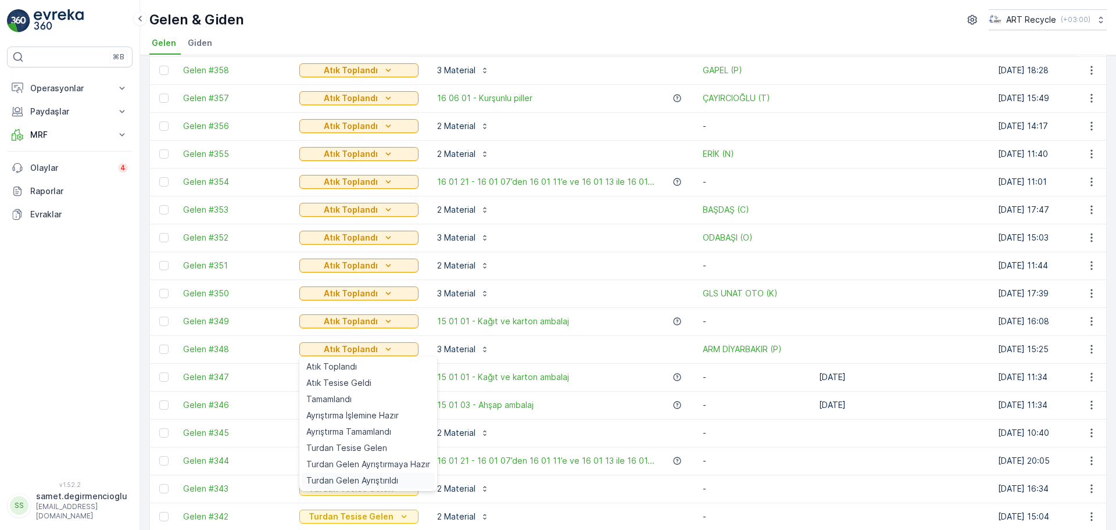
click at [338, 483] on span "Turdan Gelen Ayrıştırıldı" at bounding box center [352, 481] width 92 height 12
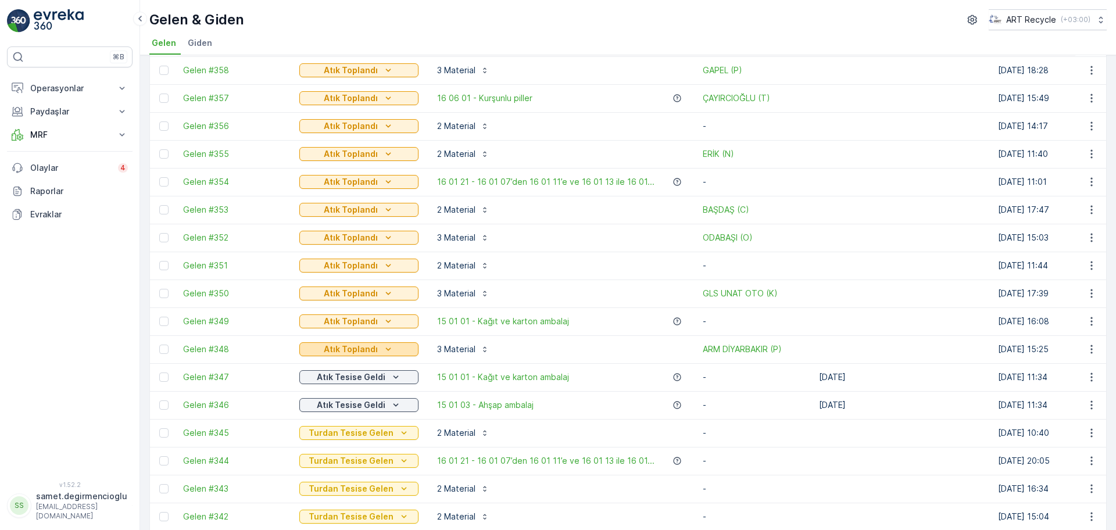
click at [350, 348] on p "Atık Toplandı" at bounding box center [351, 350] width 54 height 12
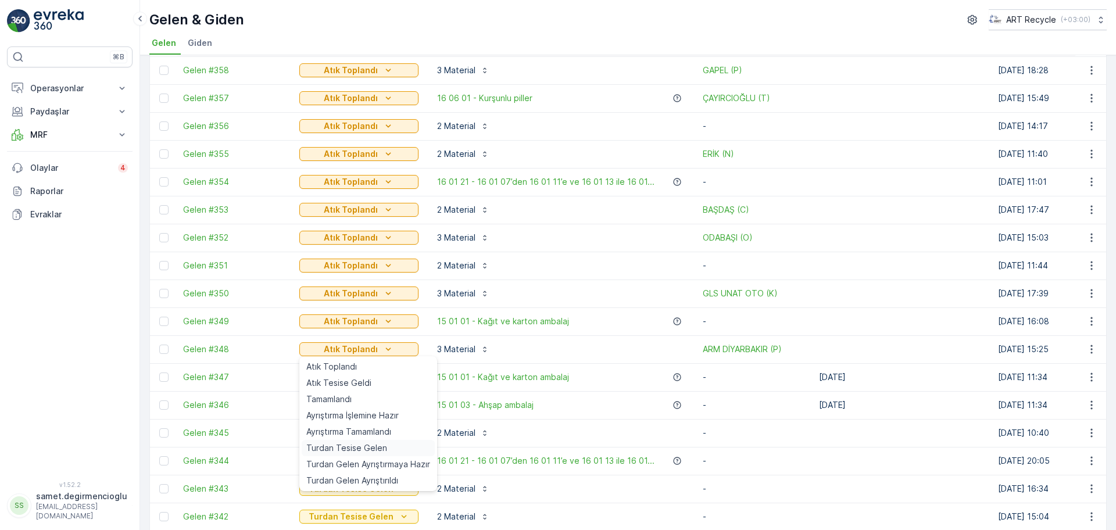
click at [350, 449] on span "Turdan Tesise Gelen" at bounding box center [346, 448] width 81 height 12
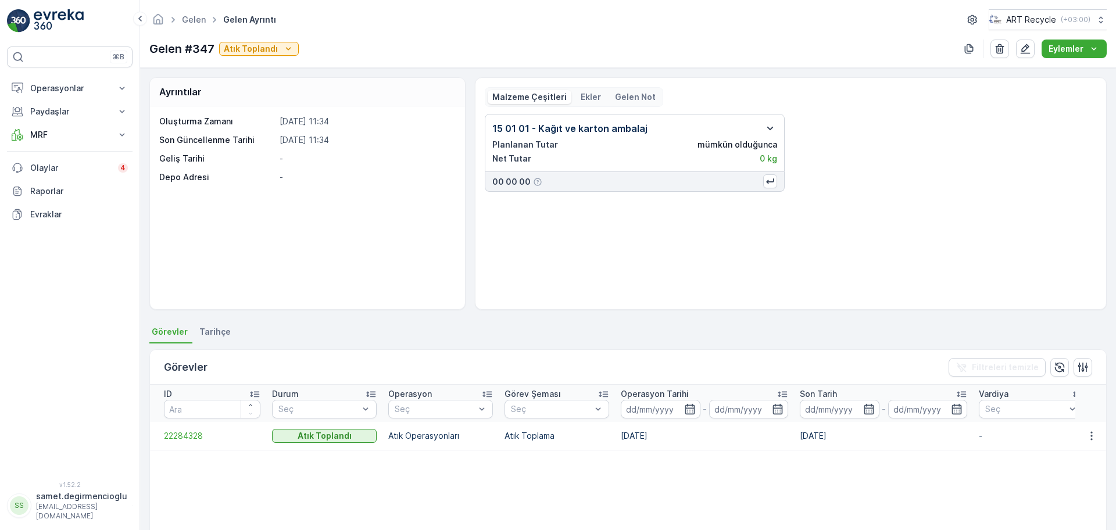
click at [768, 126] on icon "button" at bounding box center [770, 129] width 14 height 14
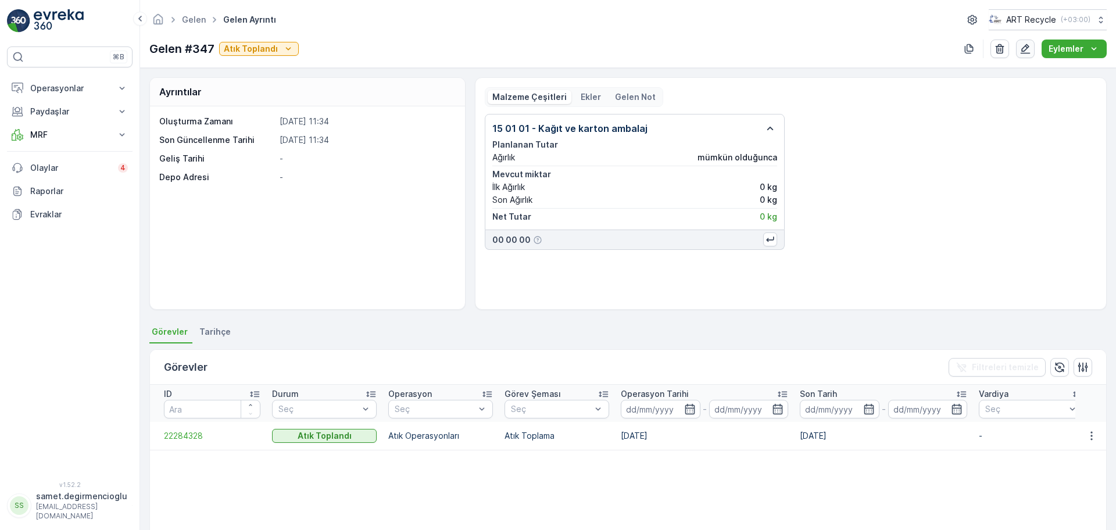
click at [1027, 44] on icon "button" at bounding box center [1026, 49] width 10 height 10
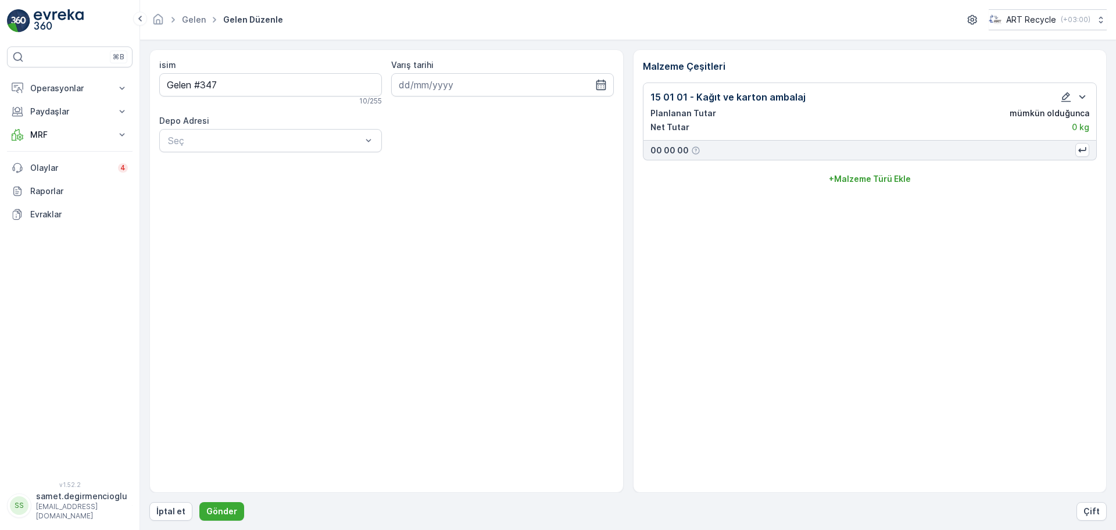
click at [1057, 96] on div at bounding box center [1072, 97] width 35 height 14
click at [1062, 95] on icon "button" at bounding box center [1066, 97] width 12 height 12
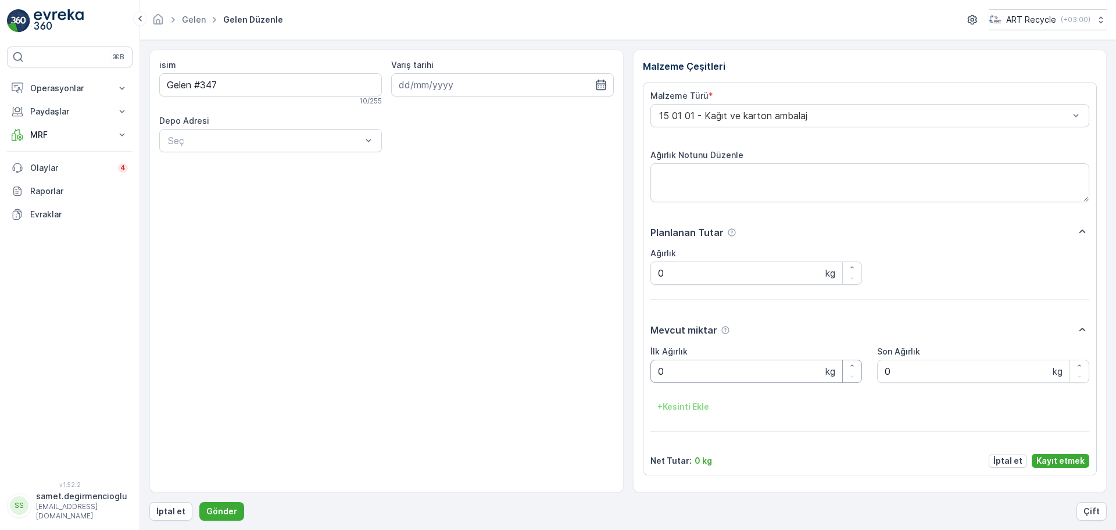
click at [714, 360] on Ağırlık "0" at bounding box center [757, 371] width 212 height 23
type Ağırlık "360"
click at [1050, 455] on p "Kayıt etmek" at bounding box center [1061, 461] width 48 height 12
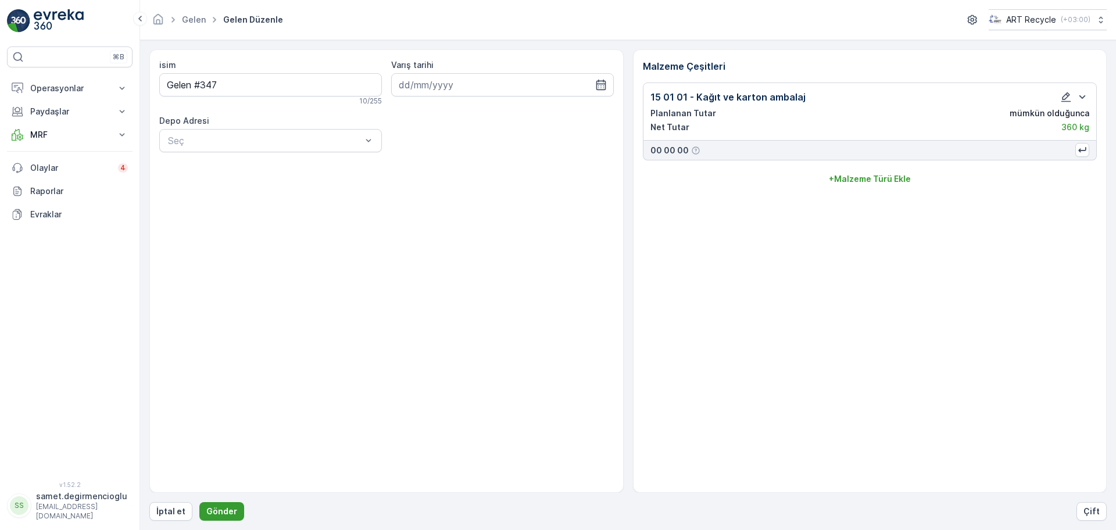
click at [233, 518] on button "Gönder" at bounding box center [221, 511] width 45 height 19
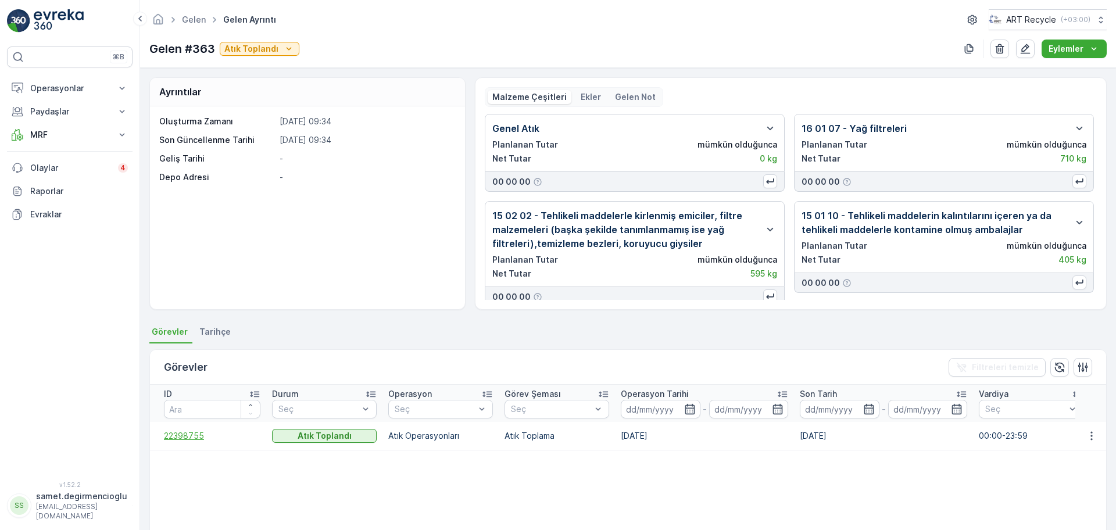
click at [188, 437] on span "22398755" at bounding box center [212, 436] width 97 height 12
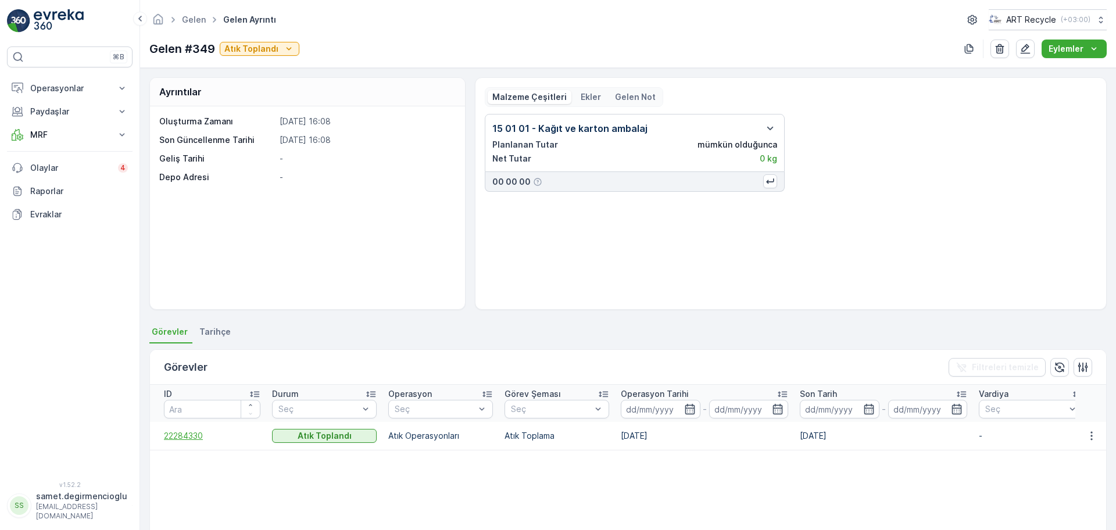
click at [176, 437] on span "22284330" at bounding box center [212, 436] width 97 height 12
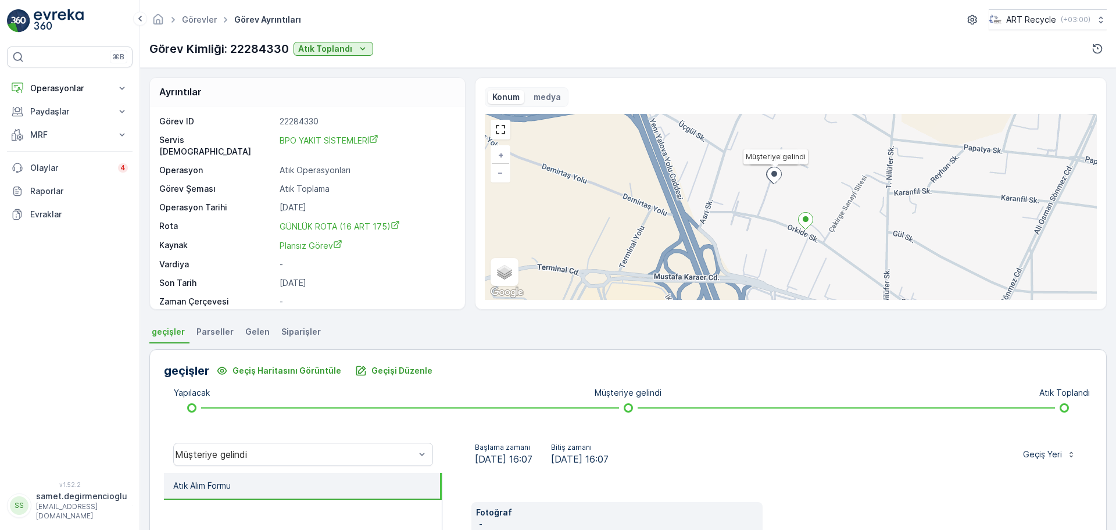
click at [245, 330] on span "Gelen" at bounding box center [257, 332] width 24 height 12
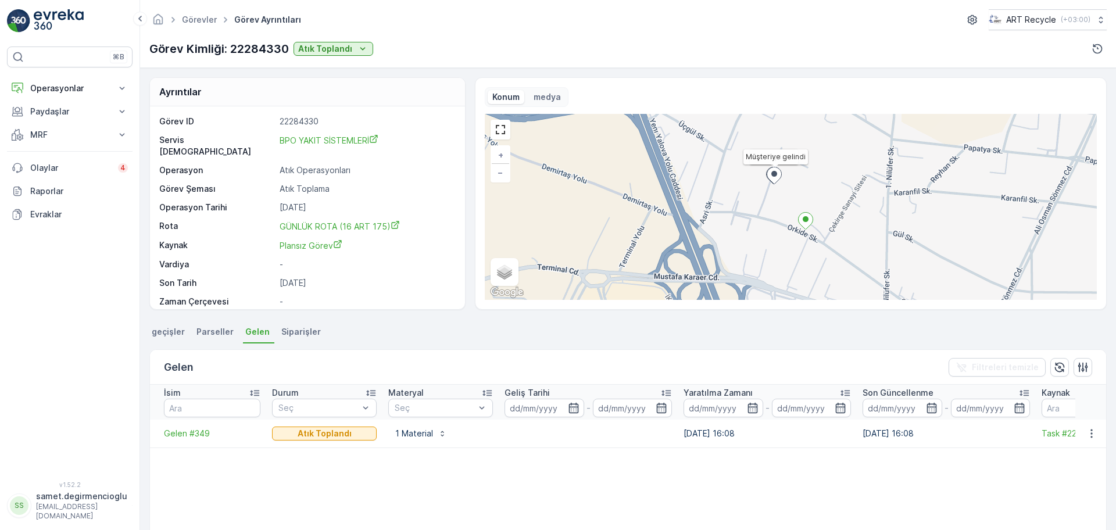
click at [152, 330] on span "geçişler" at bounding box center [168, 332] width 33 height 12
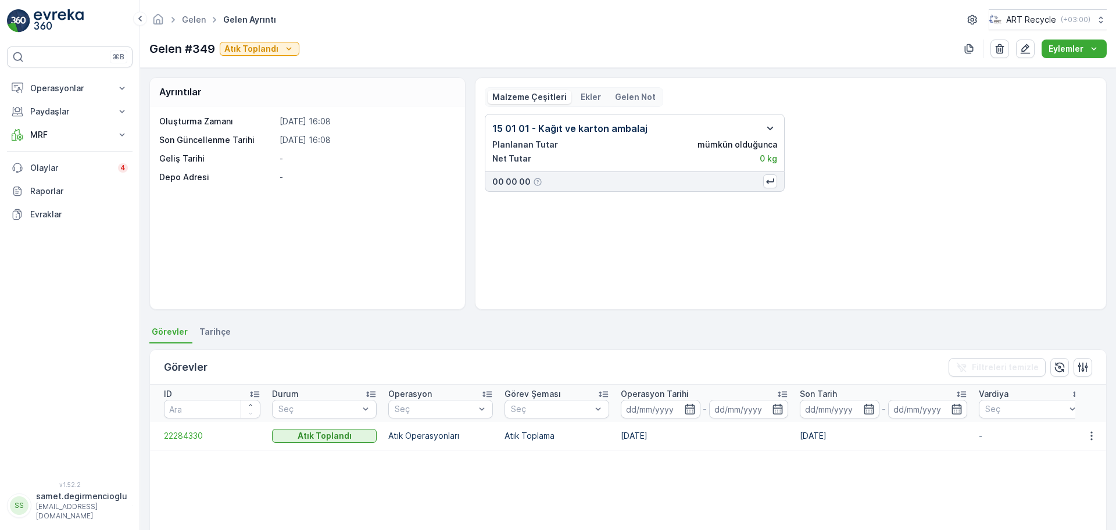
click at [766, 126] on icon "button" at bounding box center [770, 129] width 14 height 14
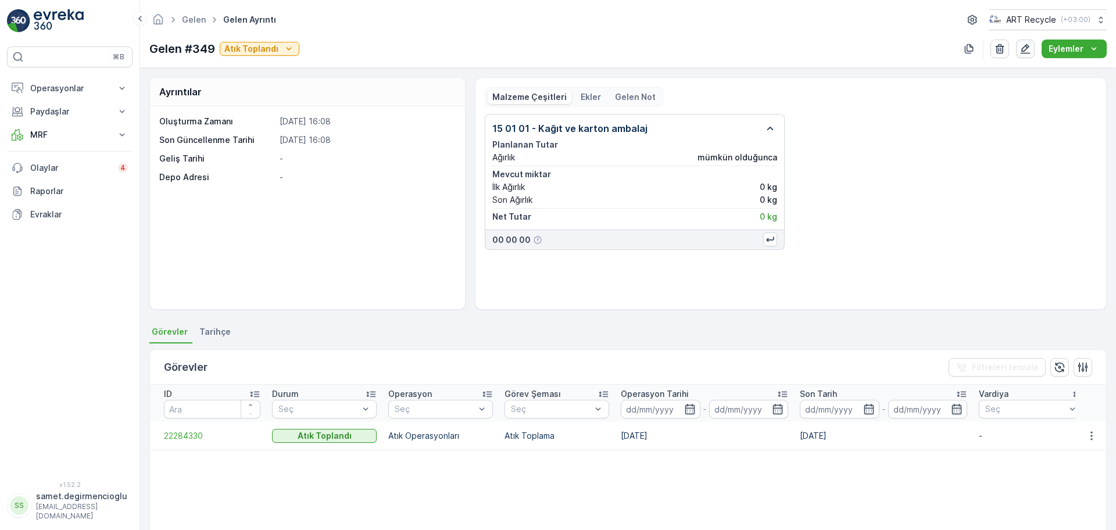
click at [1023, 50] on icon "button" at bounding box center [1026, 49] width 10 height 10
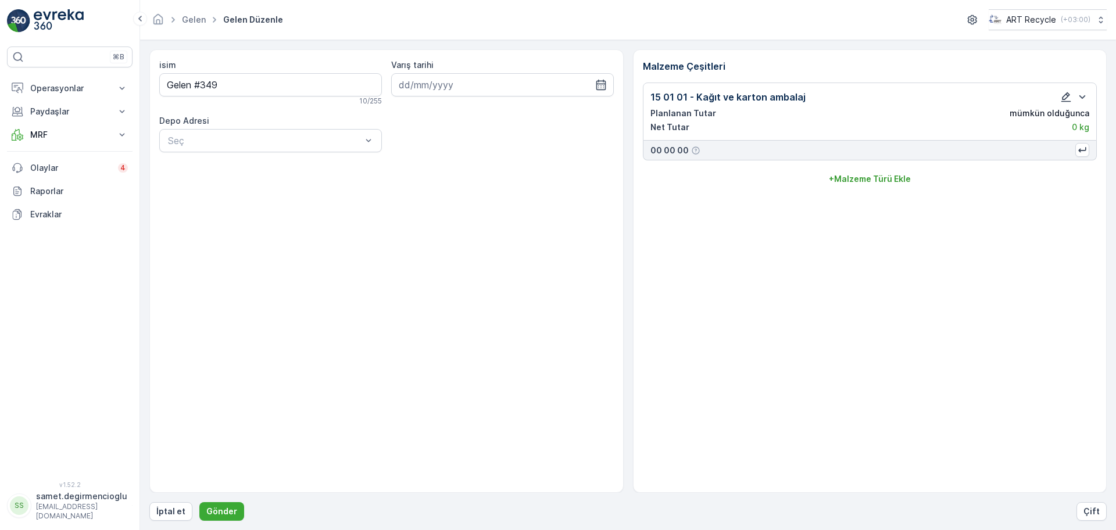
click at [1059, 97] on button "button" at bounding box center [1066, 97] width 14 height 14
click at [1069, 93] on icon "button" at bounding box center [1067, 97] width 10 height 10
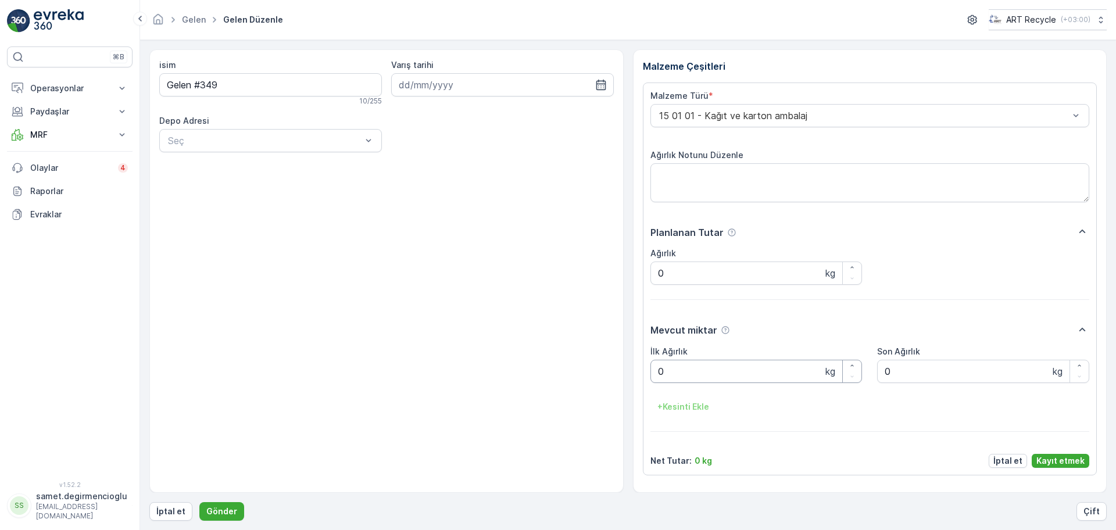
drag, startPoint x: 695, startPoint y: 368, endPoint x: 530, endPoint y: 348, distance: 166.9
click at [530, 348] on div "isim Gelen #349 10 / 255 Varış tarihi Depo Adresi Seç Malzeme Çeşitleri Malzeme…" at bounding box center [628, 271] width 958 height 444
type Ağırlık "2520"
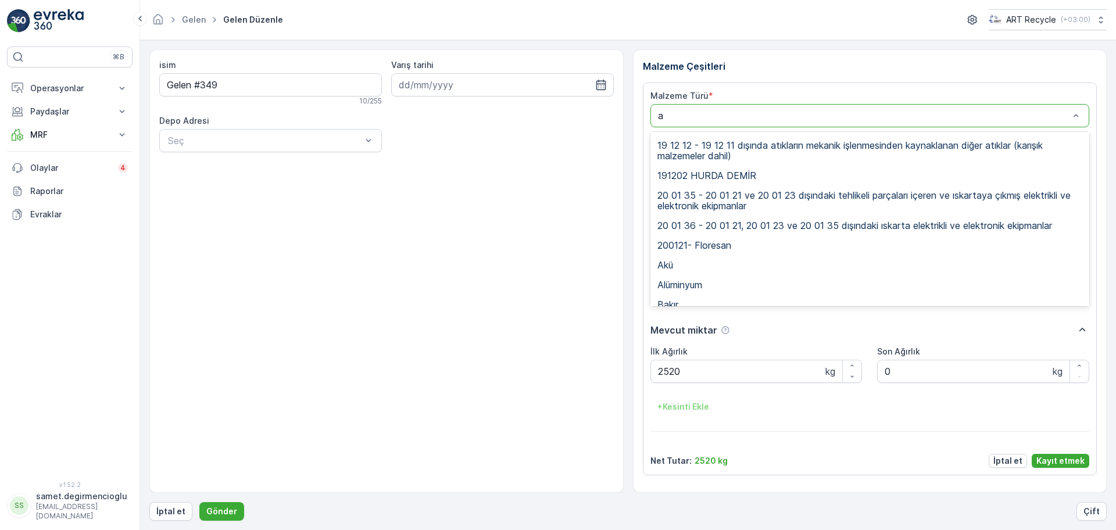
scroll to position [377, 0]
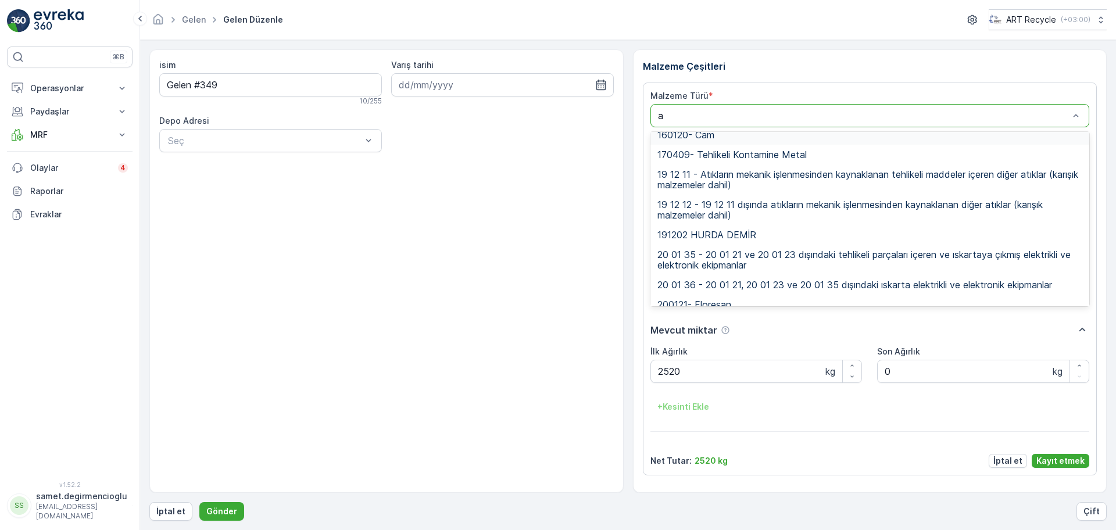
type input "ah"
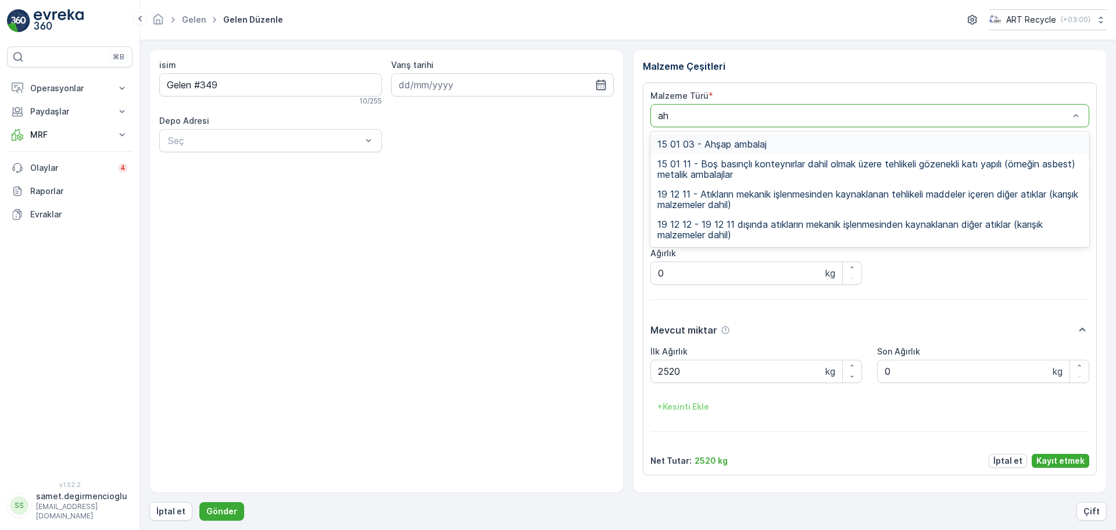
click at [736, 142] on span "15 01 03 - Ahşap ambalaj" at bounding box center [712, 144] width 109 height 10
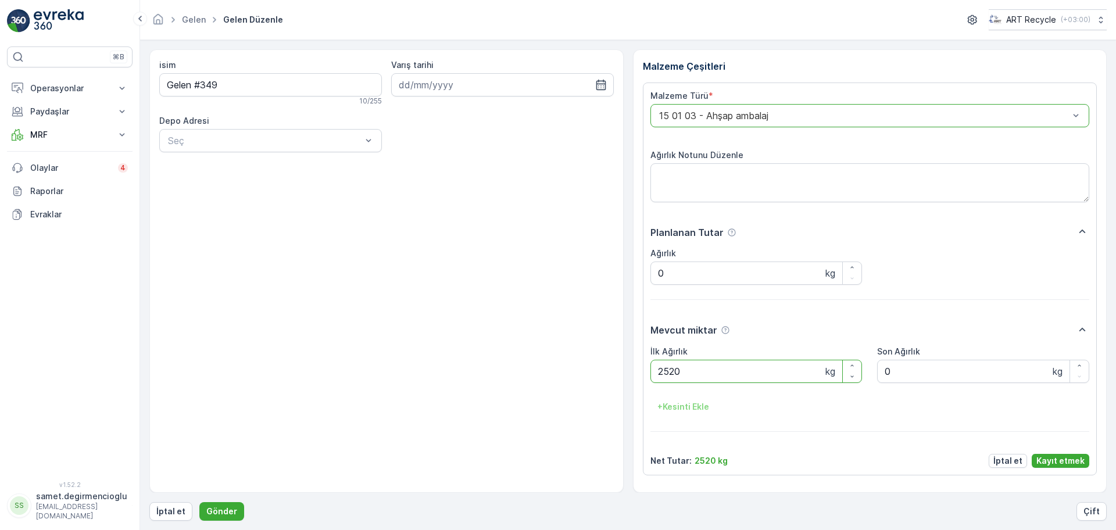
drag, startPoint x: 703, startPoint y: 369, endPoint x: 305, endPoint y: 324, distance: 401.3
click at [326, 334] on div "isim Gelen #349 10 / 255 Varış tarihi Depo Adresi Seç Malzeme Çeşitleri Malzeme…" at bounding box center [628, 271] width 958 height 444
type Ağırlık "900"
click at [360, 281] on div "isim Gelen #349 10 / 255 Varış tarihi Depo Adresi Seç" at bounding box center [386, 271] width 474 height 444
click at [1051, 456] on p "Kayıt etmek" at bounding box center [1061, 461] width 48 height 12
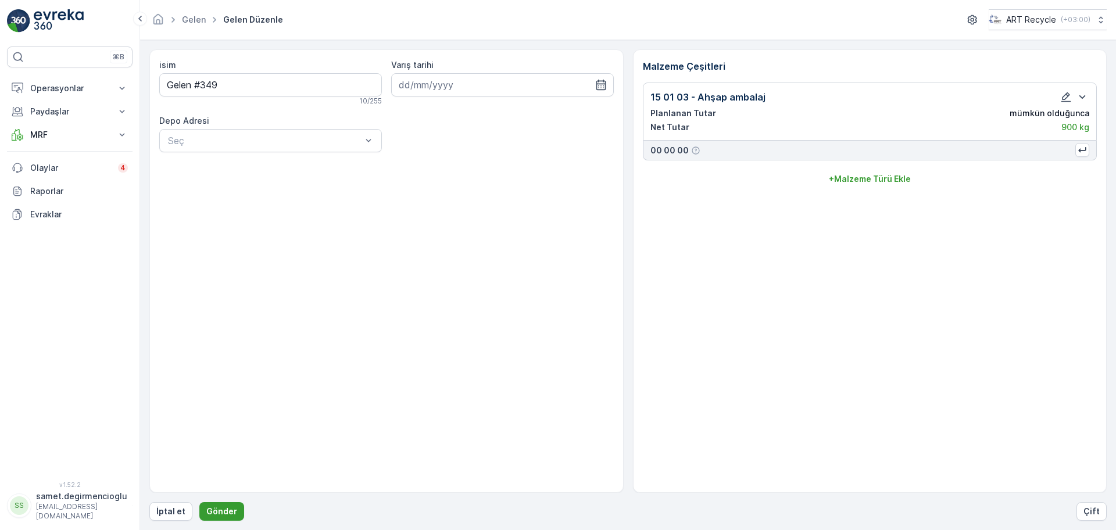
click at [226, 508] on p "Gönder" at bounding box center [221, 512] width 31 height 12
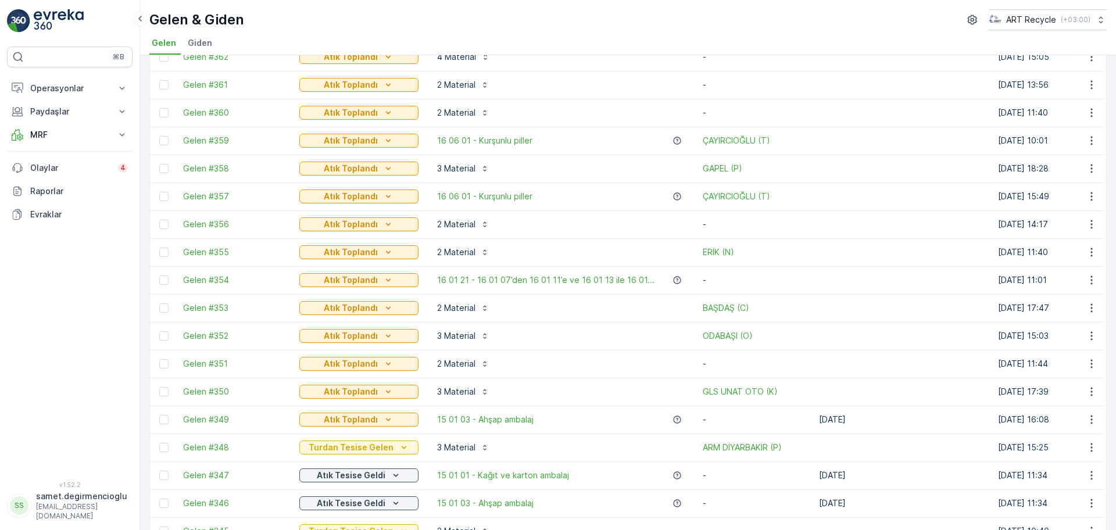
scroll to position [145, 0]
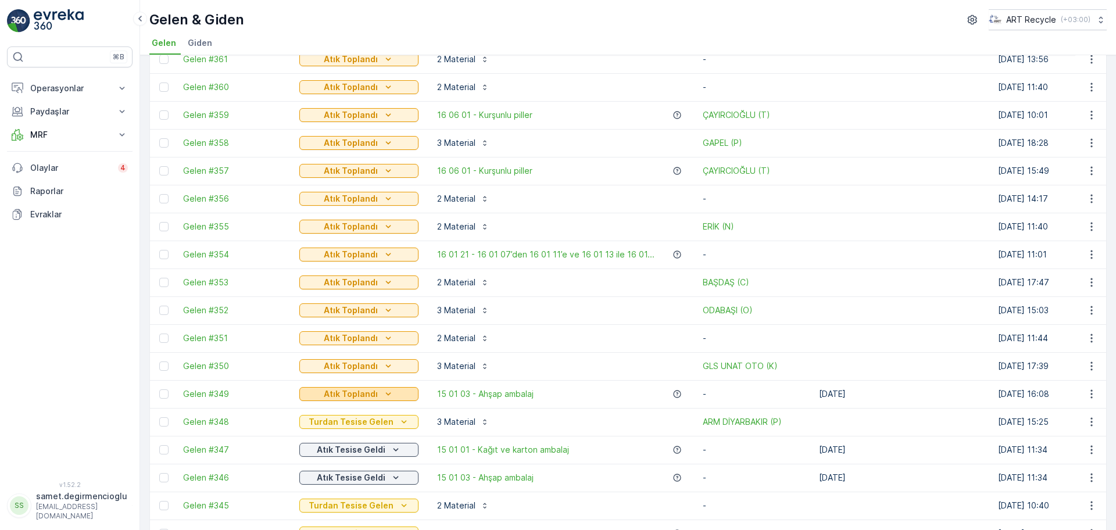
click at [338, 395] on p "Atık Toplandı" at bounding box center [351, 394] width 54 height 12
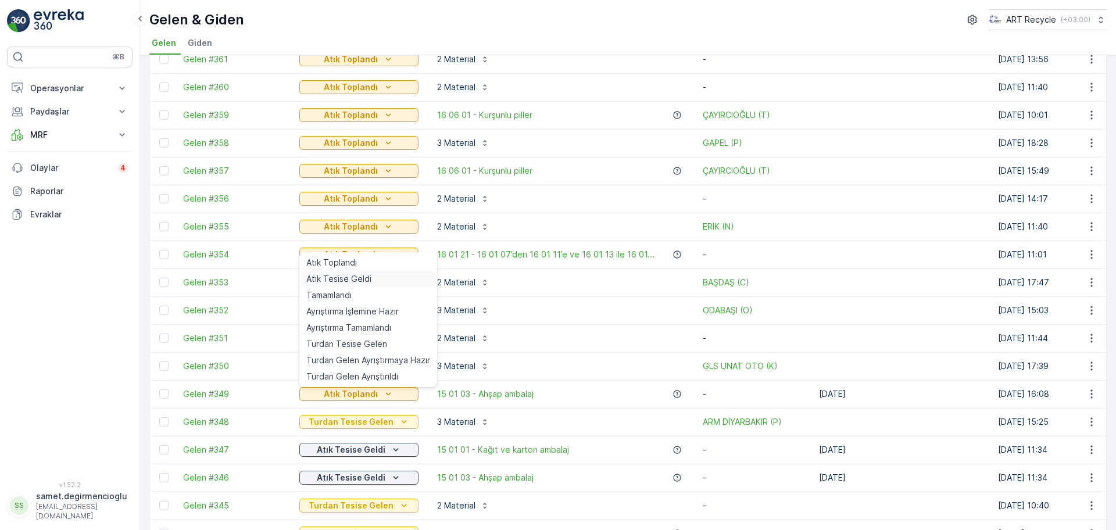
click at [353, 274] on span "Atık Tesise Geldi" at bounding box center [338, 279] width 65 height 12
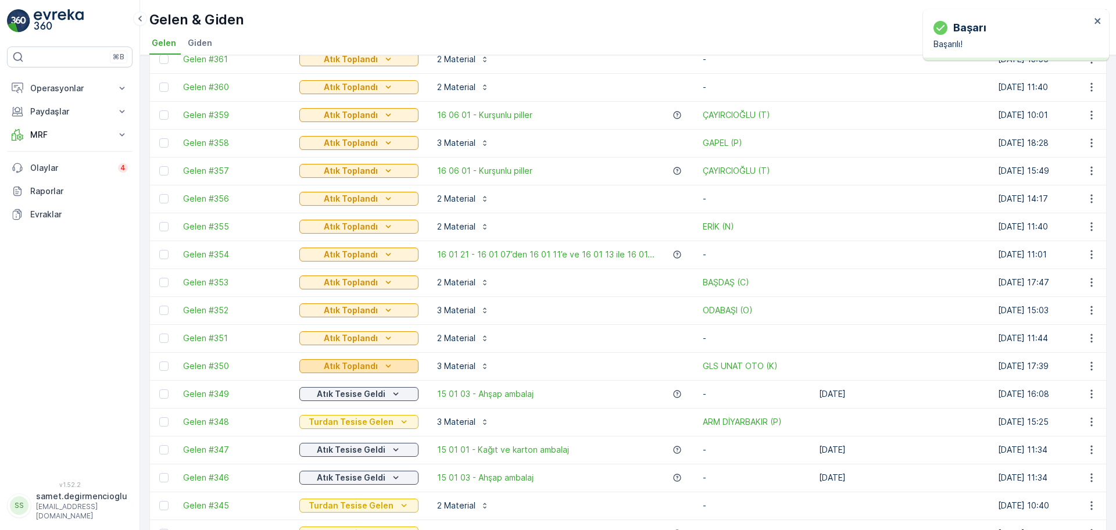
click at [384, 368] on icon "Atık Toplandı" at bounding box center [389, 366] width 12 height 12
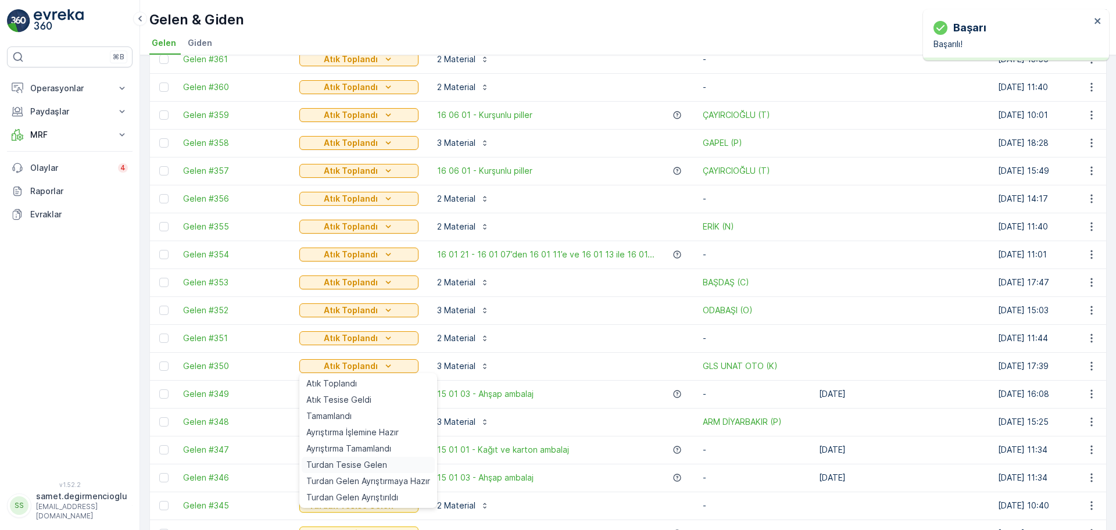
click at [355, 465] on span "Turdan Tesise Gelen" at bounding box center [346, 465] width 81 height 12
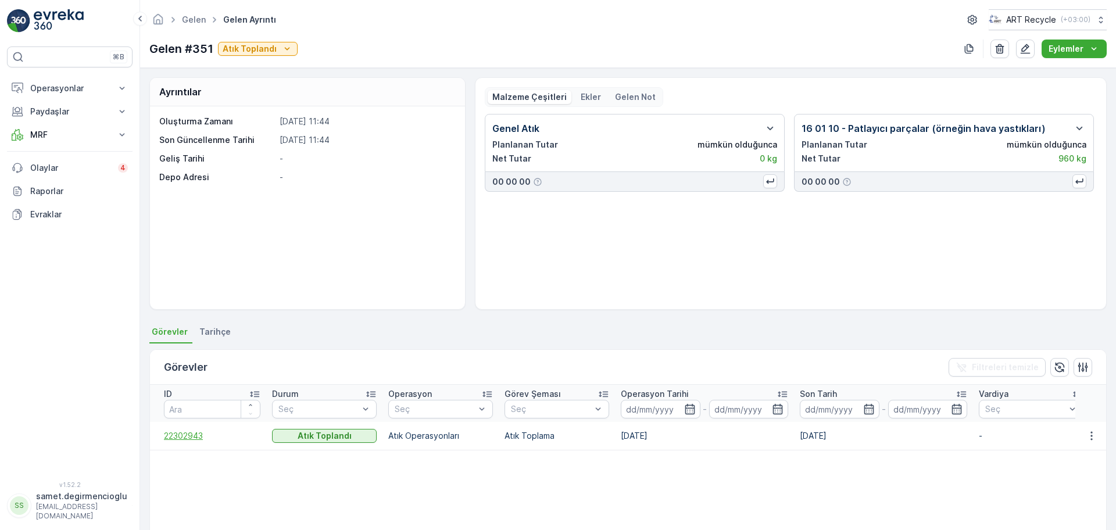
click at [185, 441] on span "22302943" at bounding box center [212, 436] width 97 height 12
